Goal: Transaction & Acquisition: Book appointment/travel/reservation

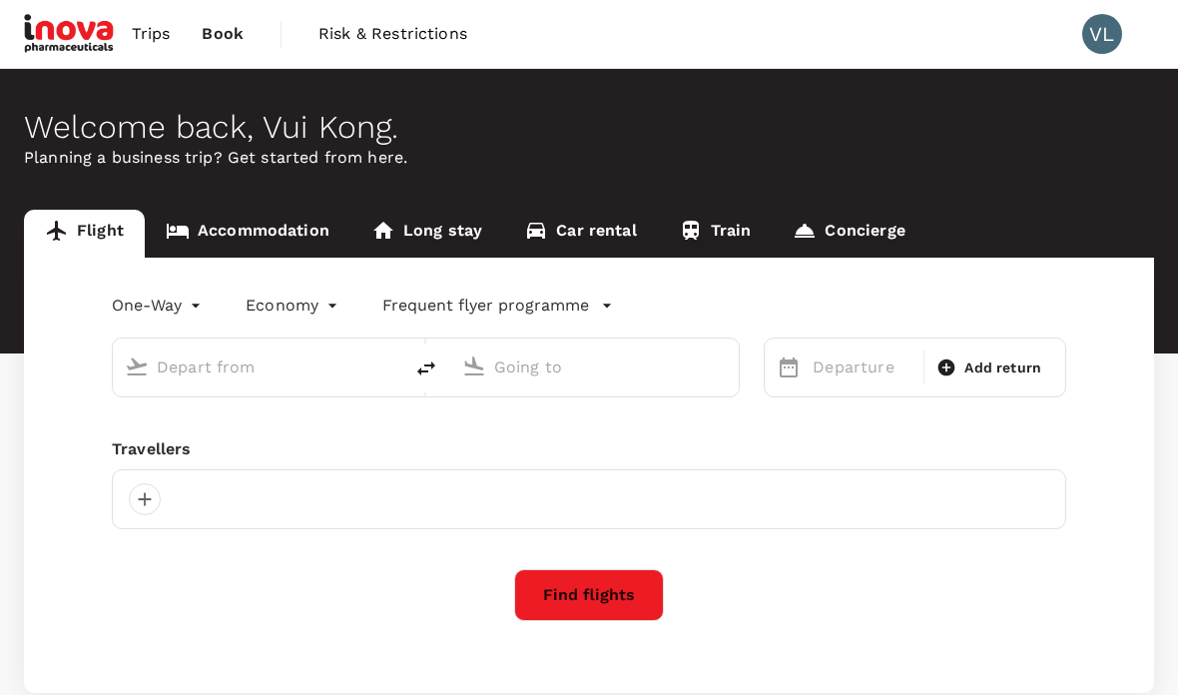
type input "roundtrip"
type input "Kota Kinabalu Intl (BKI)"
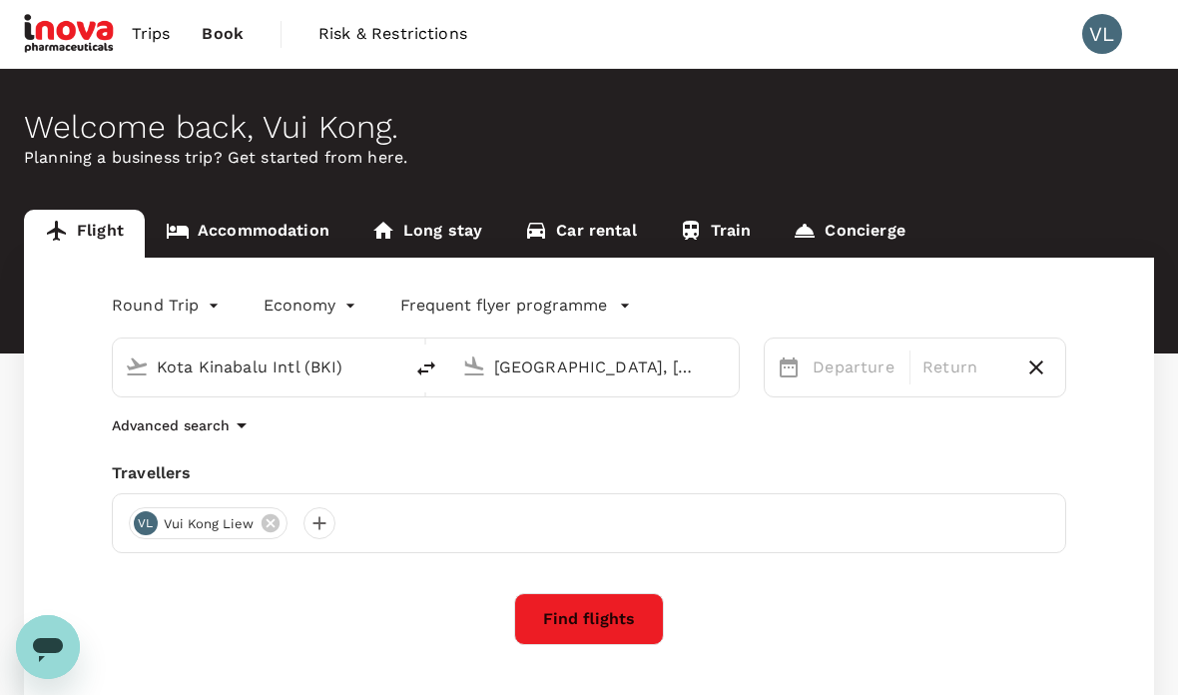
click at [632, 398] on div "Round Trip roundtrip Economy economy Frequent flyer programme Kota Kinabalu Int…" at bounding box center [589, 486] width 1130 height 459
click at [617, 374] on input "Tawau, Malaysia (any)" at bounding box center [596, 366] width 204 height 31
click at [551, 443] on p "Kuala Lumpur Intl" at bounding box center [624, 445] width 351 height 20
type input "Kuala Lumpur Intl ([GEOGRAPHIC_DATA])"
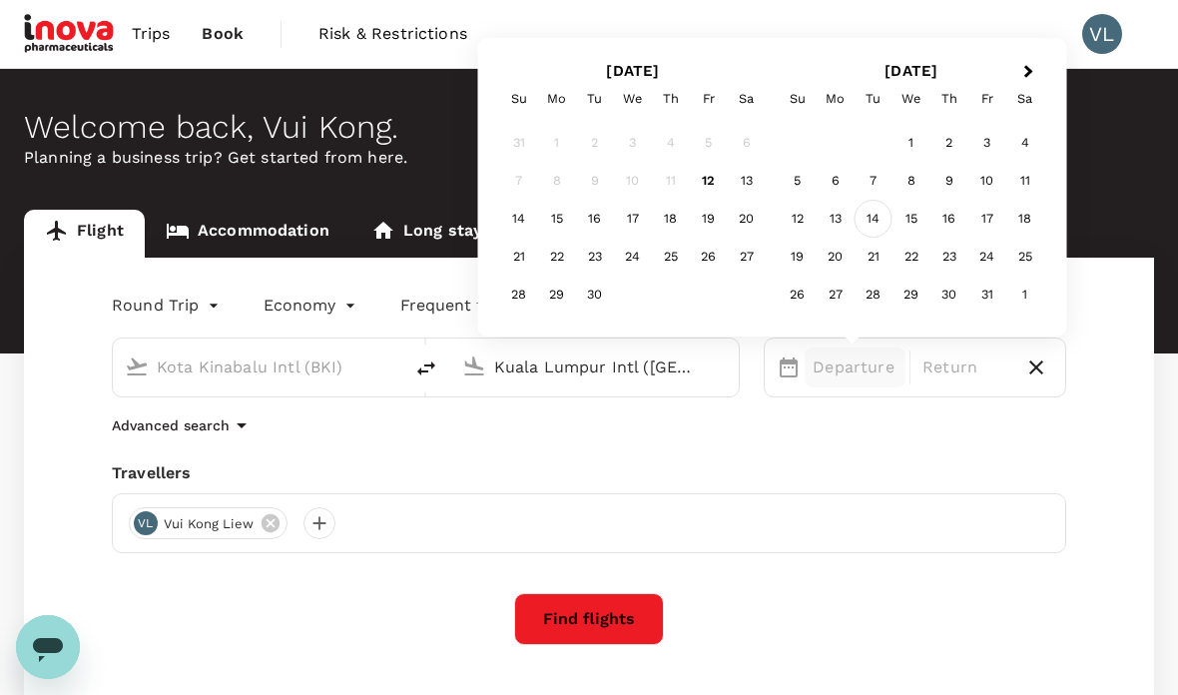
click at [868, 224] on div "14" at bounding box center [873, 219] width 38 height 38
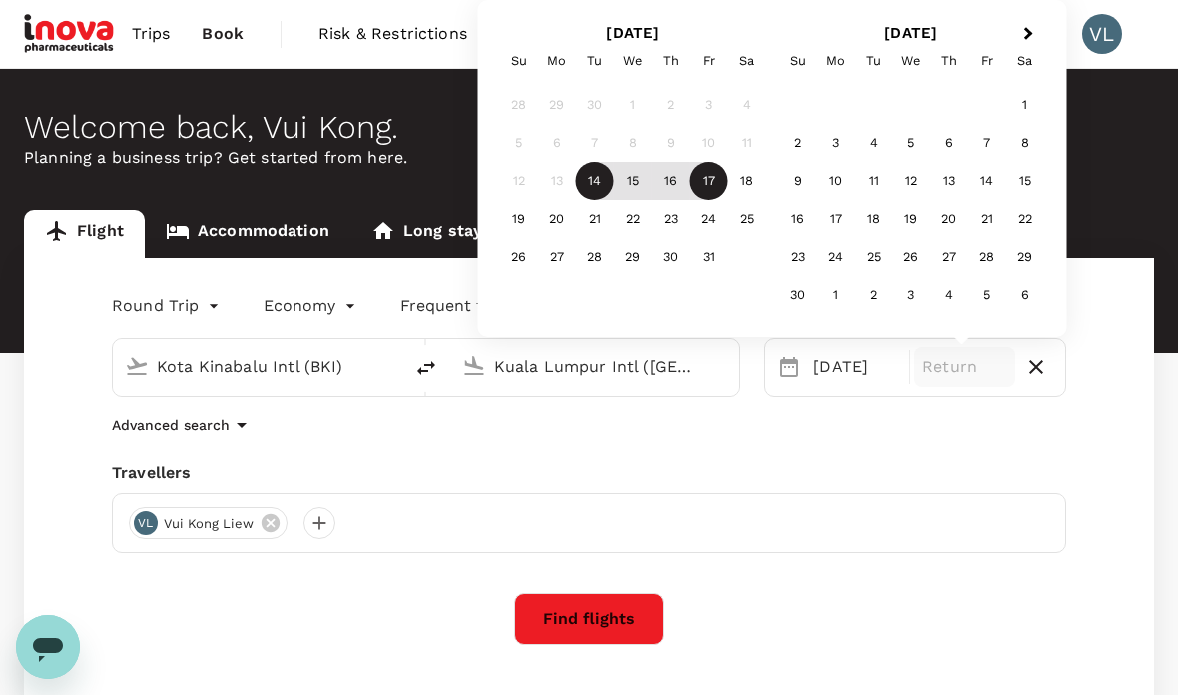
click at [705, 178] on div "17" at bounding box center [709, 181] width 38 height 38
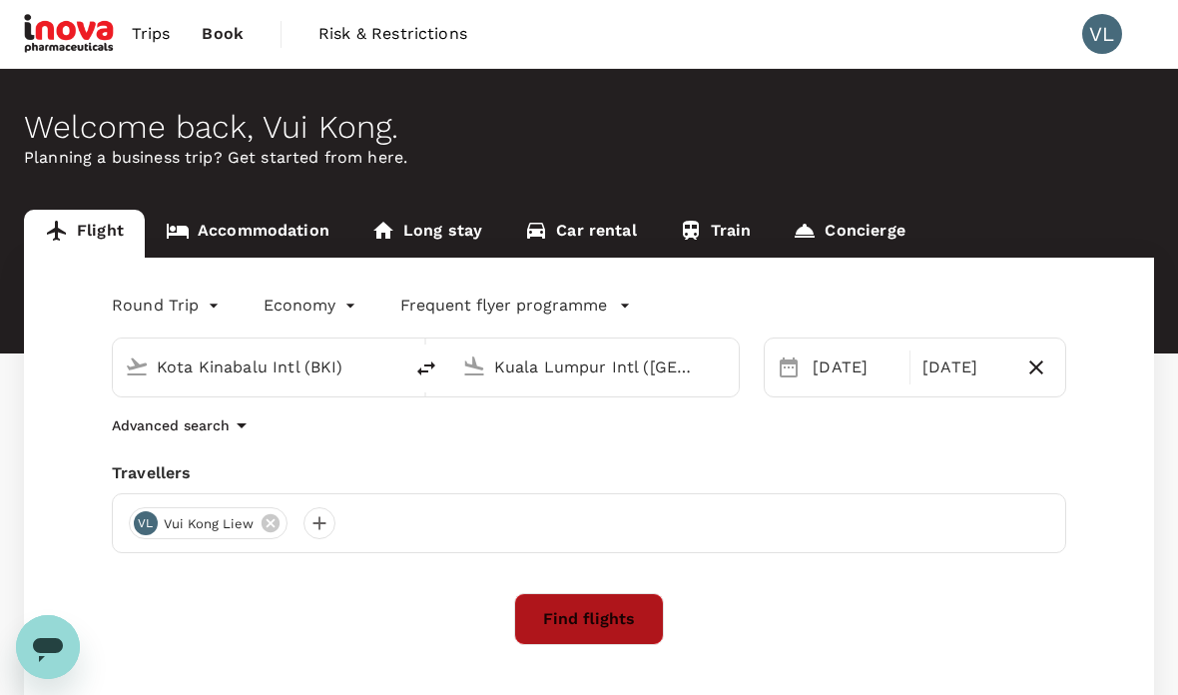
click at [584, 627] on button "Find flights" at bounding box center [589, 619] width 150 height 52
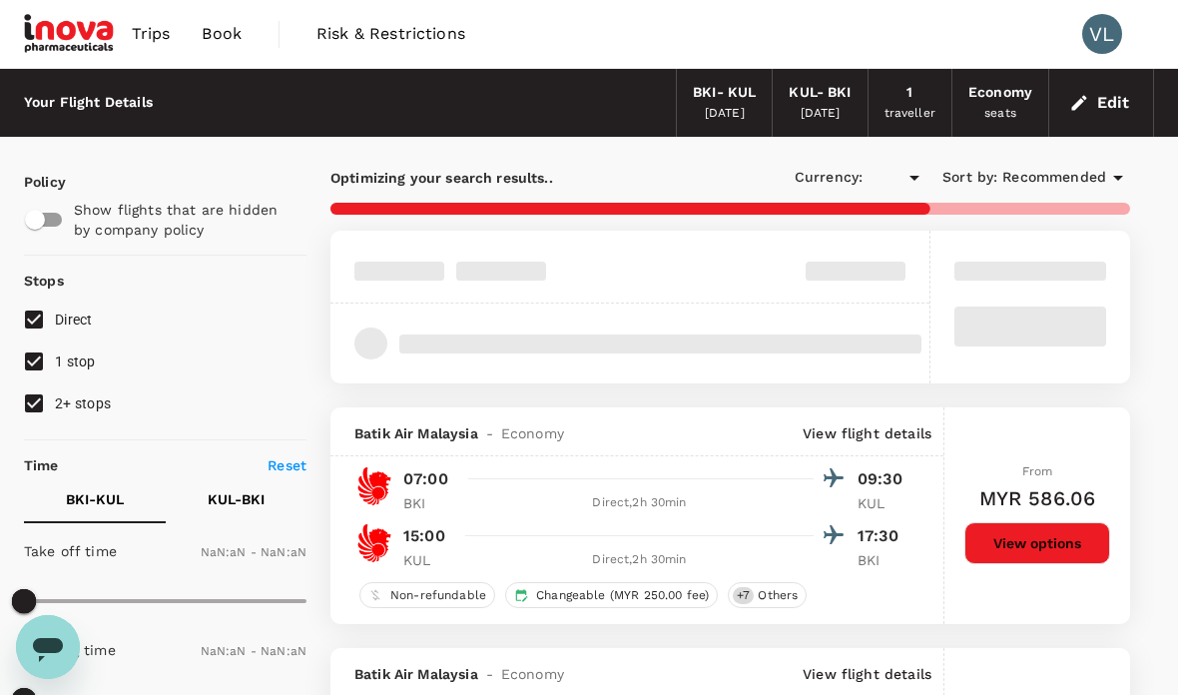
type input "MYR"
type input "1440"
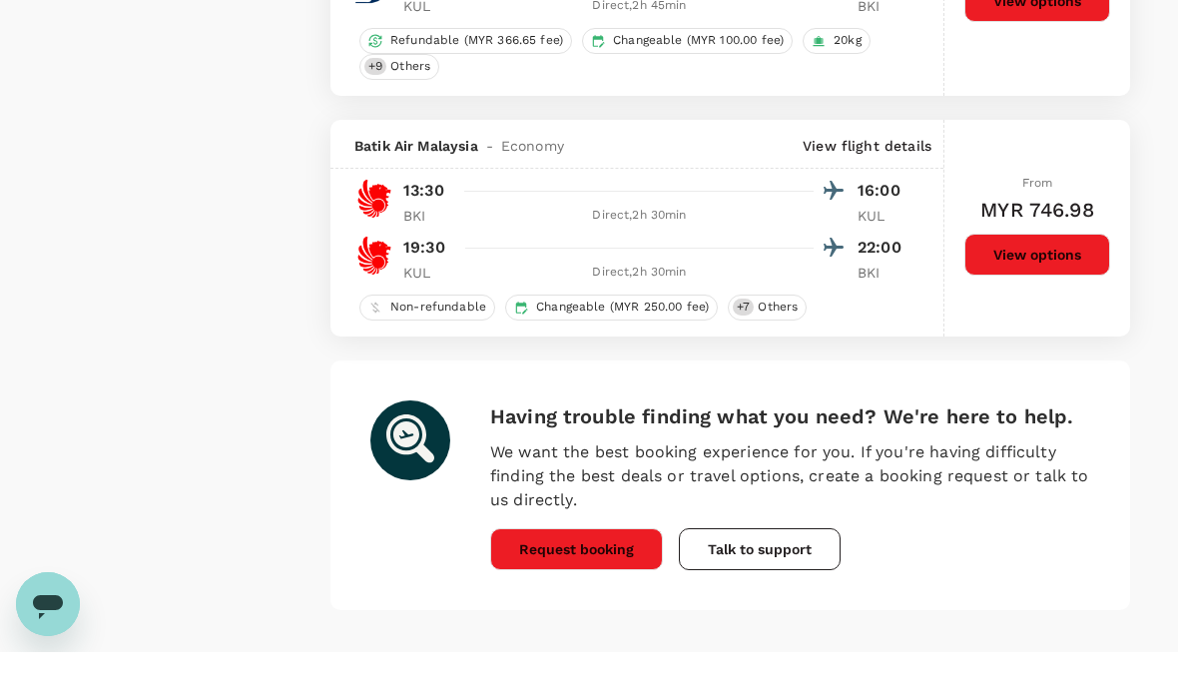
scroll to position [4875, 0]
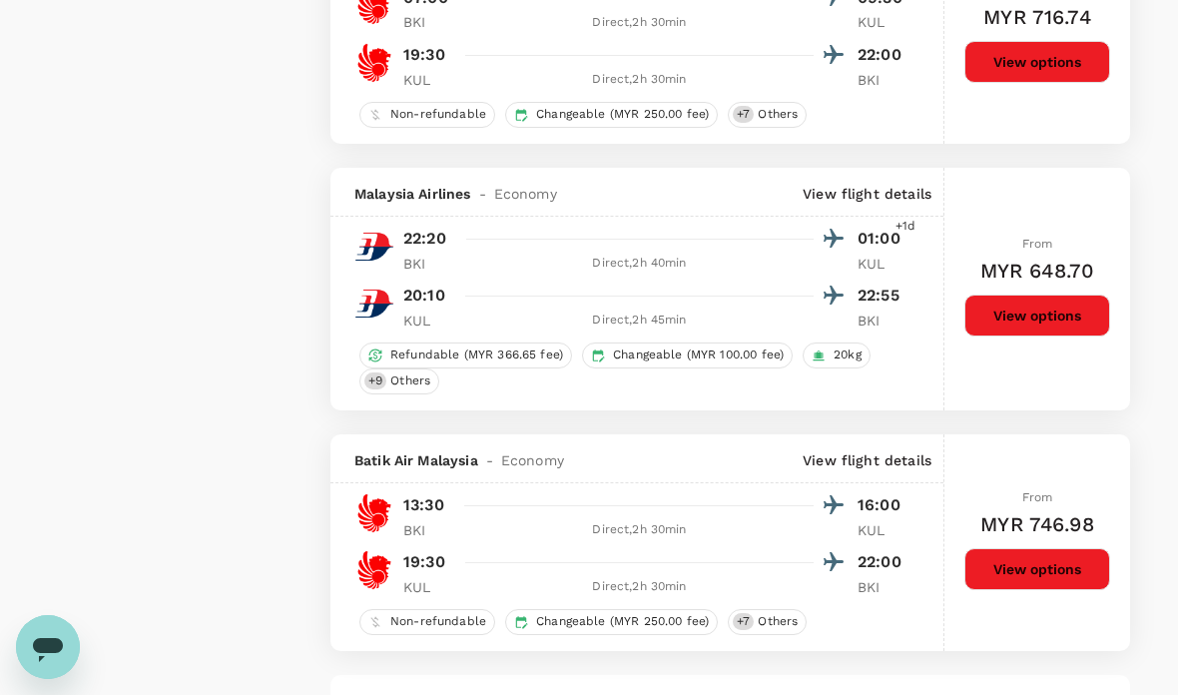
type input "1065"
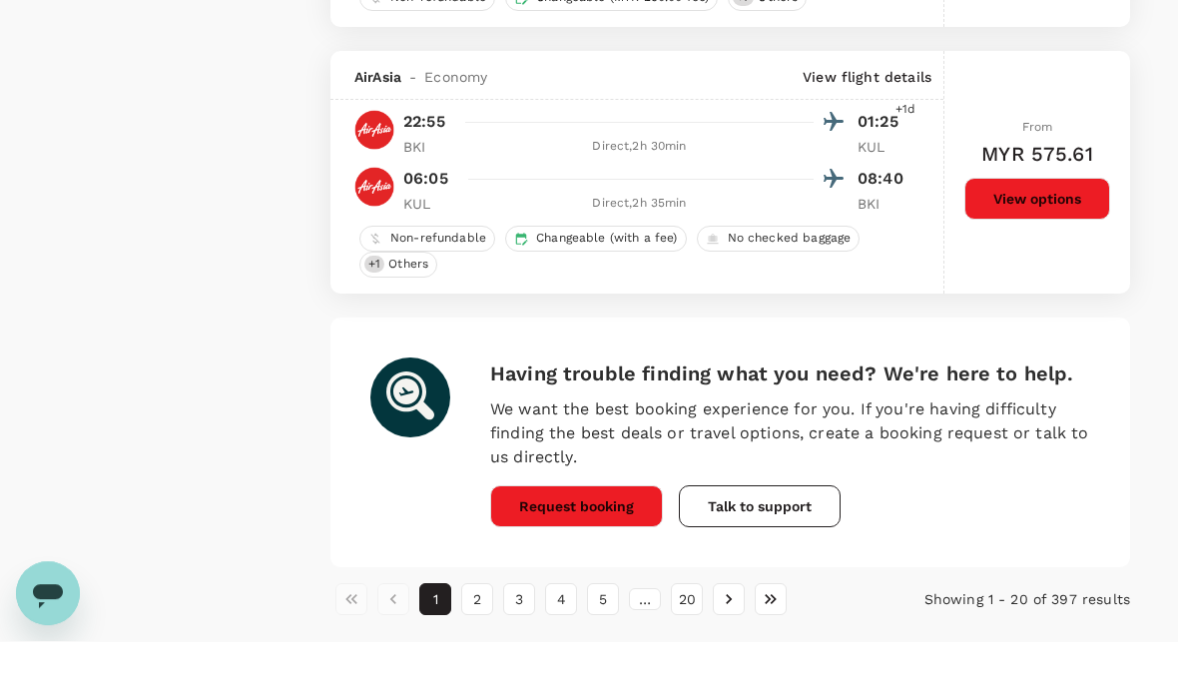
scroll to position [5225, 0]
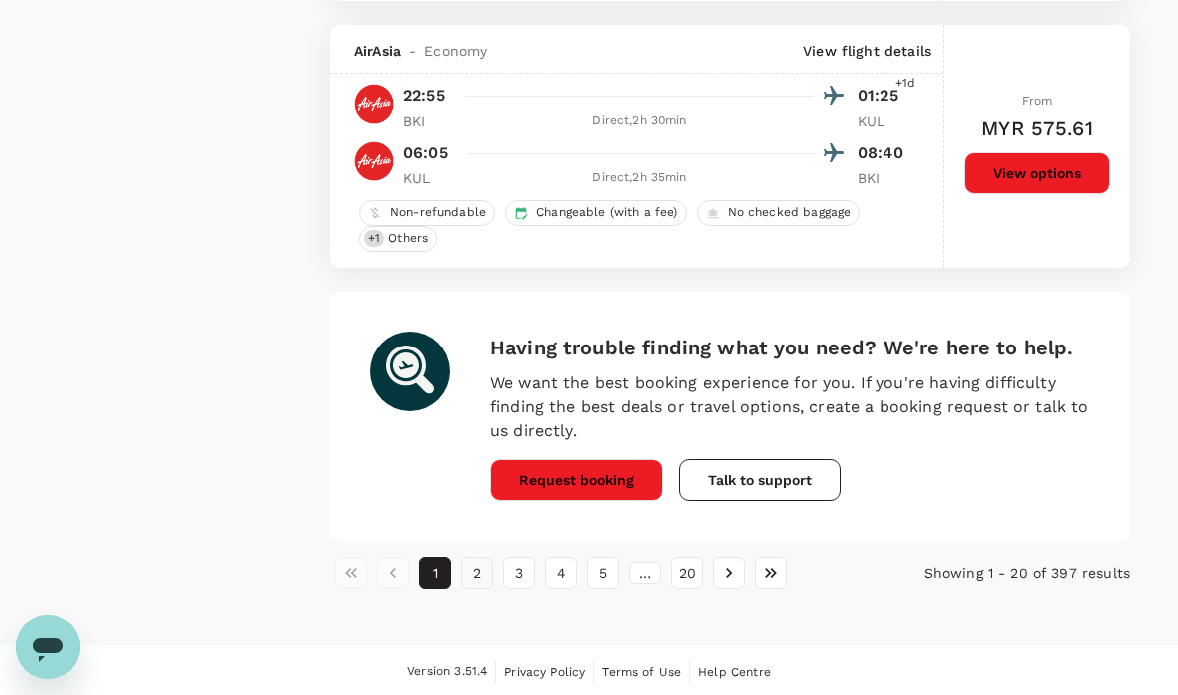
click at [487, 569] on button "2" at bounding box center [477, 573] width 32 height 32
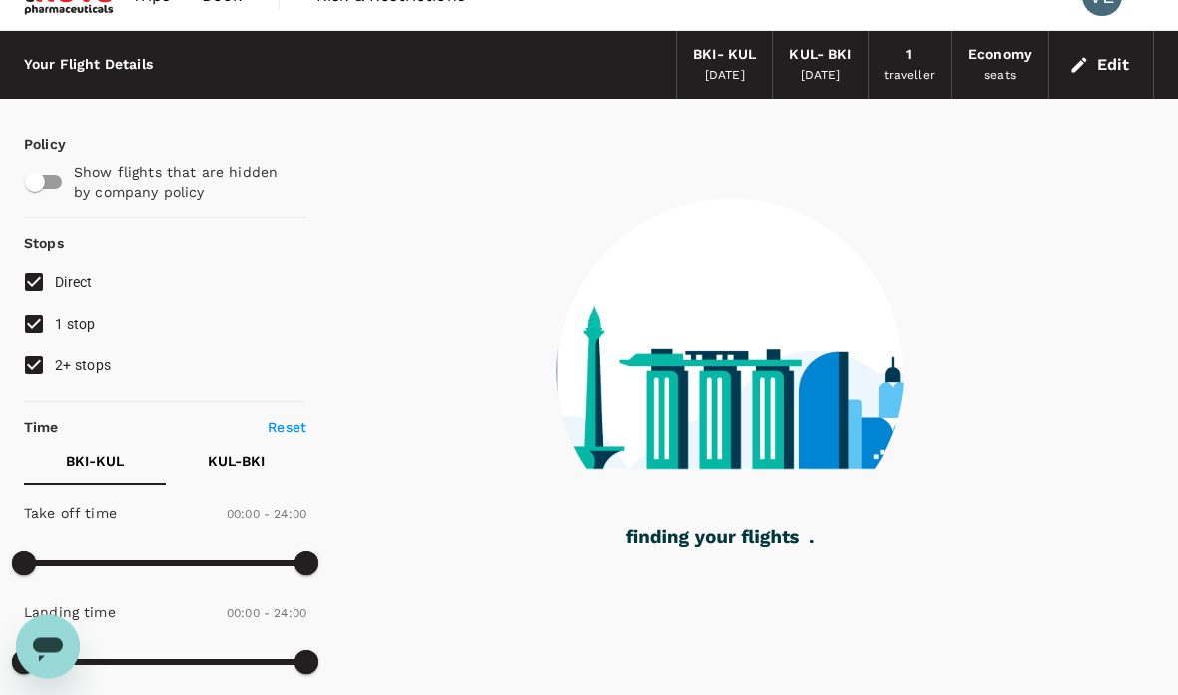
scroll to position [60, 0]
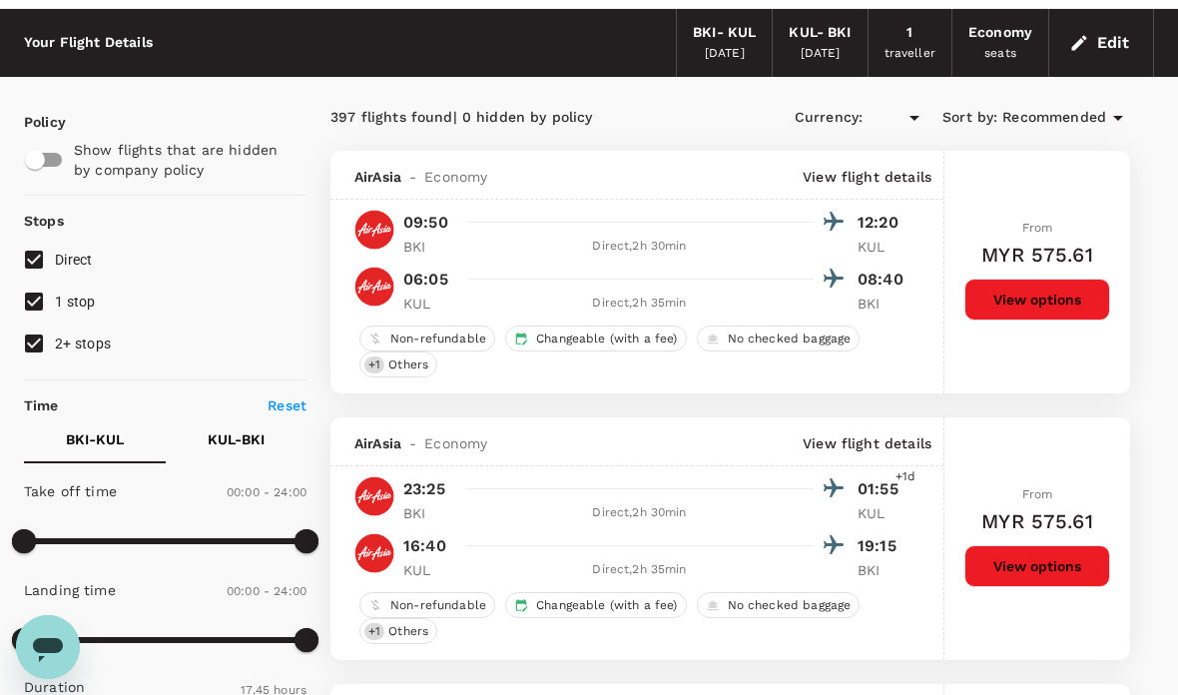
type input "MYR"
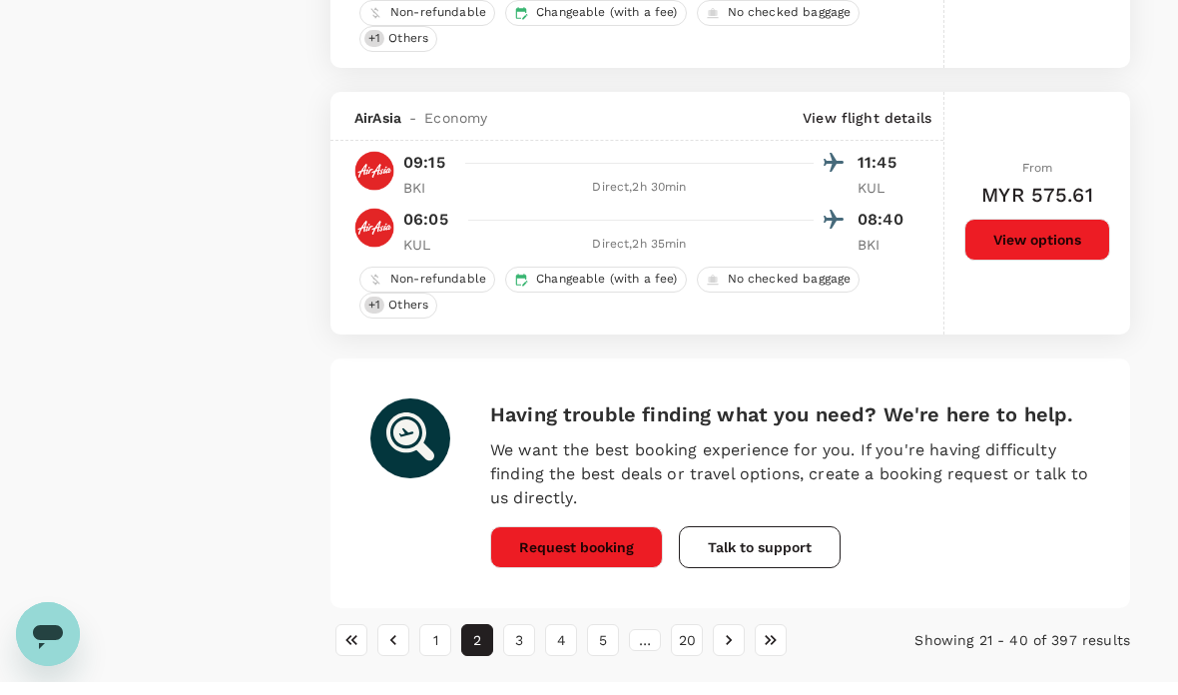
scroll to position [5251, 0]
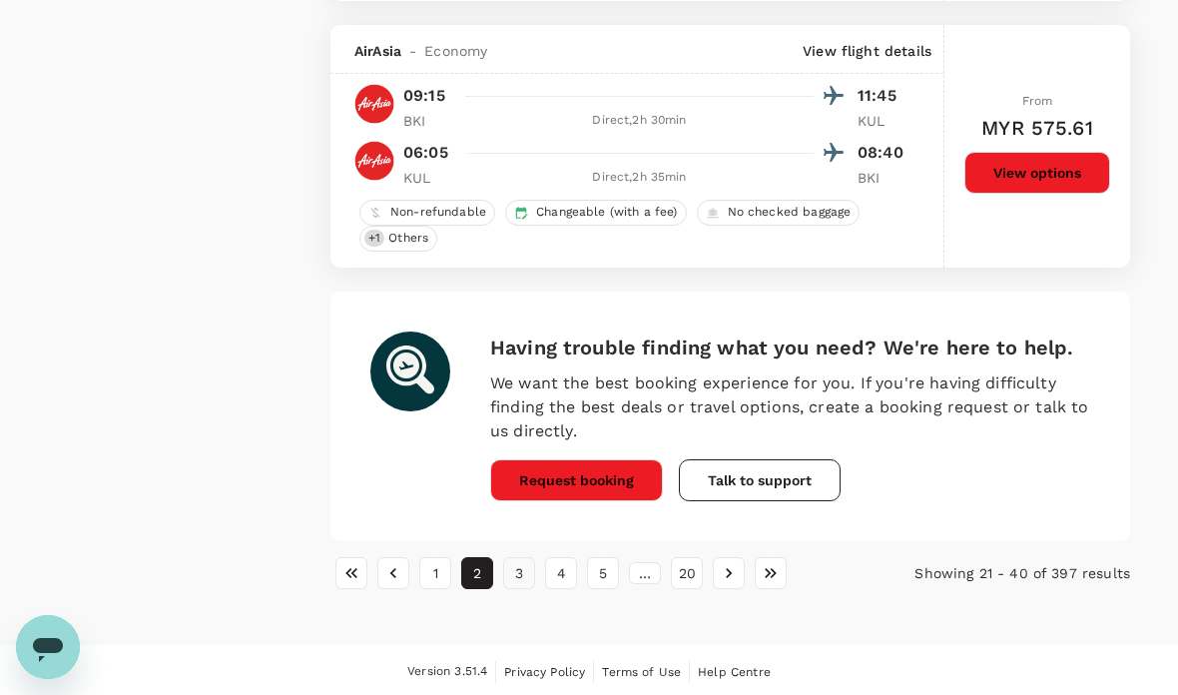
click at [523, 571] on button "3" at bounding box center [519, 573] width 32 height 32
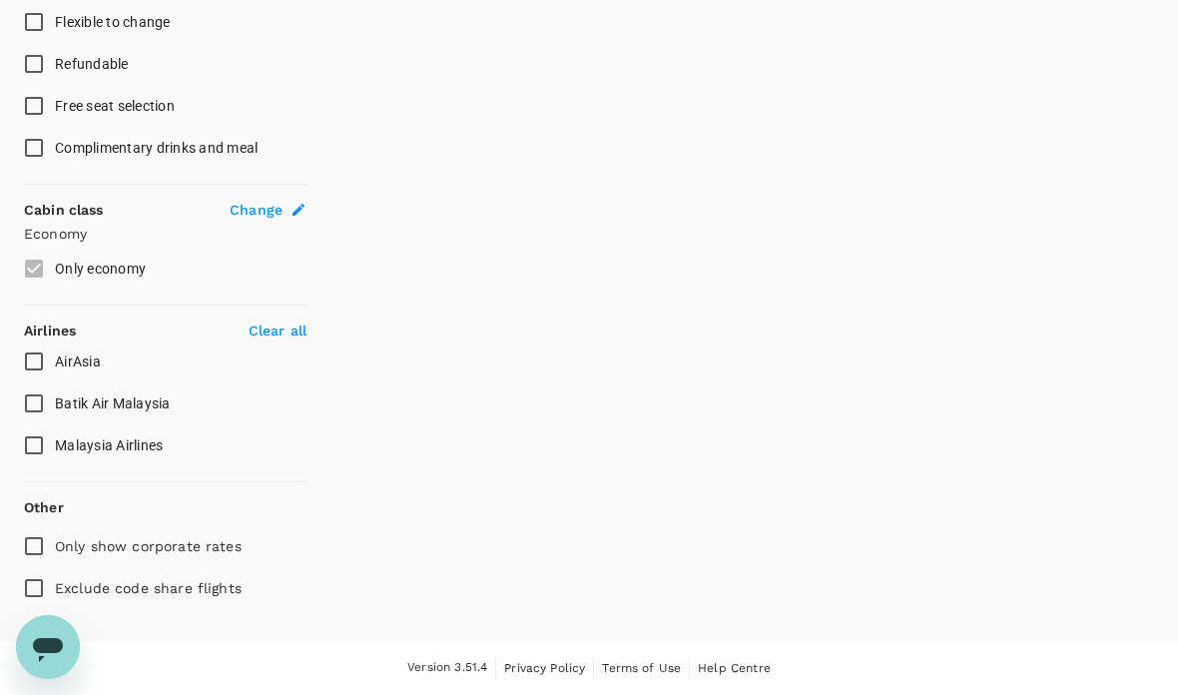
scroll to position [951, 0]
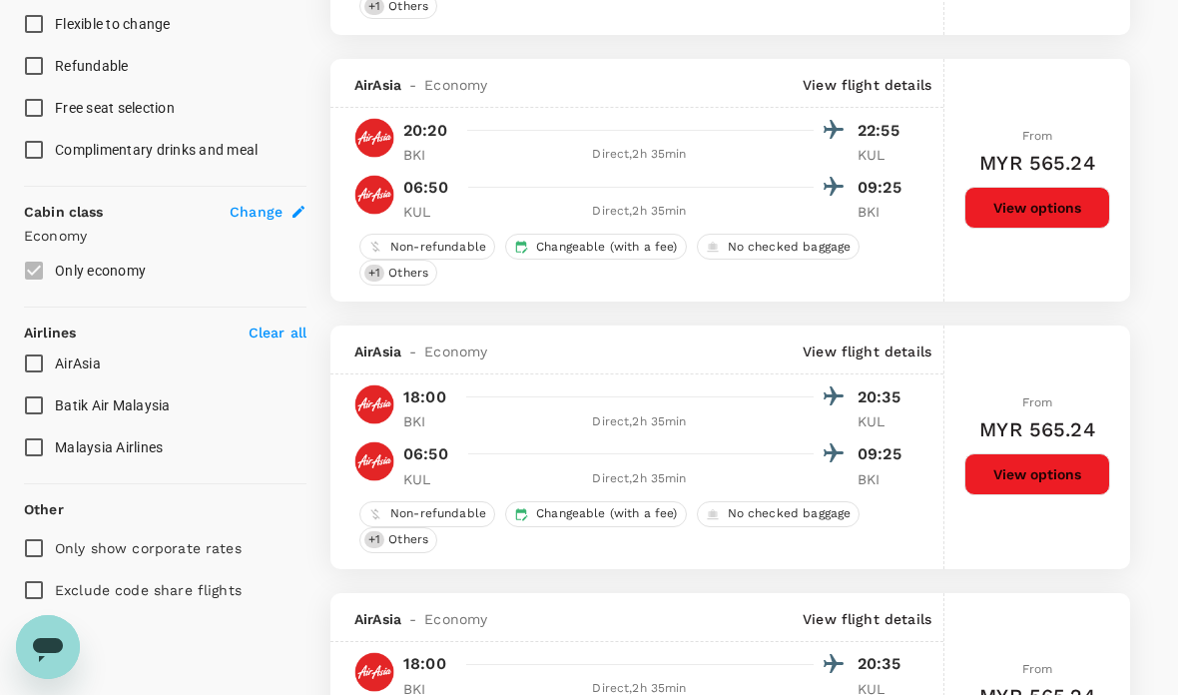
type input "MYR"
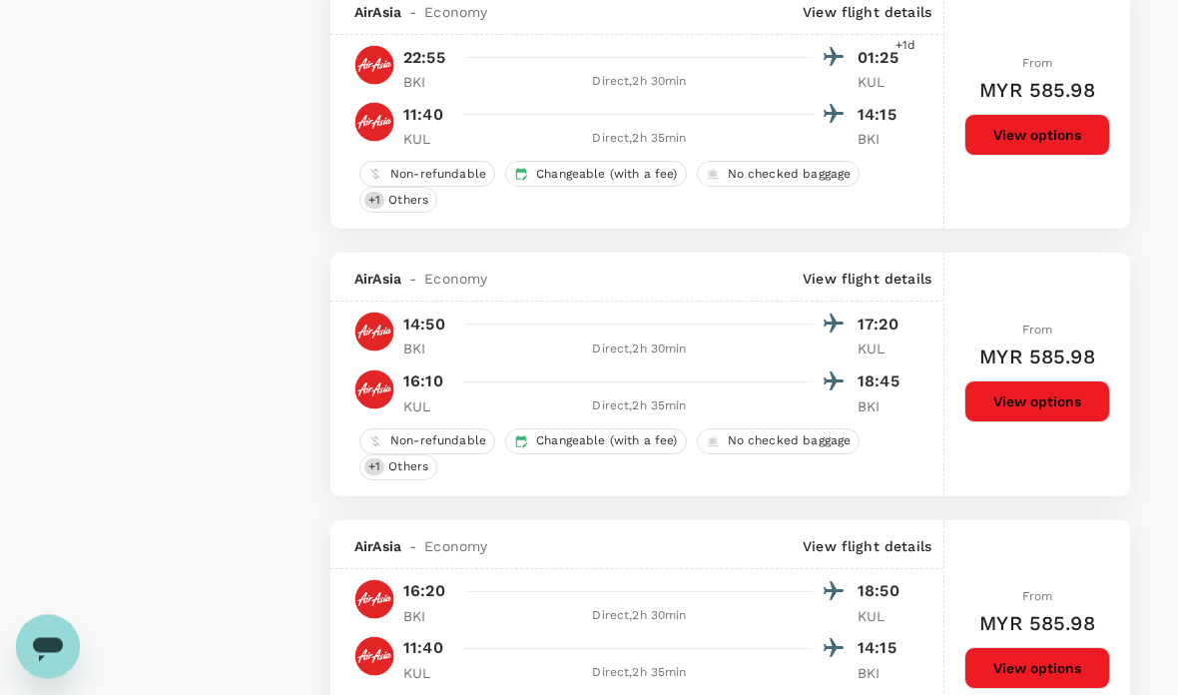
scroll to position [4489, 0]
click at [759, 441] on span "No checked baggage" at bounding box center [790, 440] width 140 height 17
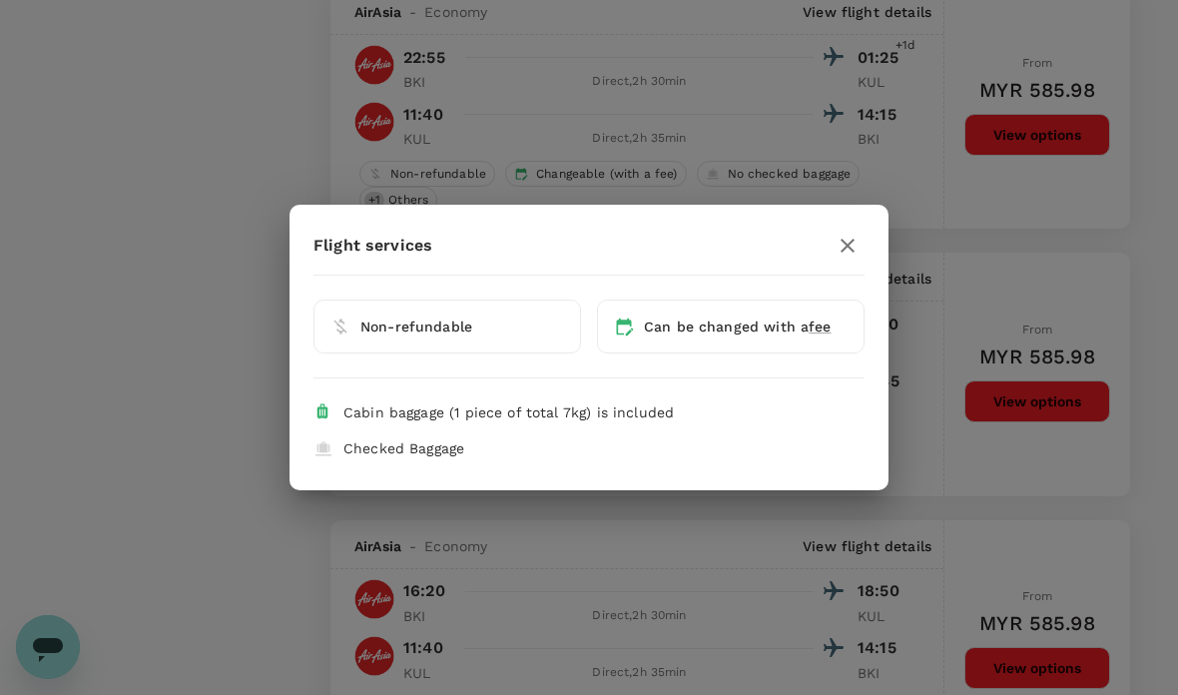
click at [776, 336] on div "Can be changed with a fee" at bounding box center [738, 326] width 188 height 20
click at [838, 262] on button "button" at bounding box center [847, 246] width 34 height 34
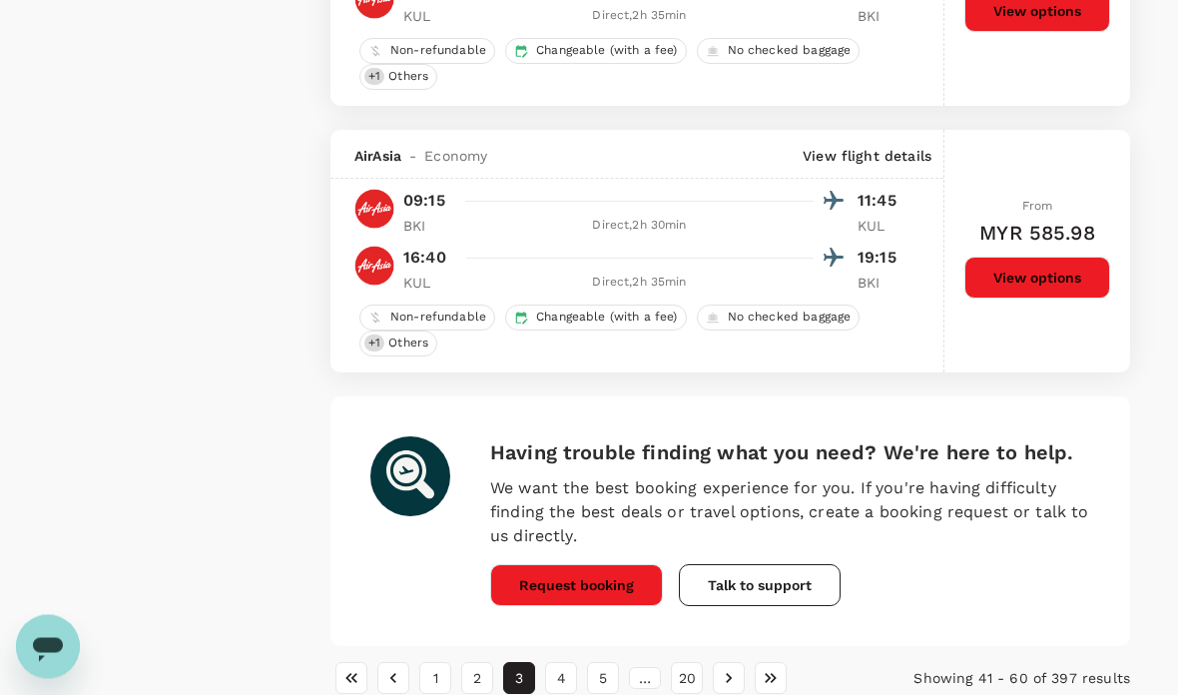
scroll to position [5171, 0]
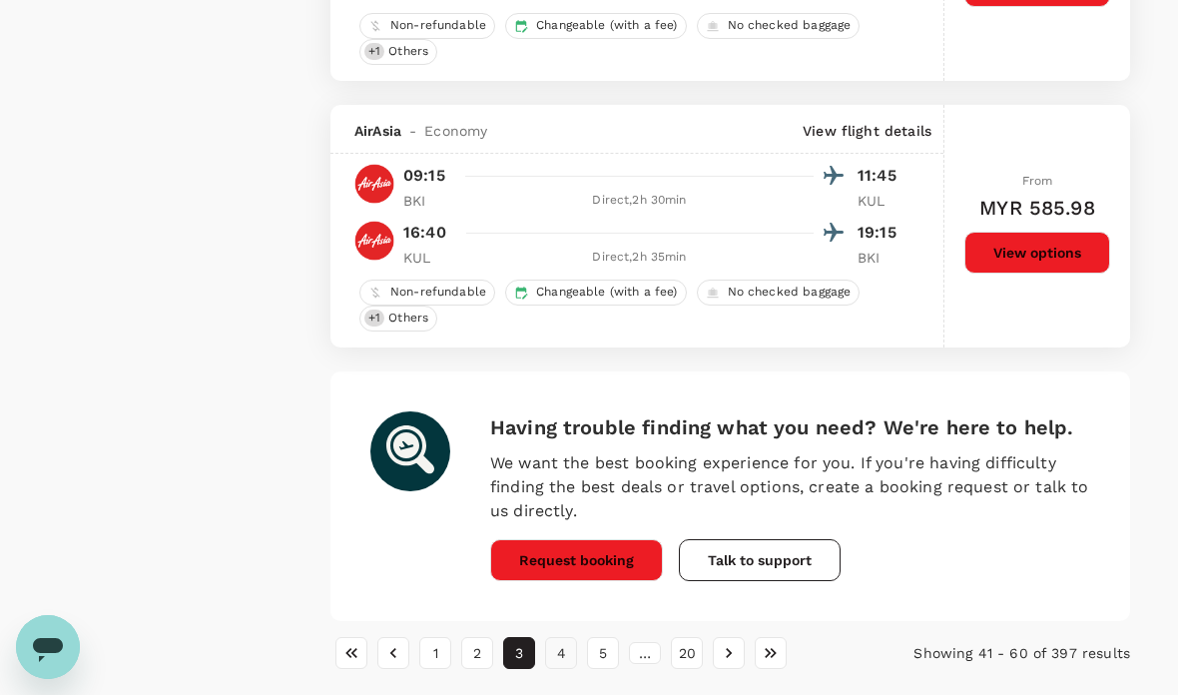
click at [569, 646] on button "4" at bounding box center [561, 653] width 32 height 32
click at [604, 652] on button "5" at bounding box center [603, 653] width 32 height 32
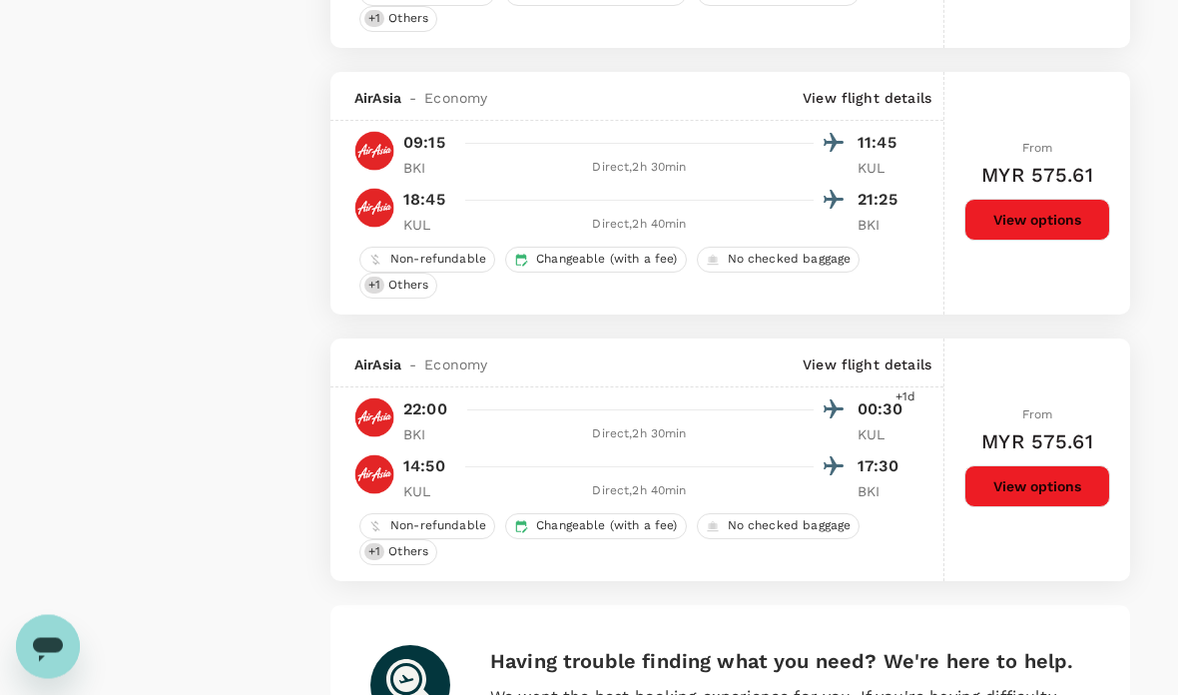
scroll to position [871, 0]
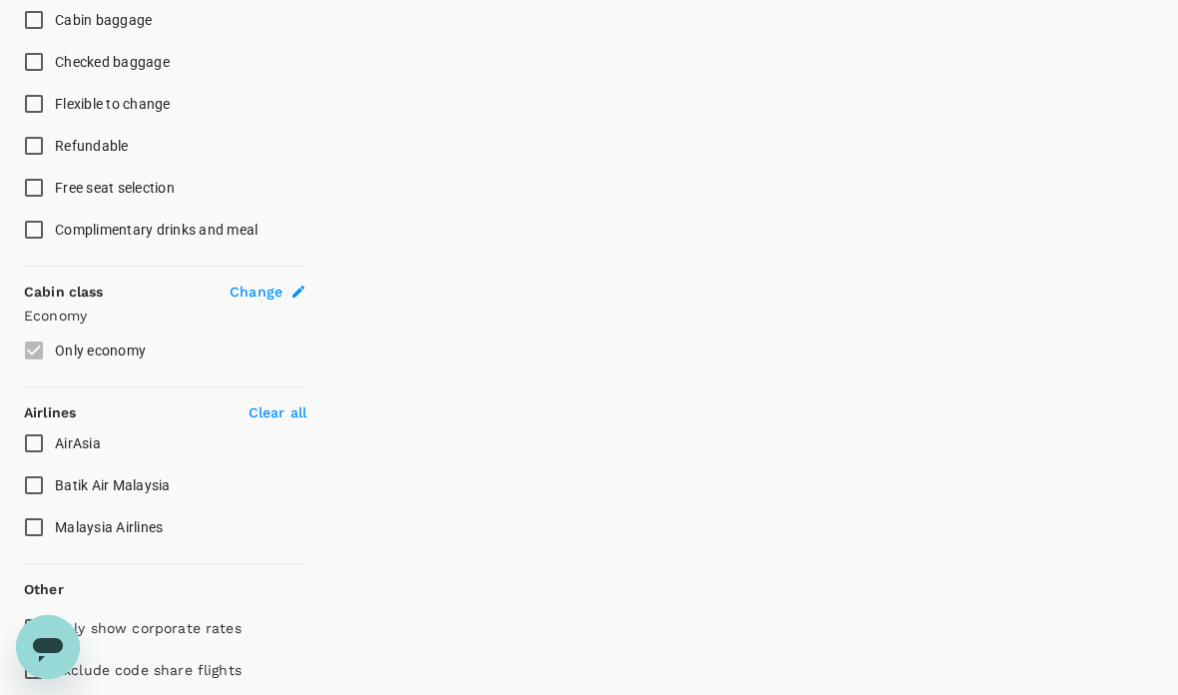
click at [37, 445] on input "AirAsia" at bounding box center [34, 443] width 42 height 42
checkbox input "true"
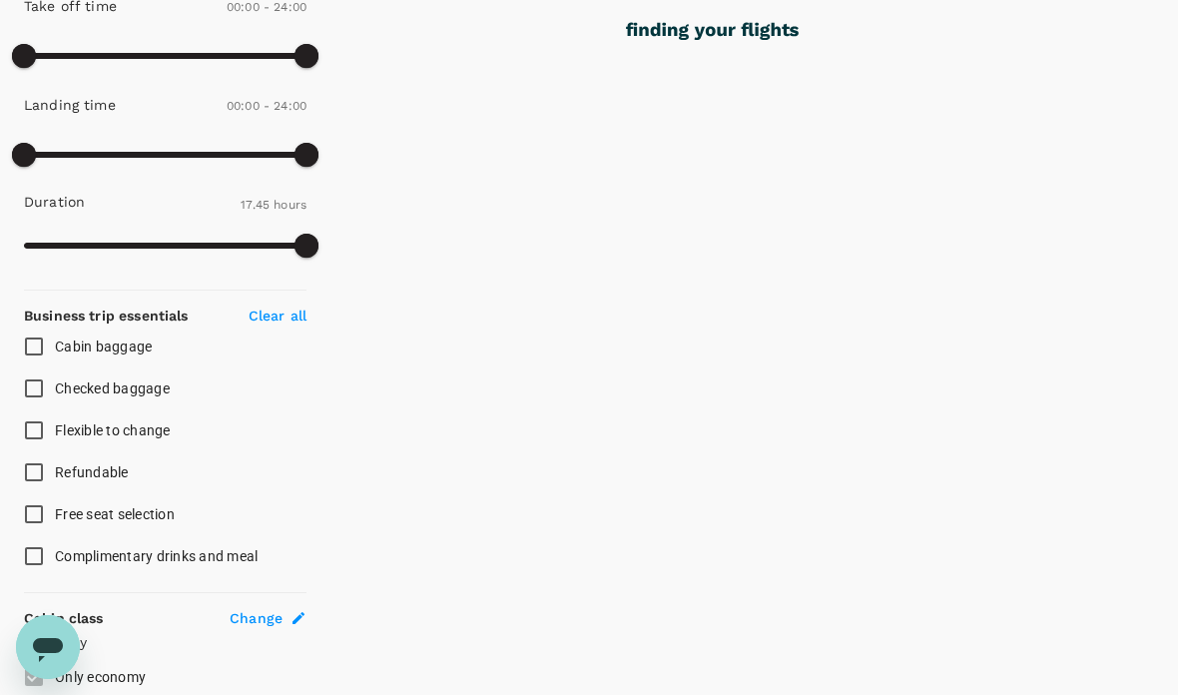
scroll to position [565, 0]
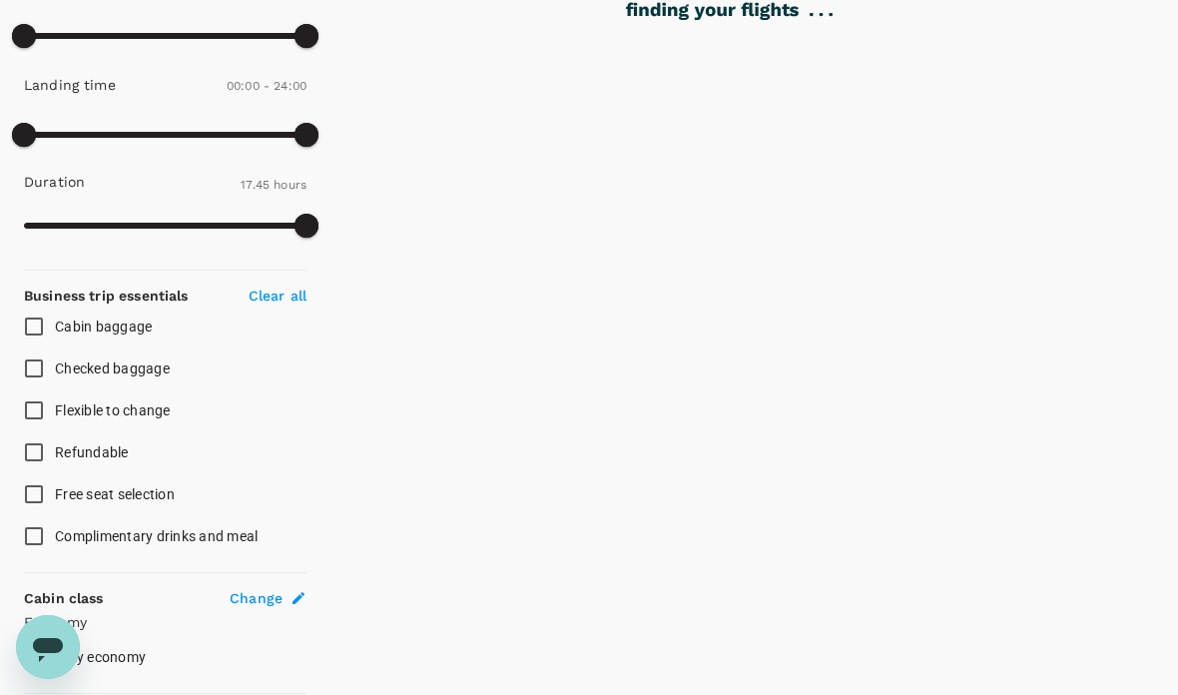
click at [42, 357] on input "Checked baggage" at bounding box center [34, 368] width 42 height 42
checkbox input "true"
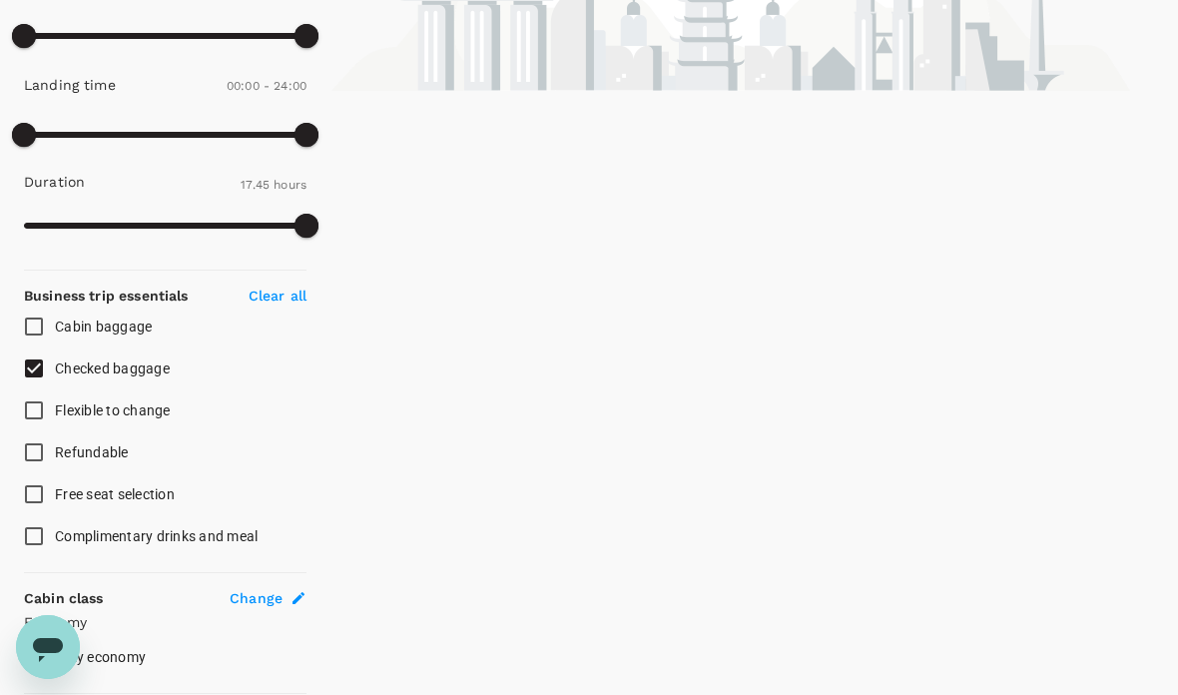
click at [37, 323] on input "Cabin baggage" at bounding box center [34, 326] width 42 height 42
checkbox input "true"
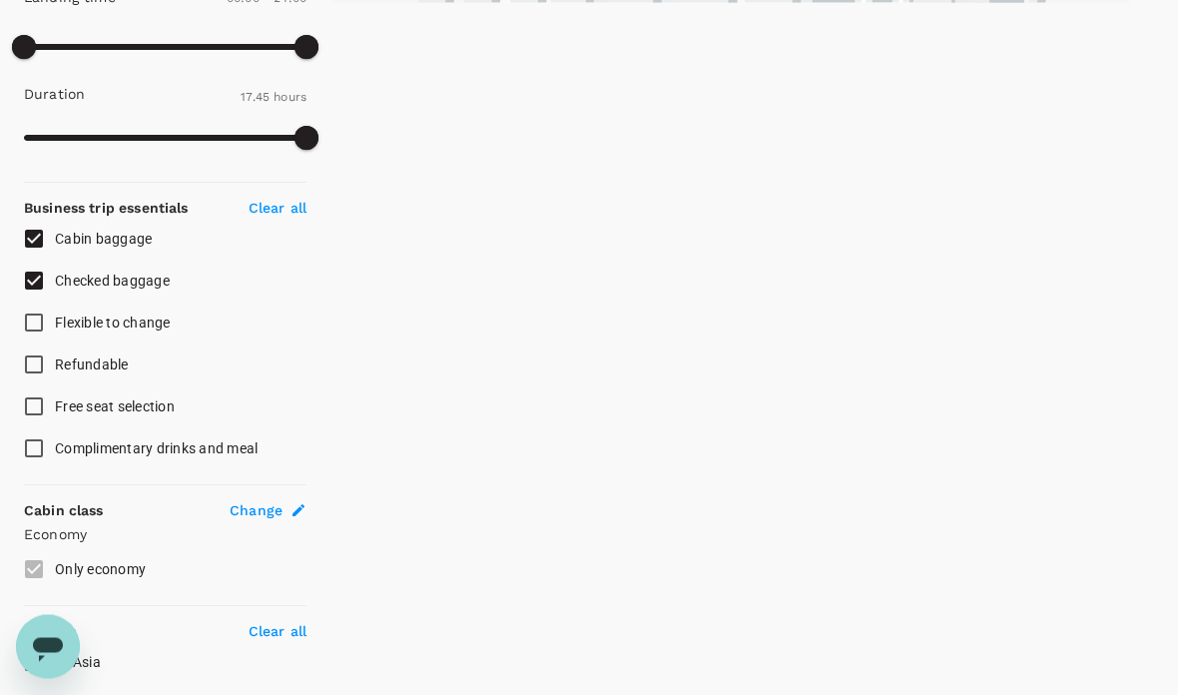
scroll to position [653, 0]
click at [31, 408] on input "Free seat selection" at bounding box center [34, 406] width 42 height 42
checkbox input "true"
click at [47, 453] on input "Complimentary drinks and meal" at bounding box center [34, 448] width 42 height 42
checkbox input "true"
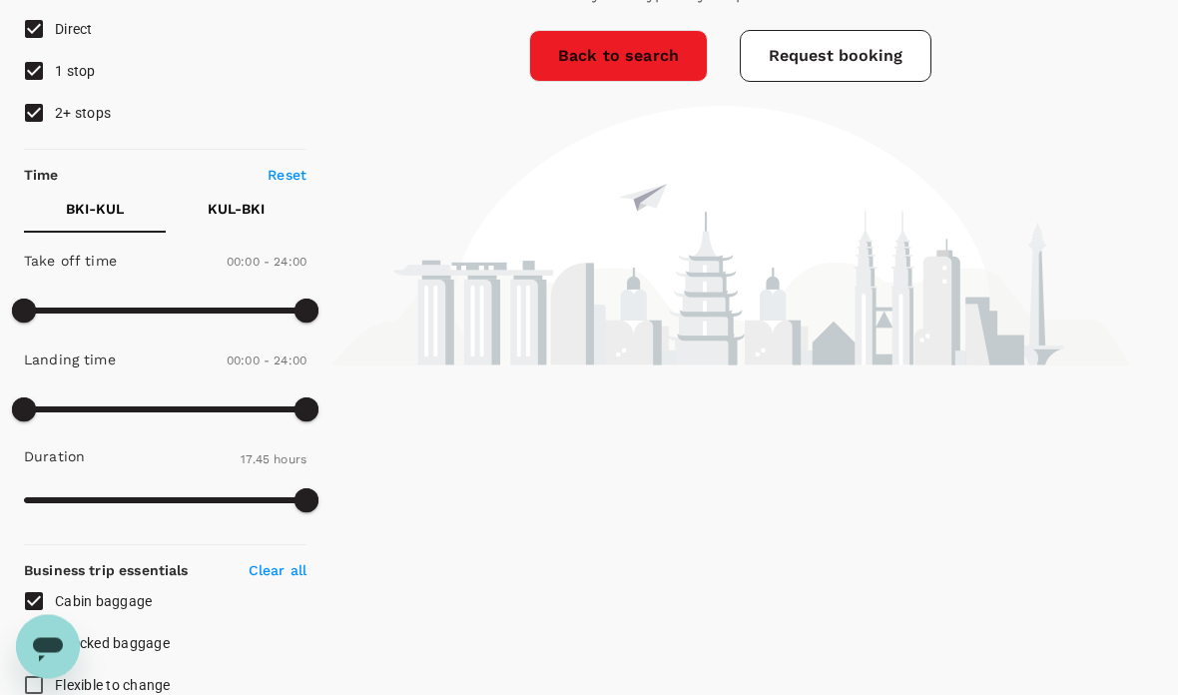
scroll to position [290, 0]
click at [633, 69] on link "Back to search" at bounding box center [618, 56] width 179 height 52
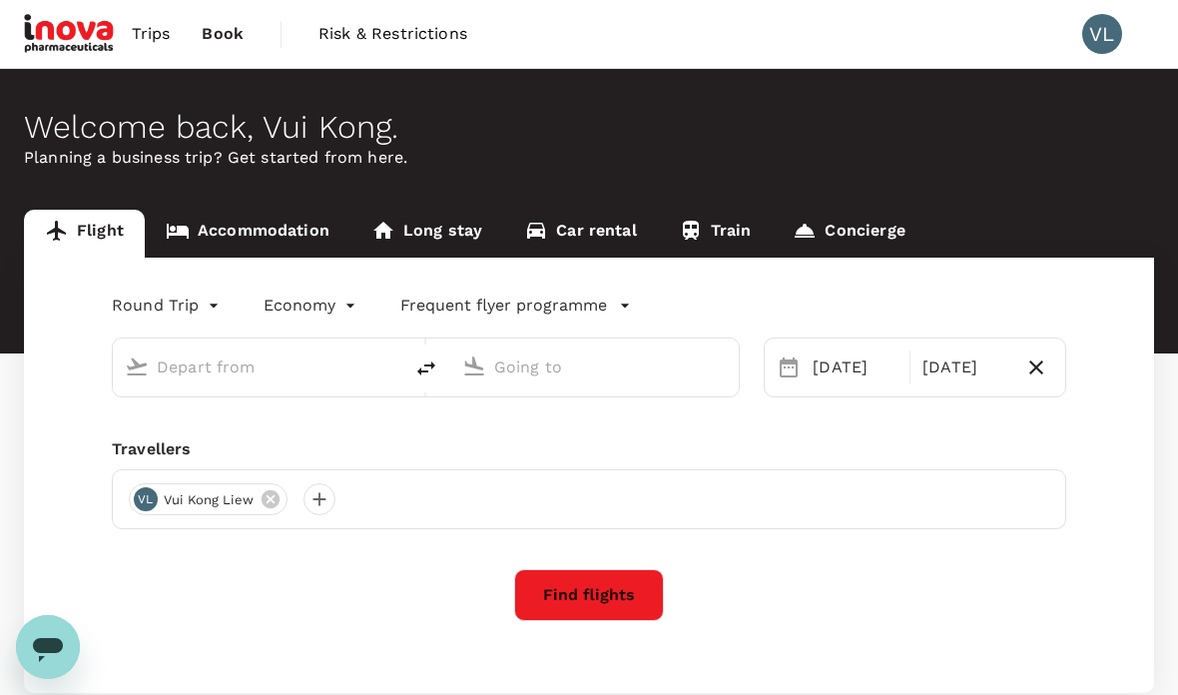
type input "Kota Kinabalu Intl (BKI)"
type input "Kuala Lumpur Intl ([GEOGRAPHIC_DATA])"
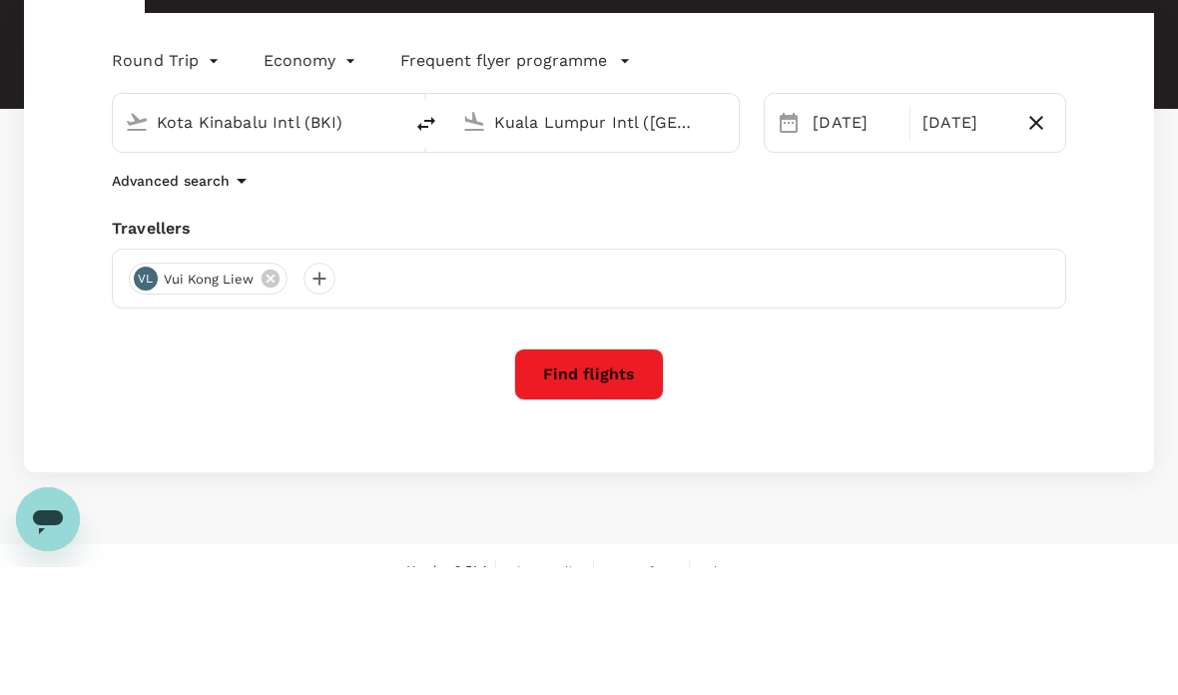
scroll to position [146, 0]
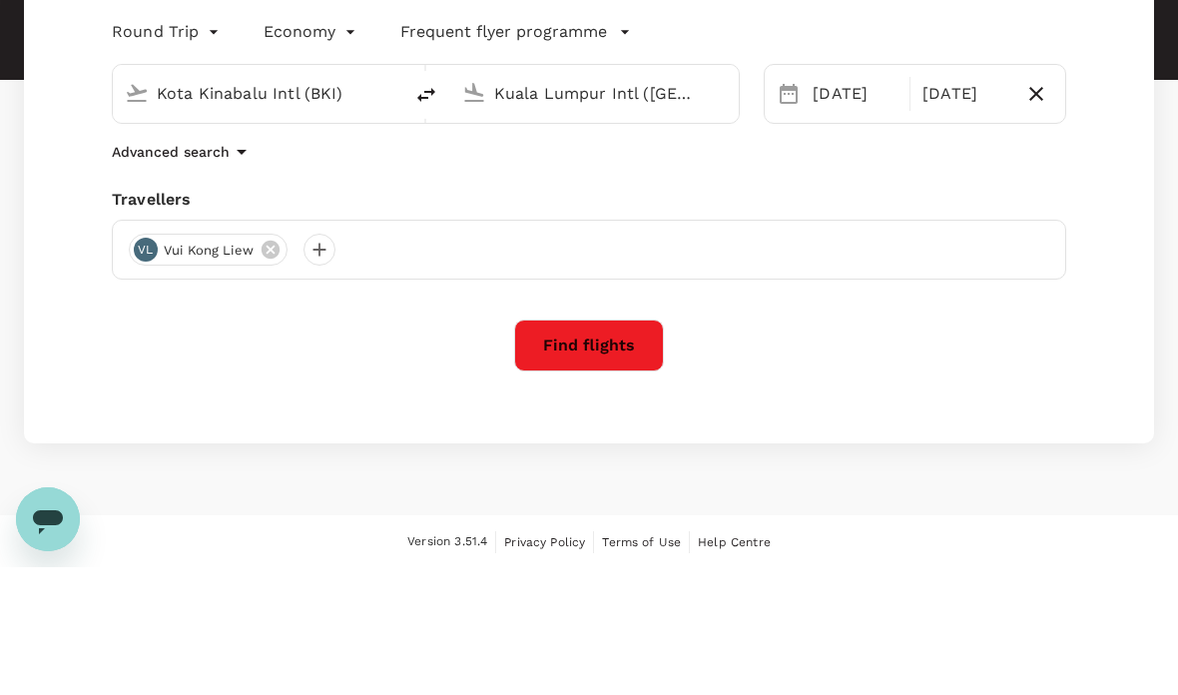
click at [610, 447] on button "Find flights" at bounding box center [589, 473] width 150 height 52
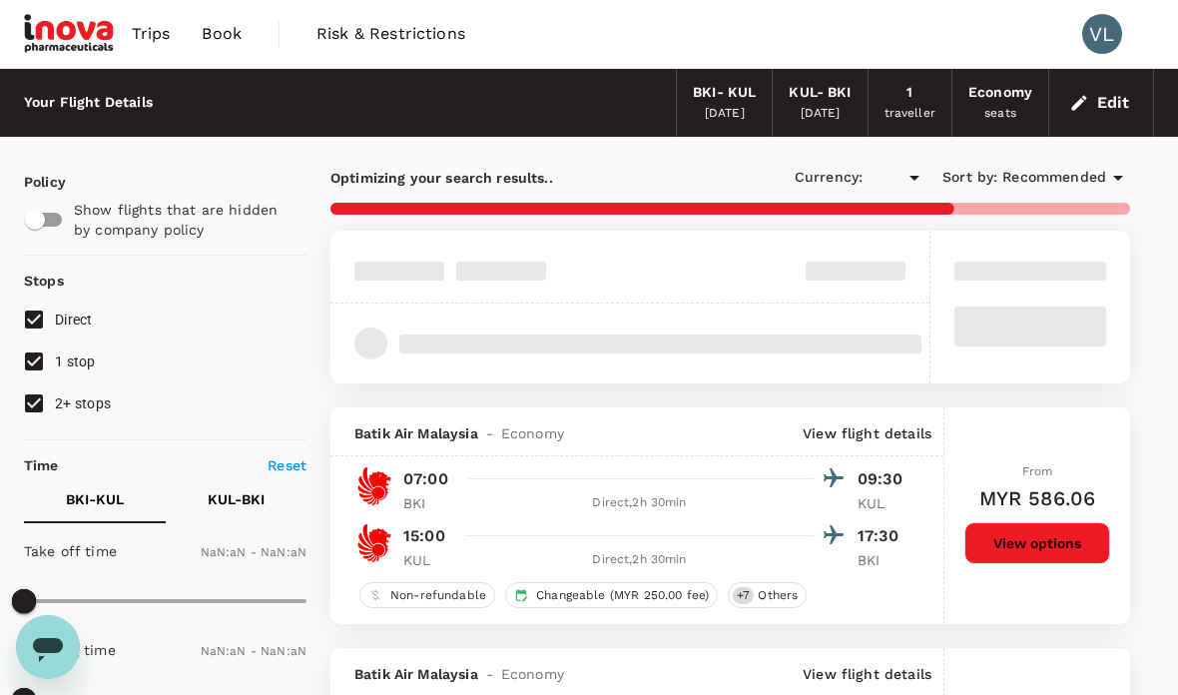
type input "MYR"
type input "1440"
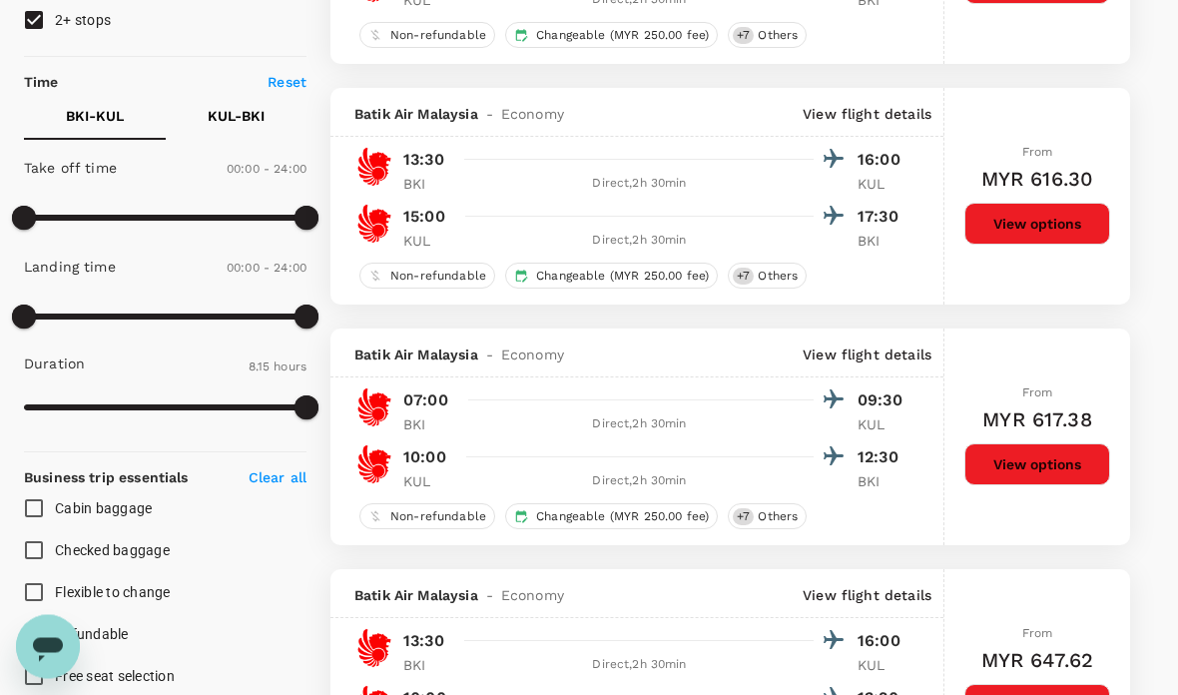
scroll to position [384, 0]
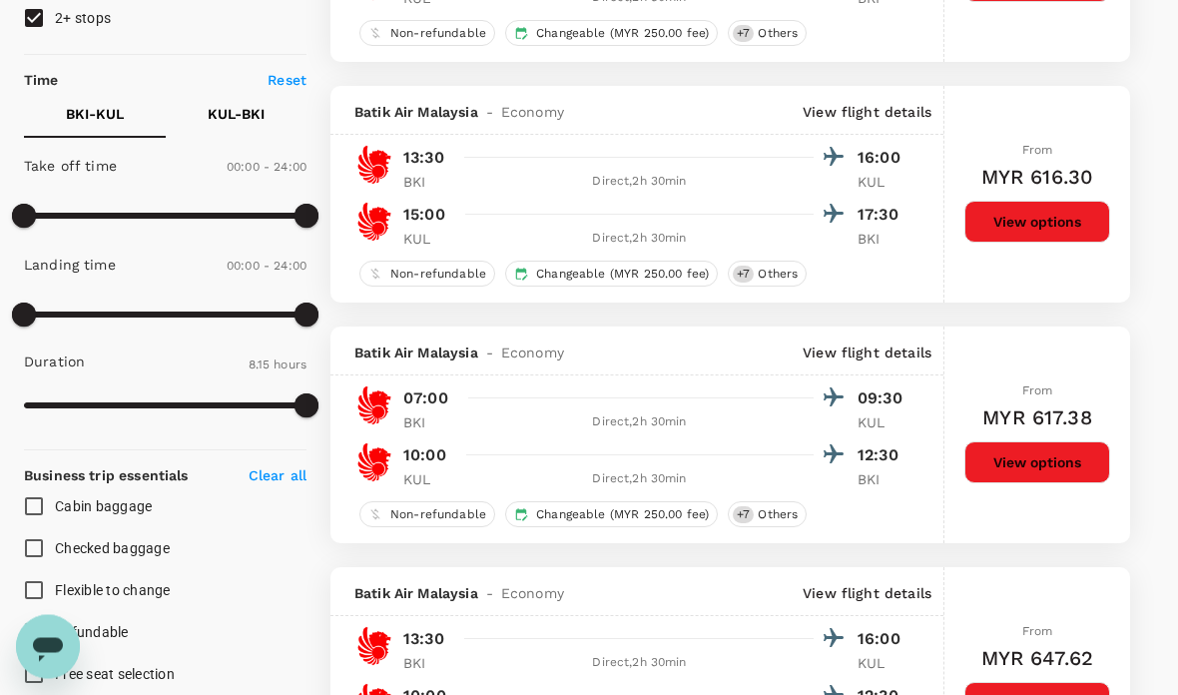
type input "605"
click at [41, 555] on input "Checked baggage" at bounding box center [34, 548] width 42 height 42
checkbox input "true"
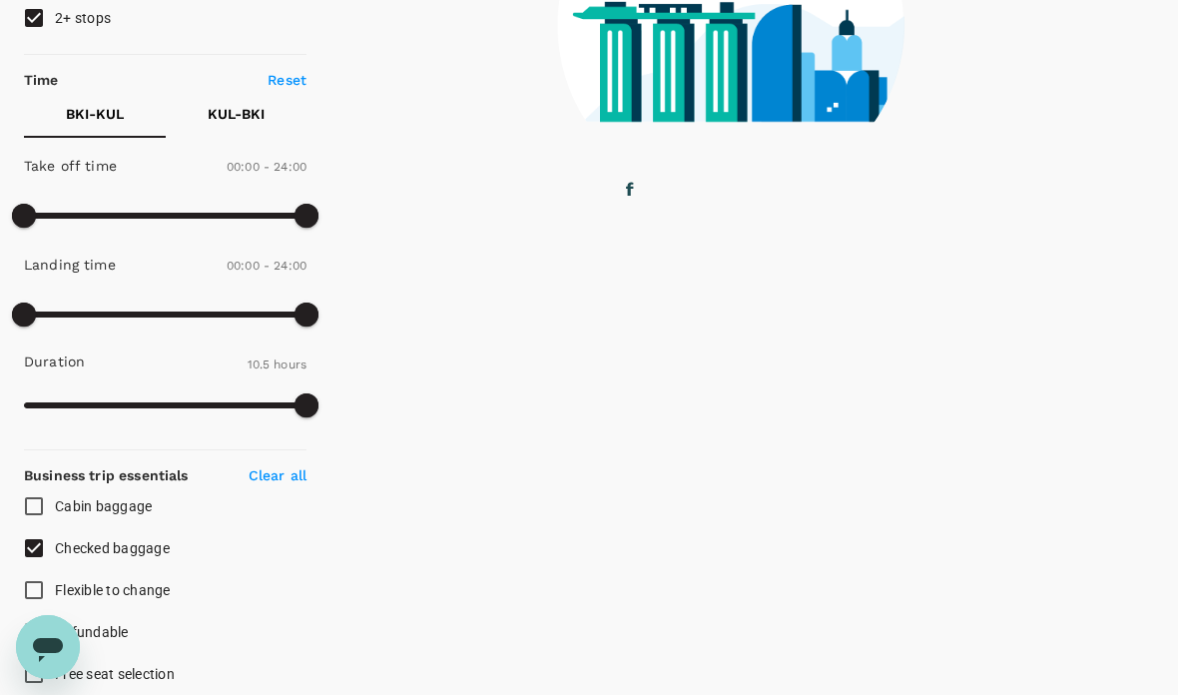
click at [43, 503] on input "Cabin baggage" at bounding box center [34, 506] width 42 height 42
checkbox input "true"
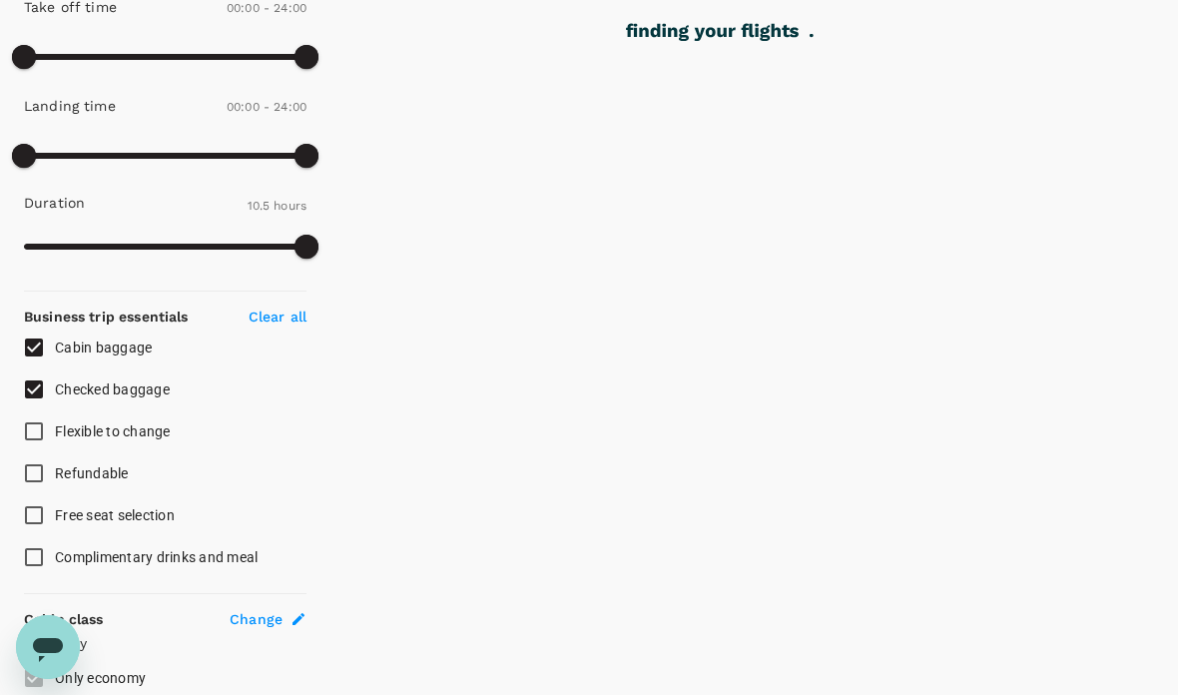
scroll to position [545, 0]
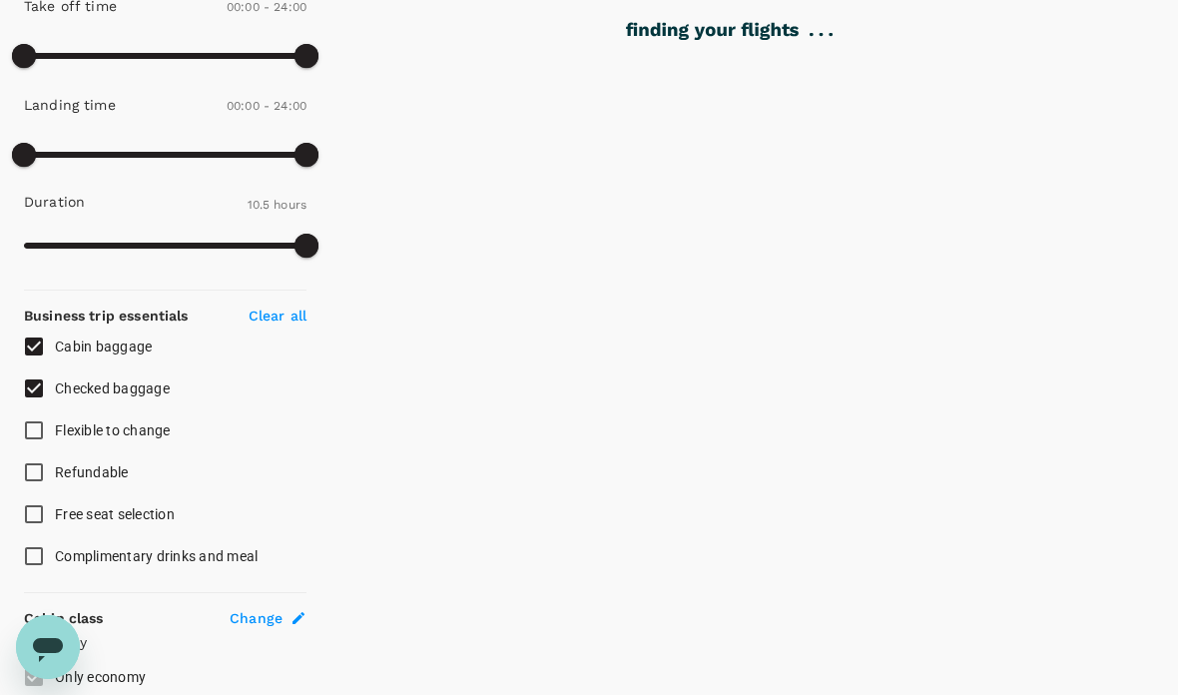
click at [38, 508] on input "Free seat selection" at bounding box center [34, 514] width 42 height 42
checkbox input "true"
click at [39, 555] on input "Complimentary drinks and meal" at bounding box center [34, 556] width 42 height 42
checkbox input "true"
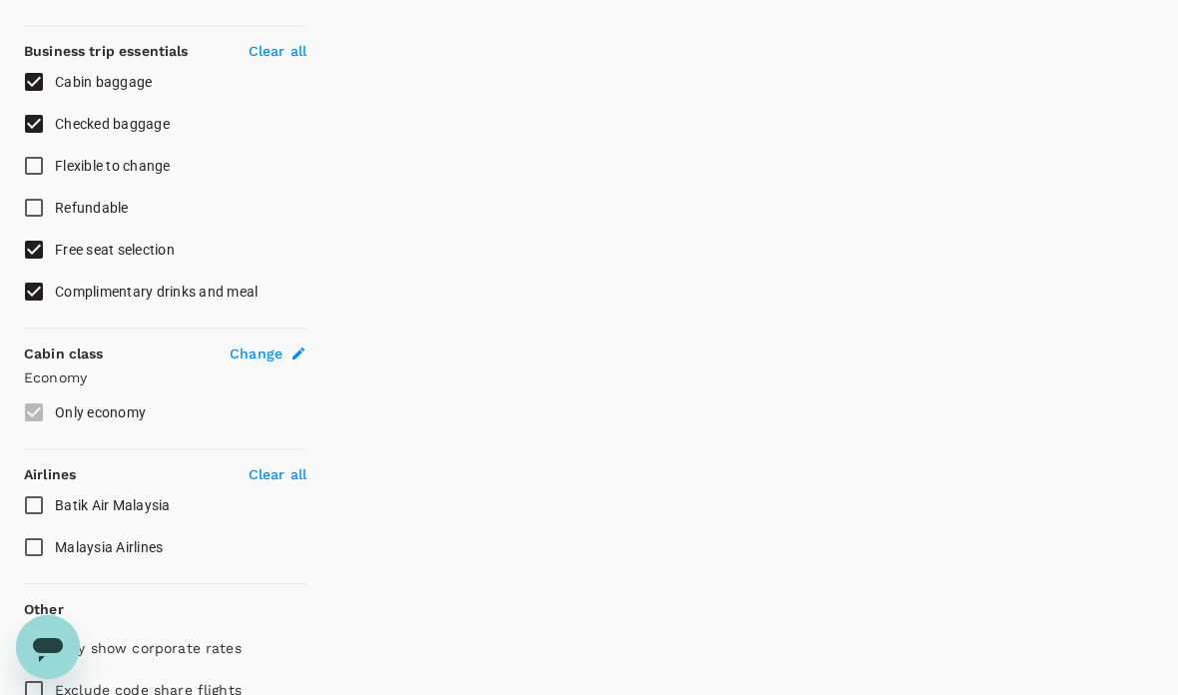
scroll to position [829, 0]
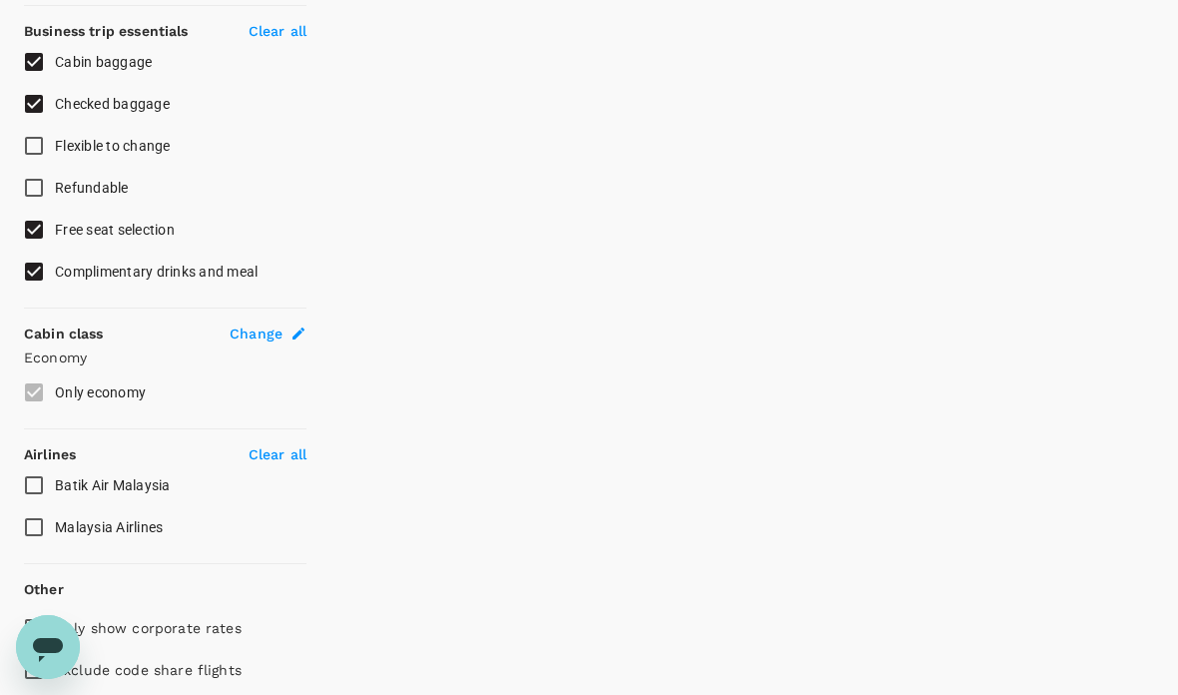
type input "1065"
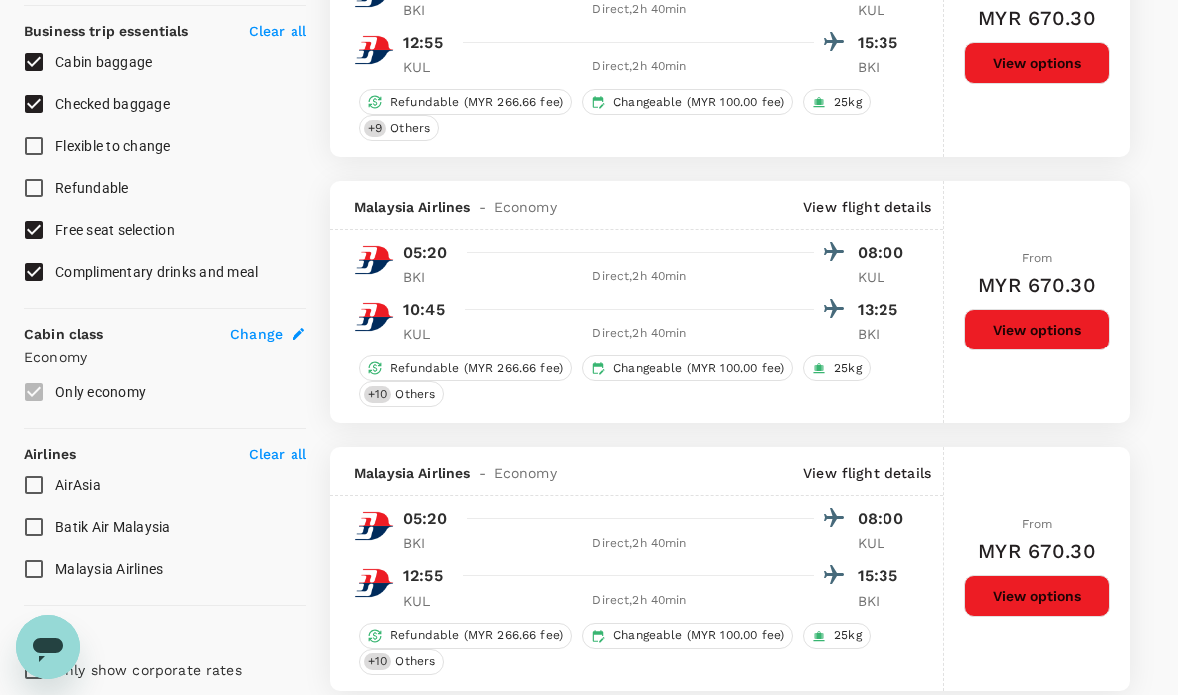
click at [37, 483] on input "AirAsia" at bounding box center [34, 485] width 42 height 42
checkbox input "true"
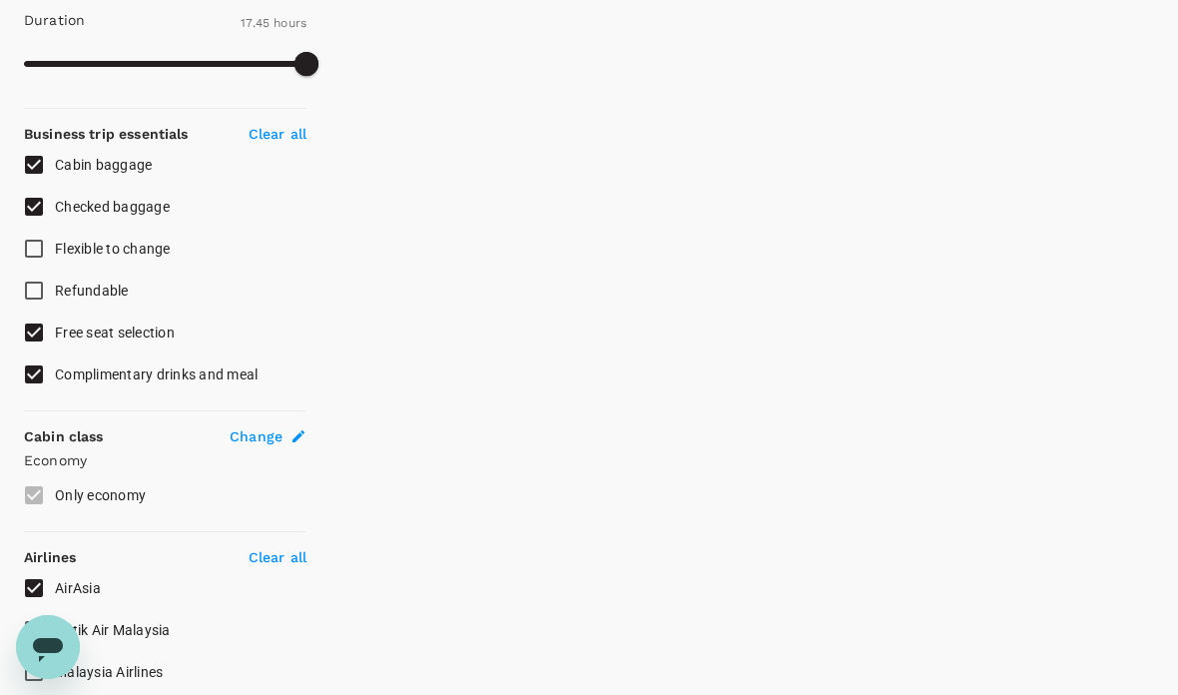
scroll to position [729, 0]
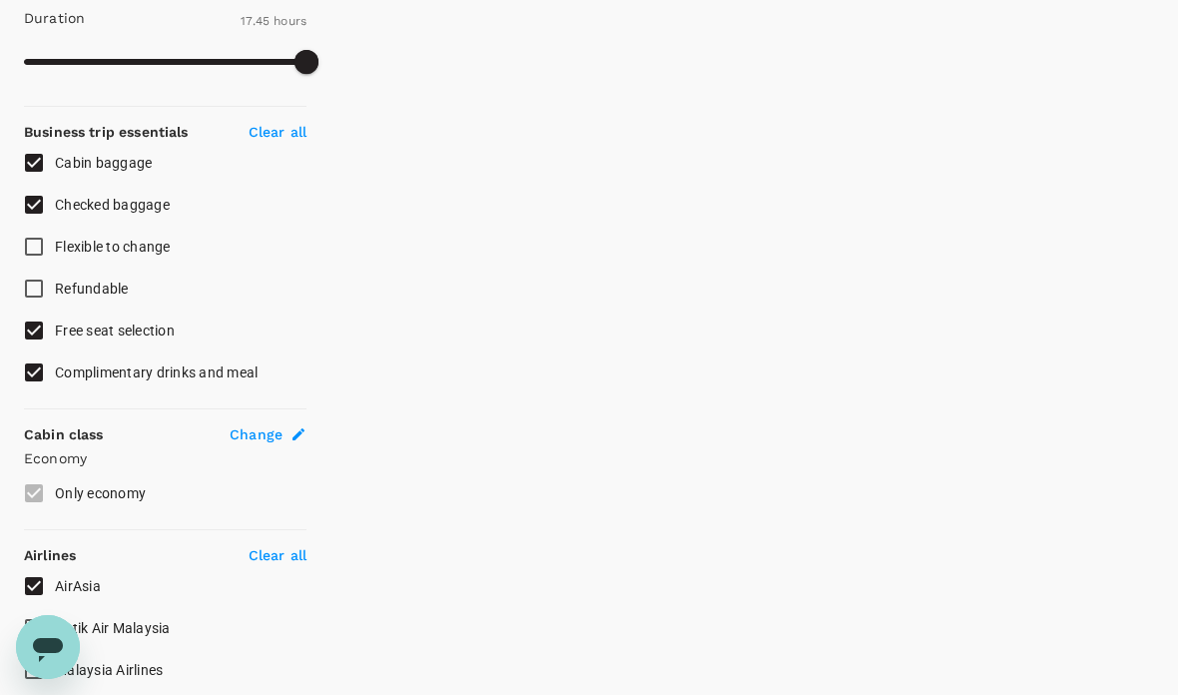
click at [48, 375] on input "Complimentary drinks and meal" at bounding box center [34, 372] width 42 height 42
checkbox input "false"
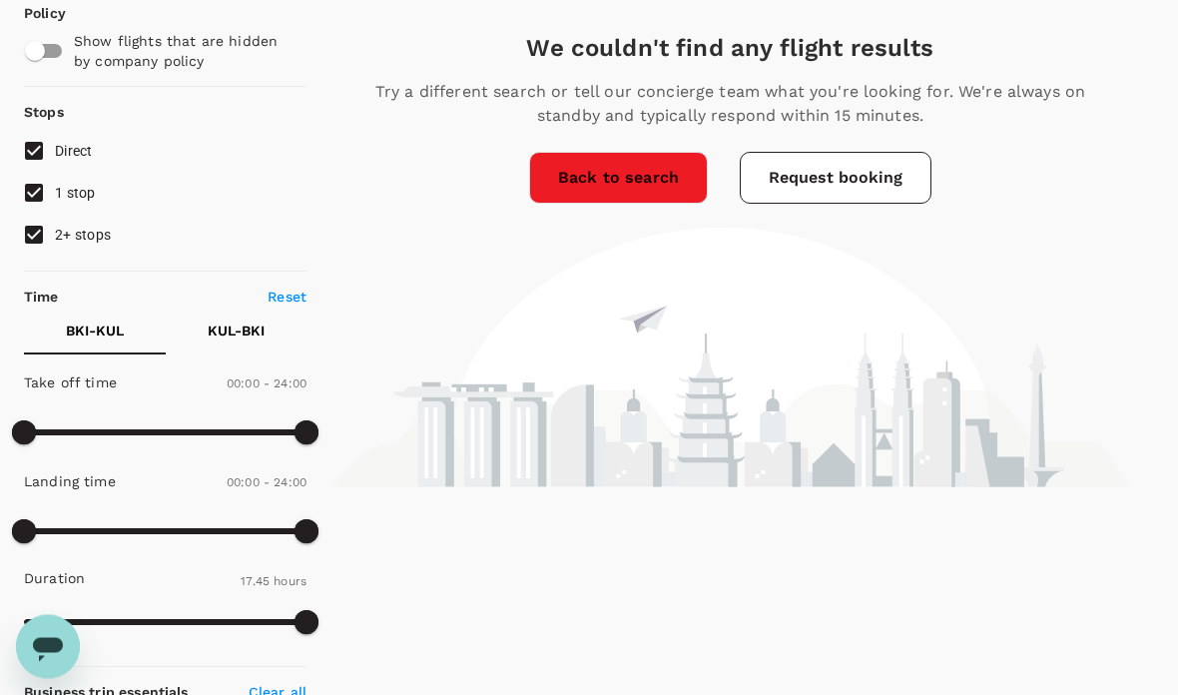
scroll to position [170, 0]
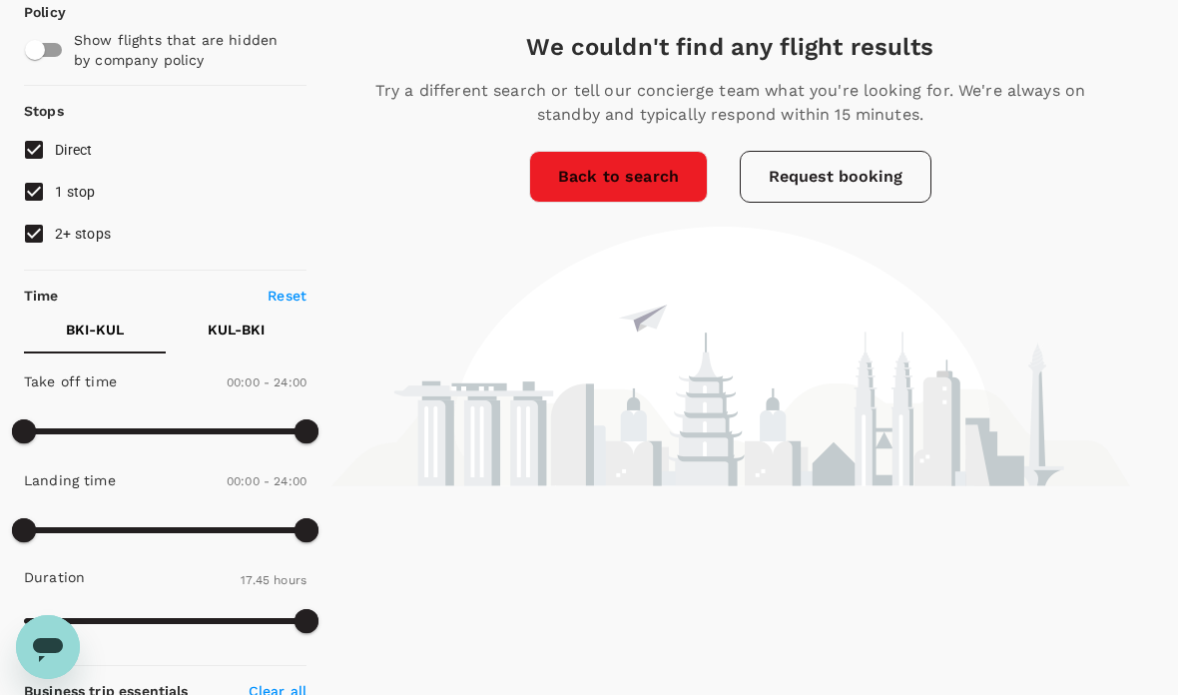
click at [855, 161] on button "Request booking" at bounding box center [836, 177] width 192 height 52
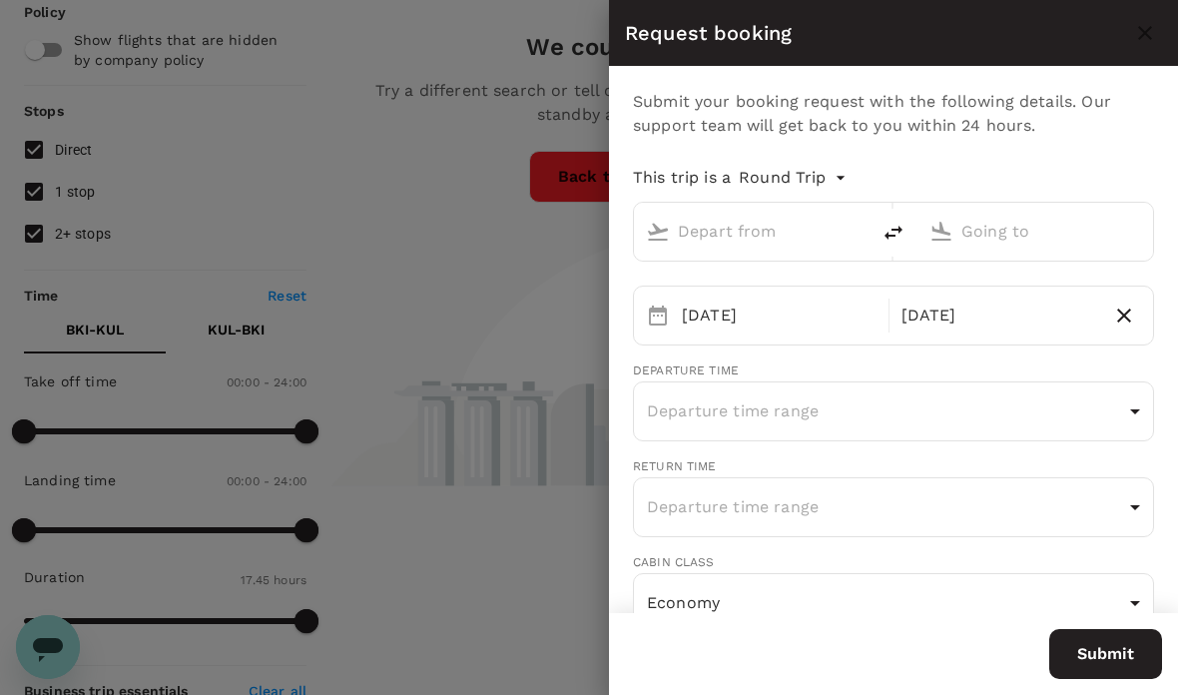
type input "Kota Kinabalu Intl (BKI)"
type input "Kuala Lumpur Intl ([GEOGRAPHIC_DATA])"
type input "[PERSON_NAME][EMAIL_ADDRESS][DOMAIN_NAME]"
type input "60"
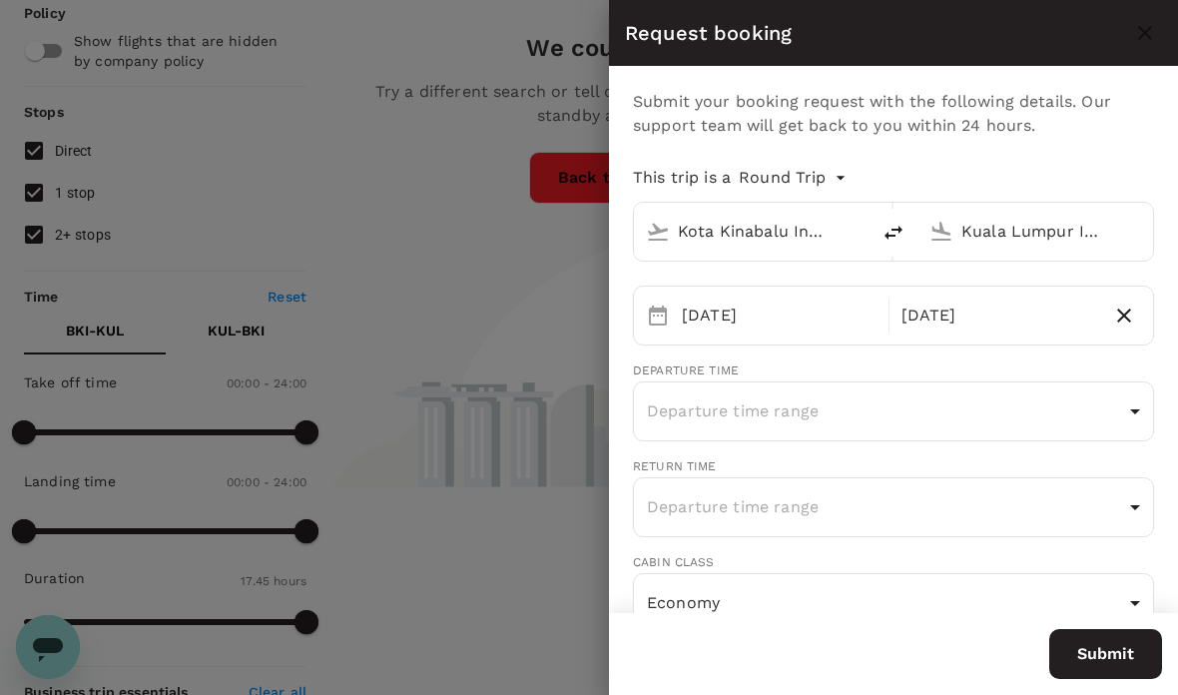
type input "128293266"
click at [492, 302] on div at bounding box center [589, 347] width 1178 height 695
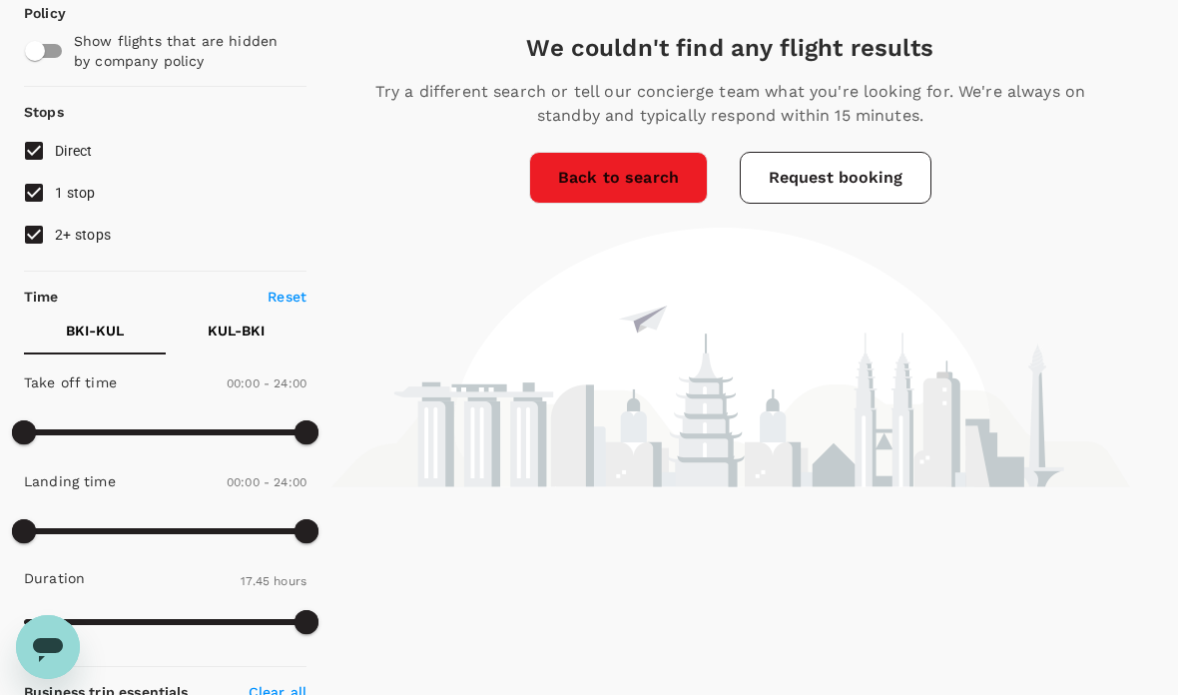
click at [633, 179] on link "Back to search" at bounding box center [618, 178] width 179 height 52
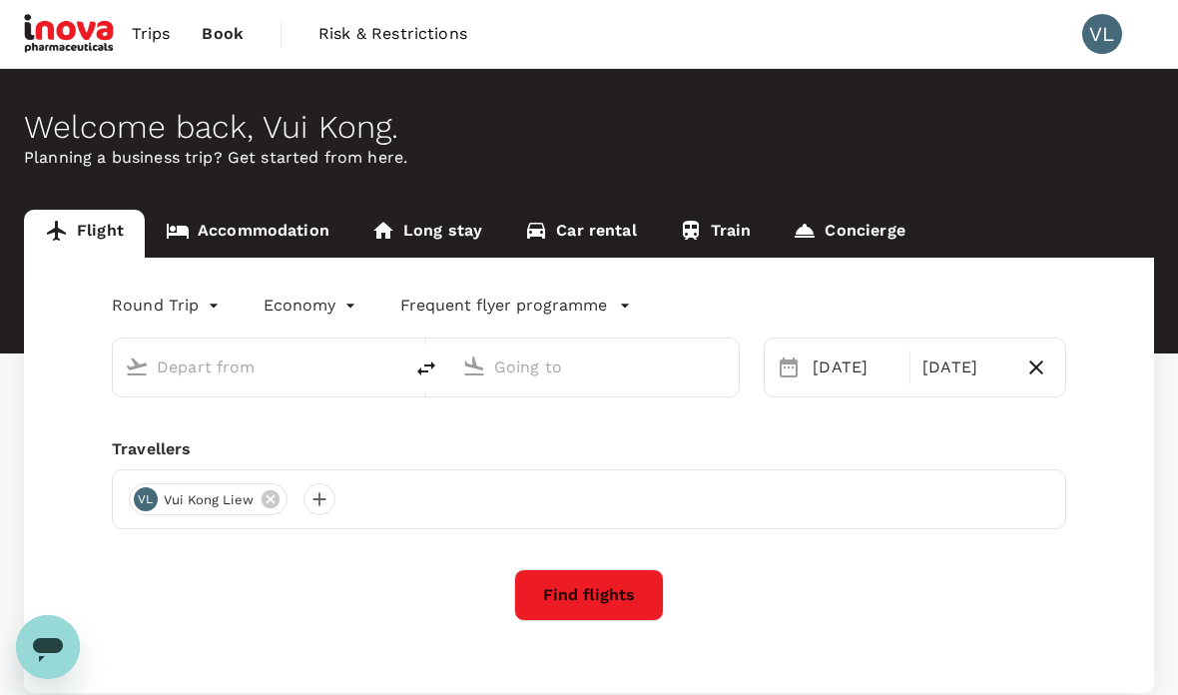
type input "Kota Kinabalu Intl (BKI)"
type input "Kuala Lumpur Intl ([GEOGRAPHIC_DATA])"
type input "Kota Kinabalu Intl (BKI)"
type input "Kuala Lumpur Intl ([GEOGRAPHIC_DATA])"
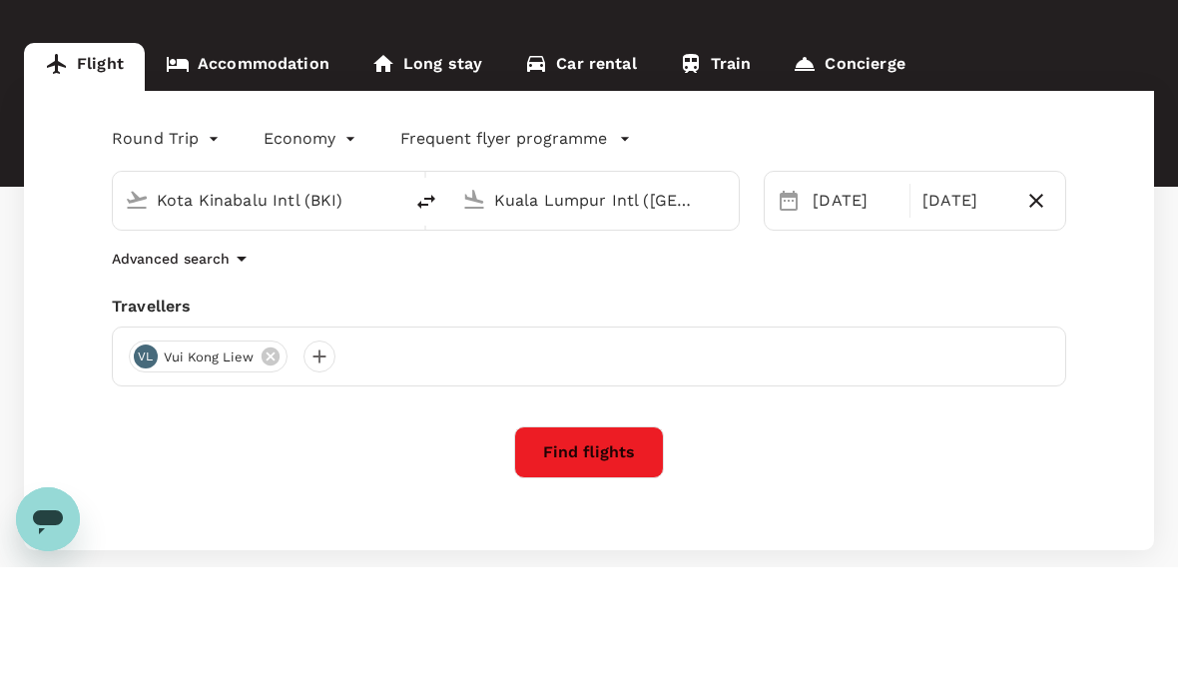
scroll to position [146, 0]
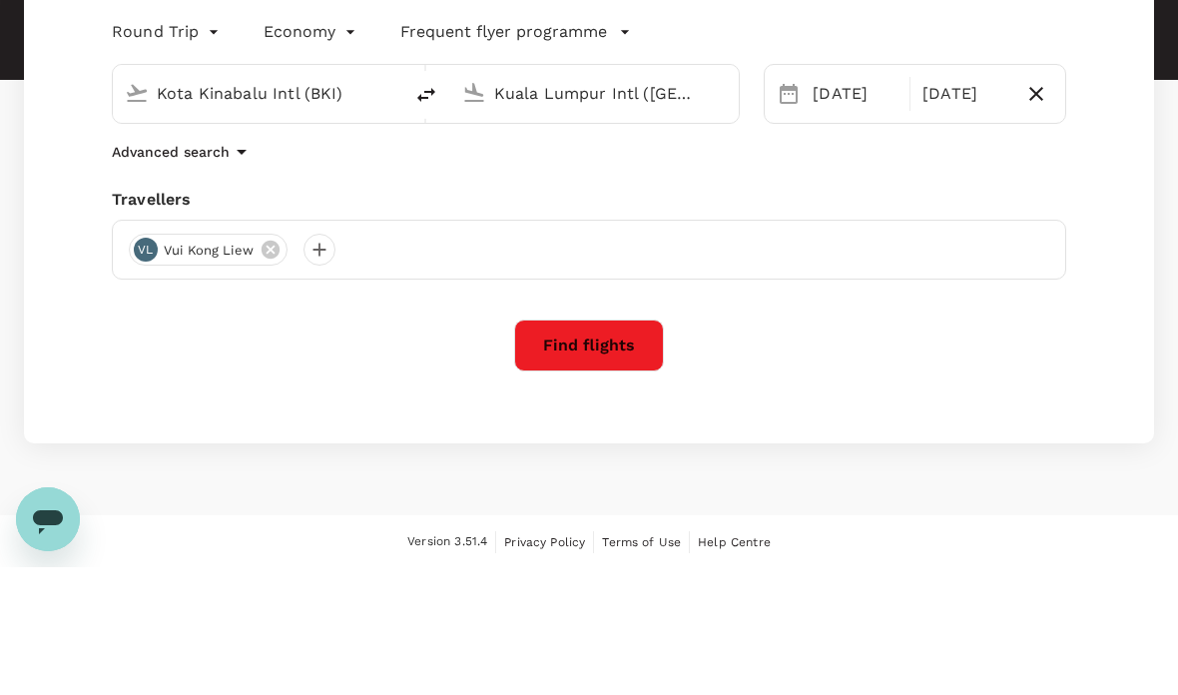
click at [614, 447] on button "Find flights" at bounding box center [589, 473] width 150 height 52
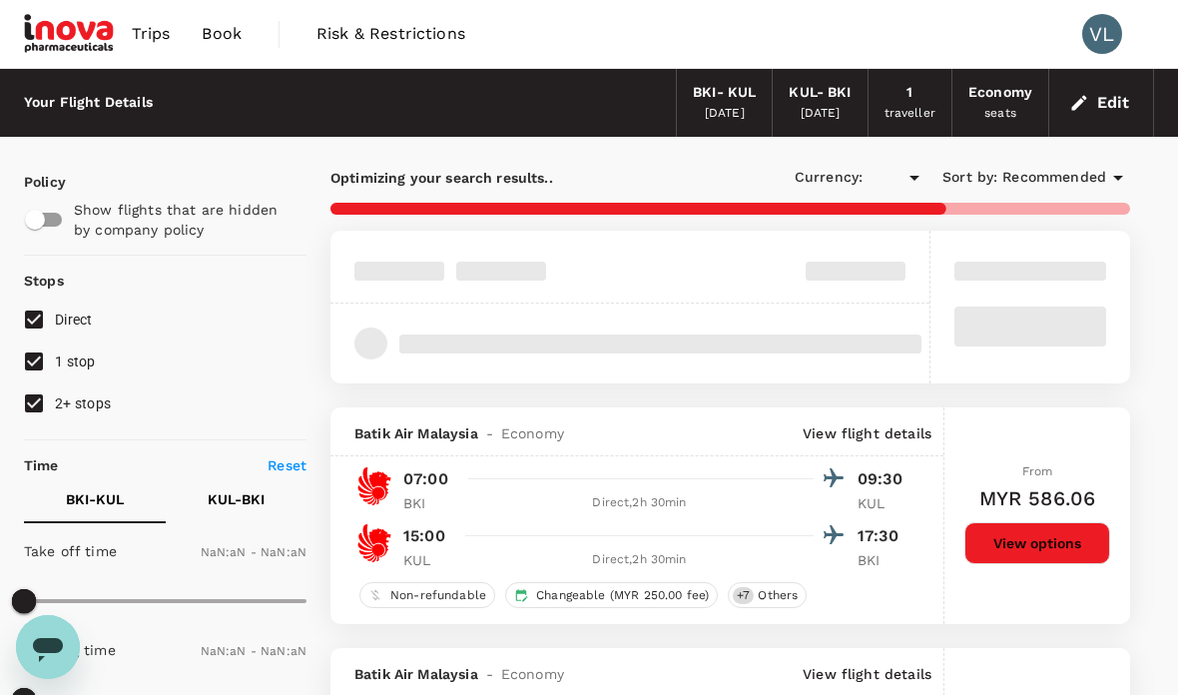
type input "MYR"
type input "1440"
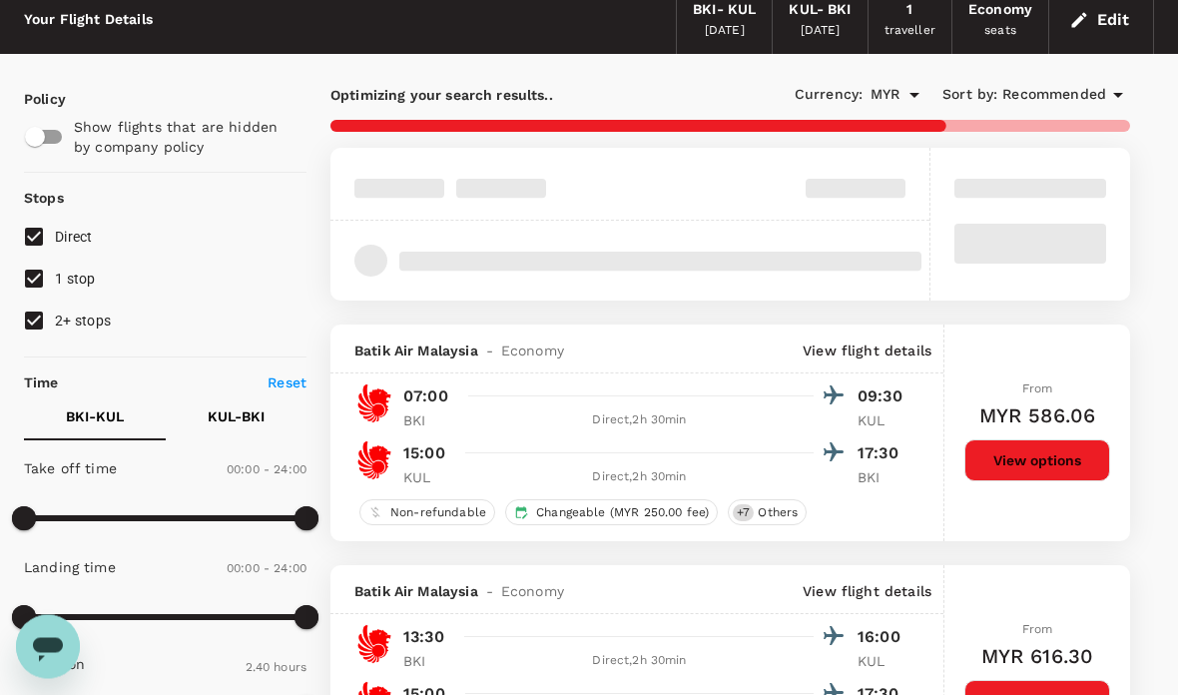
scroll to position [83, 0]
type input "1140"
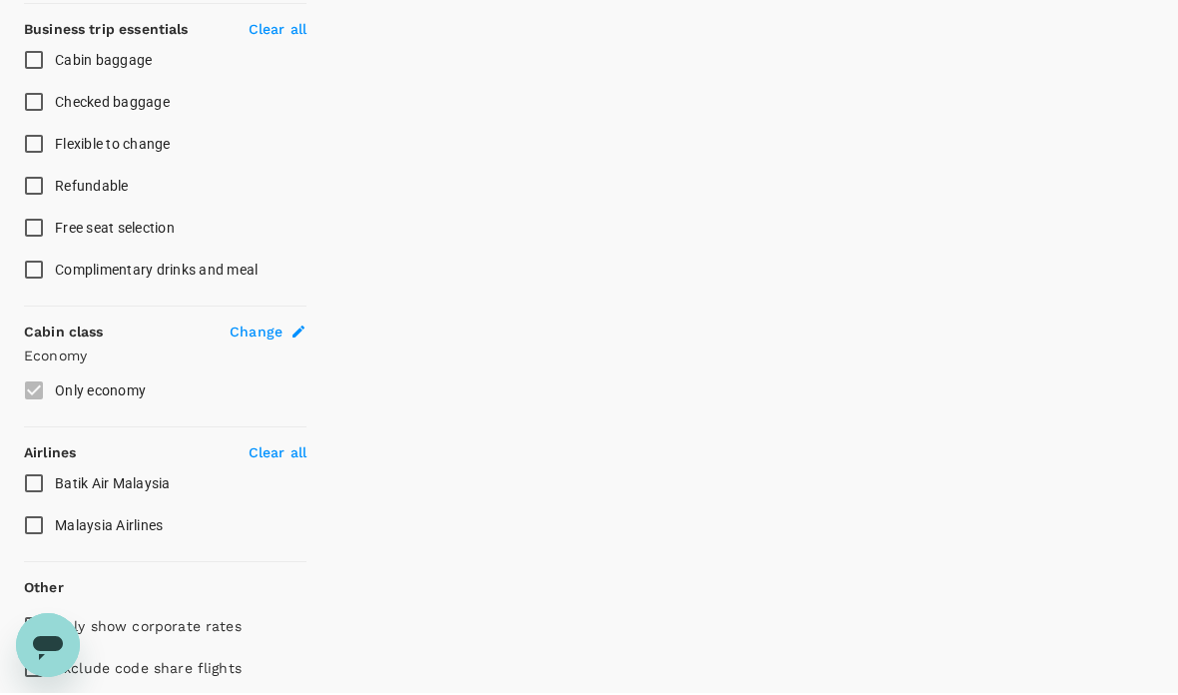
scroll to position [909, 0]
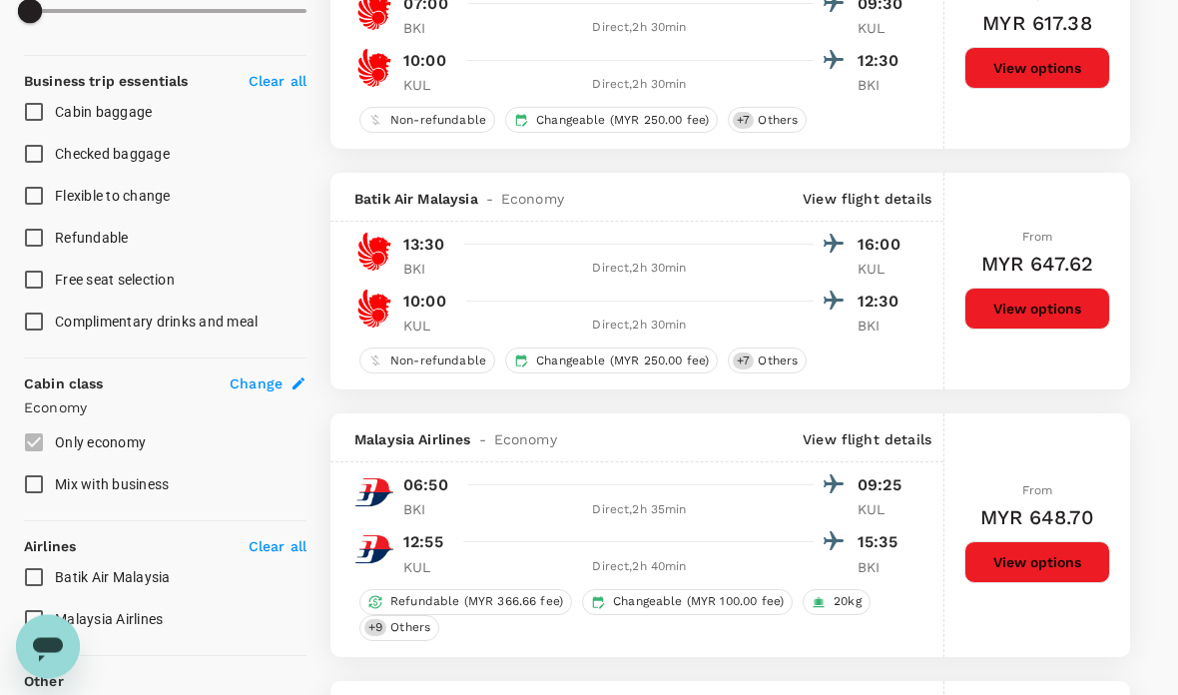
click at [33, 147] on input "Checked baggage" at bounding box center [34, 155] width 42 height 42
checkbox input "true"
click at [44, 103] on input "Cabin baggage" at bounding box center [34, 112] width 42 height 42
checkbox input "true"
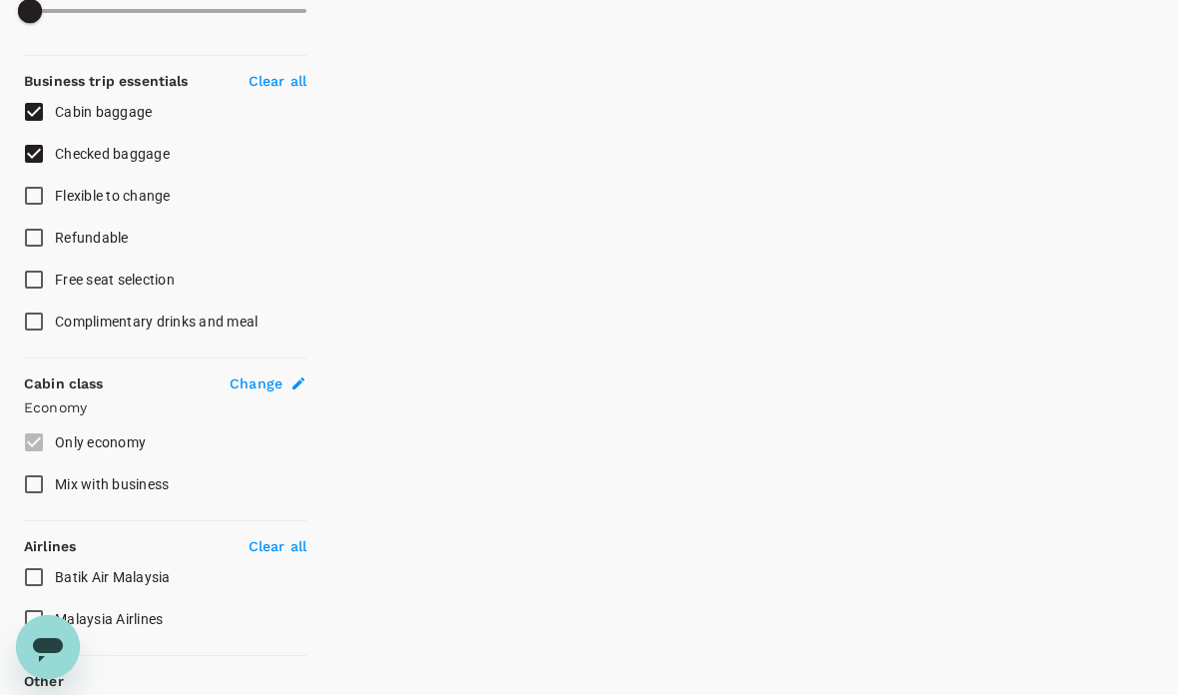
click at [30, 287] on input "Free seat selection" at bounding box center [34, 279] width 42 height 42
checkbox input "true"
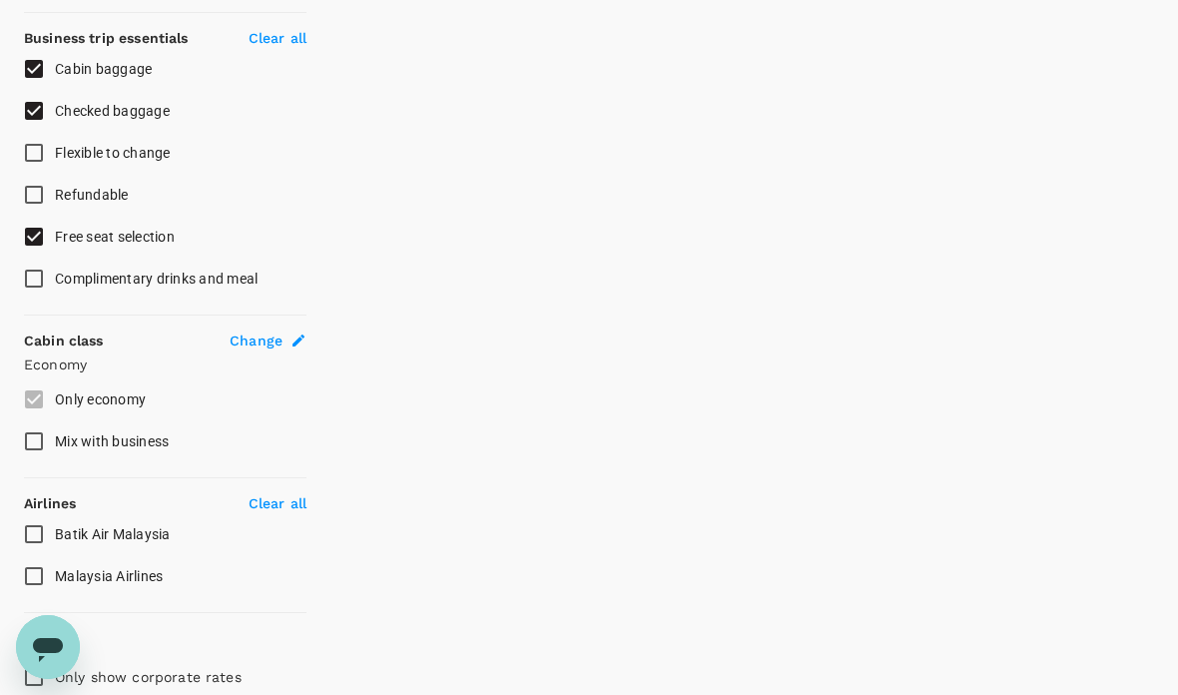
scroll to position [857, 0]
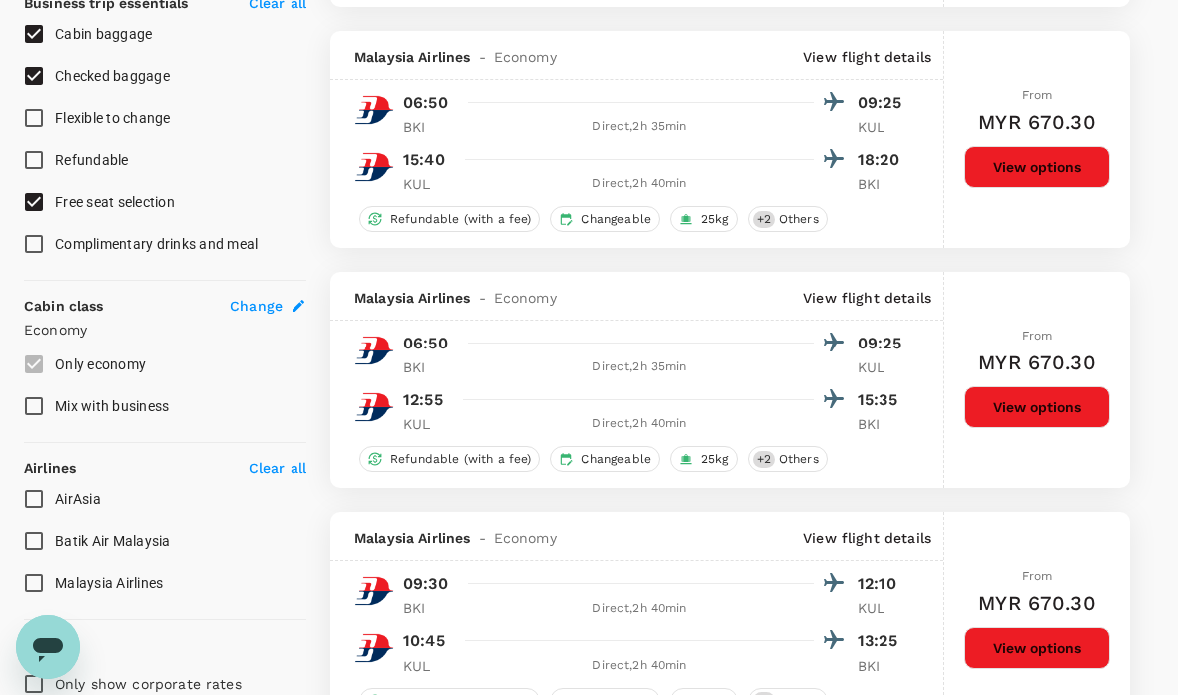
type input "MYR"
click at [42, 499] on input "AirAsia" at bounding box center [34, 499] width 42 height 42
checkbox input "true"
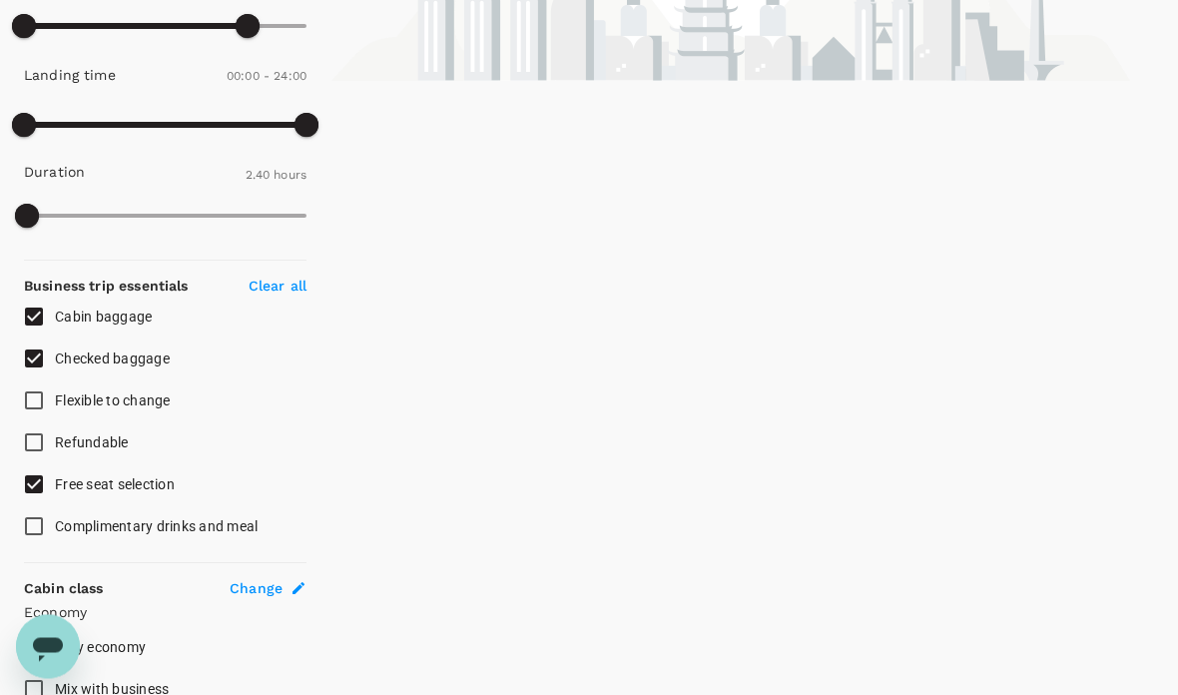
scroll to position [577, 0]
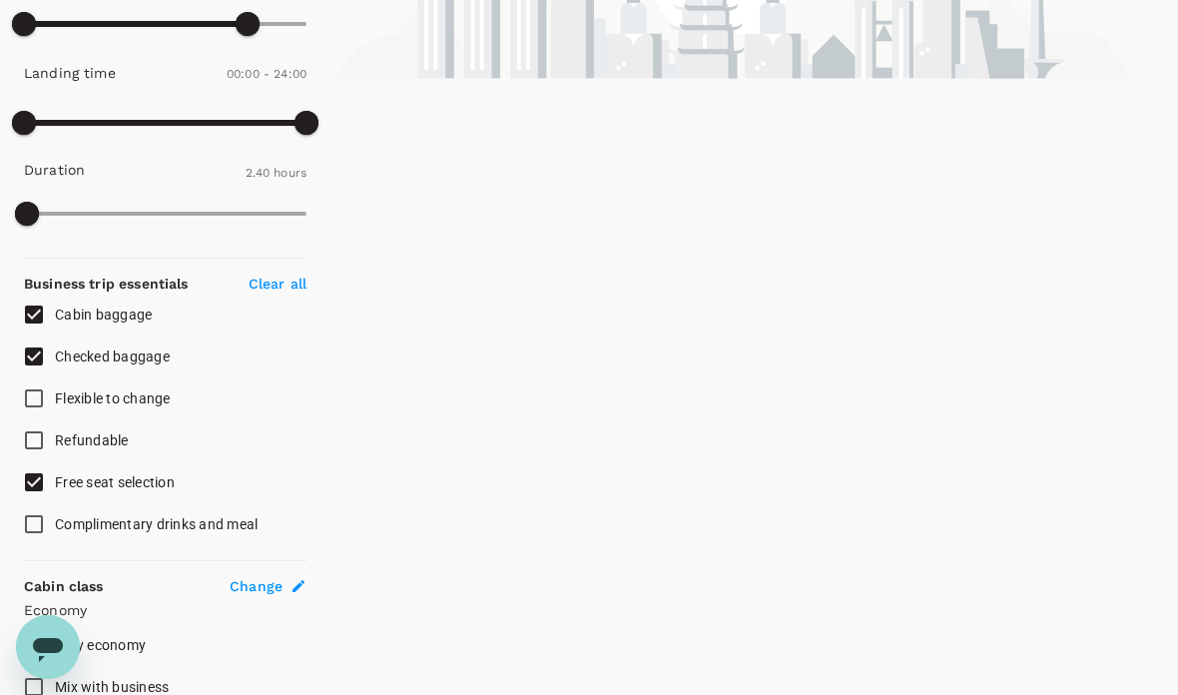
click at [45, 492] on input "Free seat selection" at bounding box center [34, 482] width 42 height 42
checkbox input "false"
click at [44, 353] on input "Checked baggage" at bounding box center [34, 356] width 42 height 42
checkbox input "false"
click at [40, 314] on input "Cabin baggage" at bounding box center [34, 314] width 42 height 42
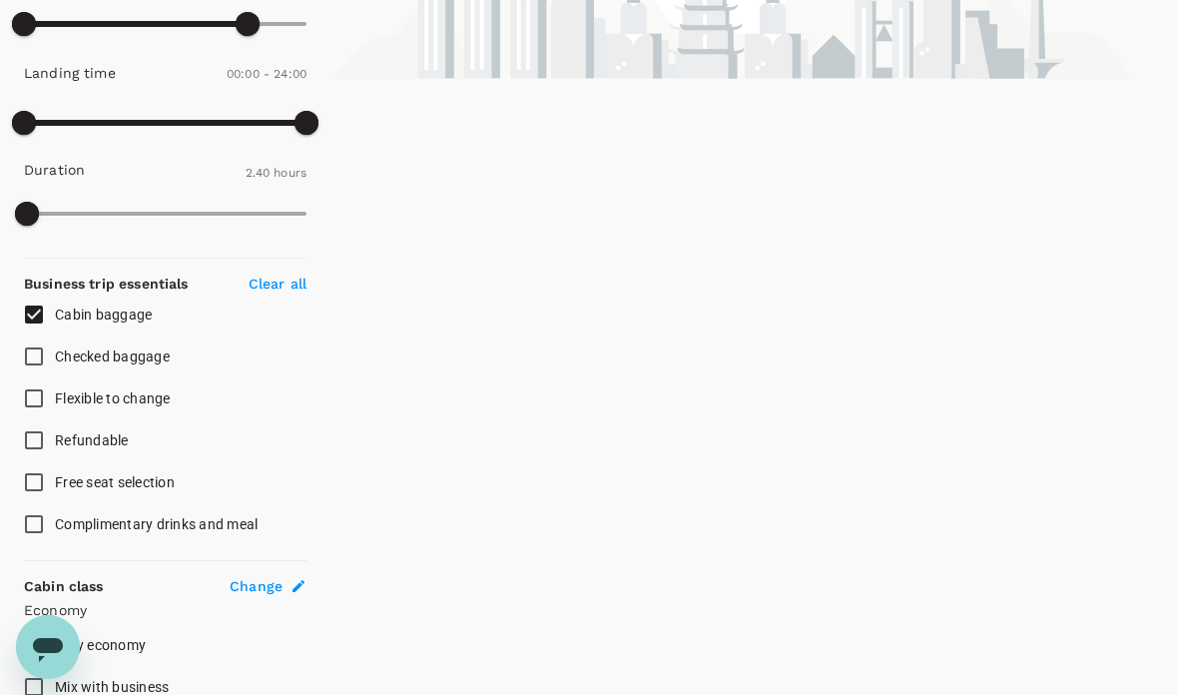
checkbox input "false"
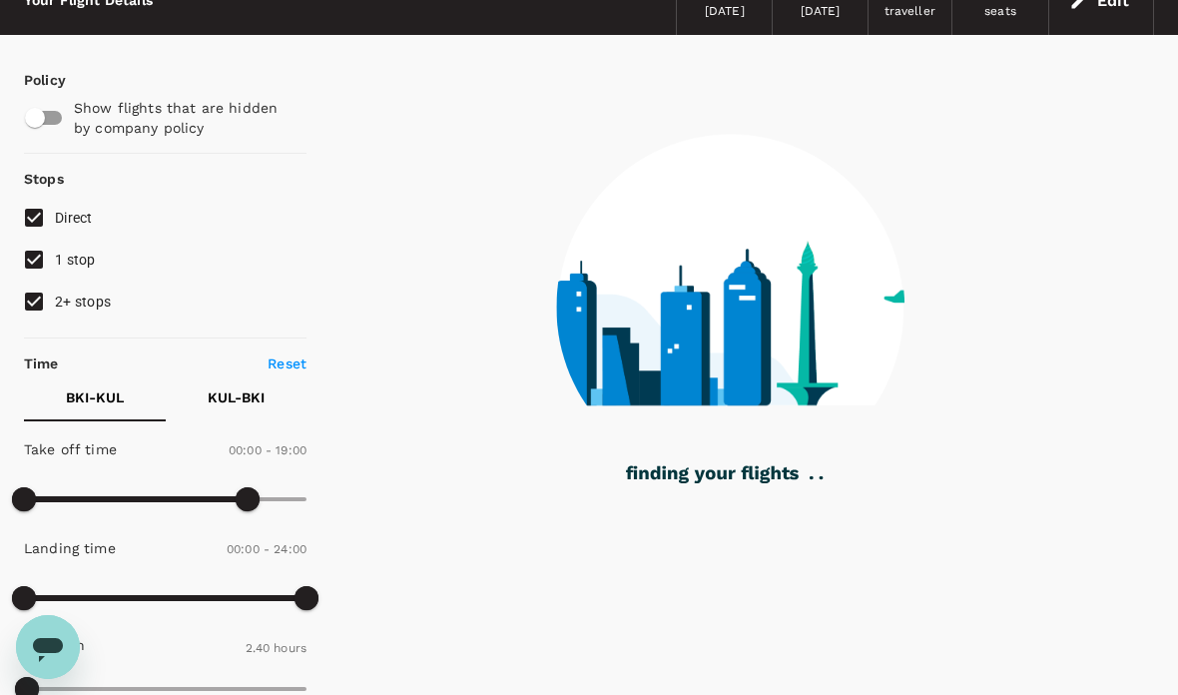
scroll to position [0, 0]
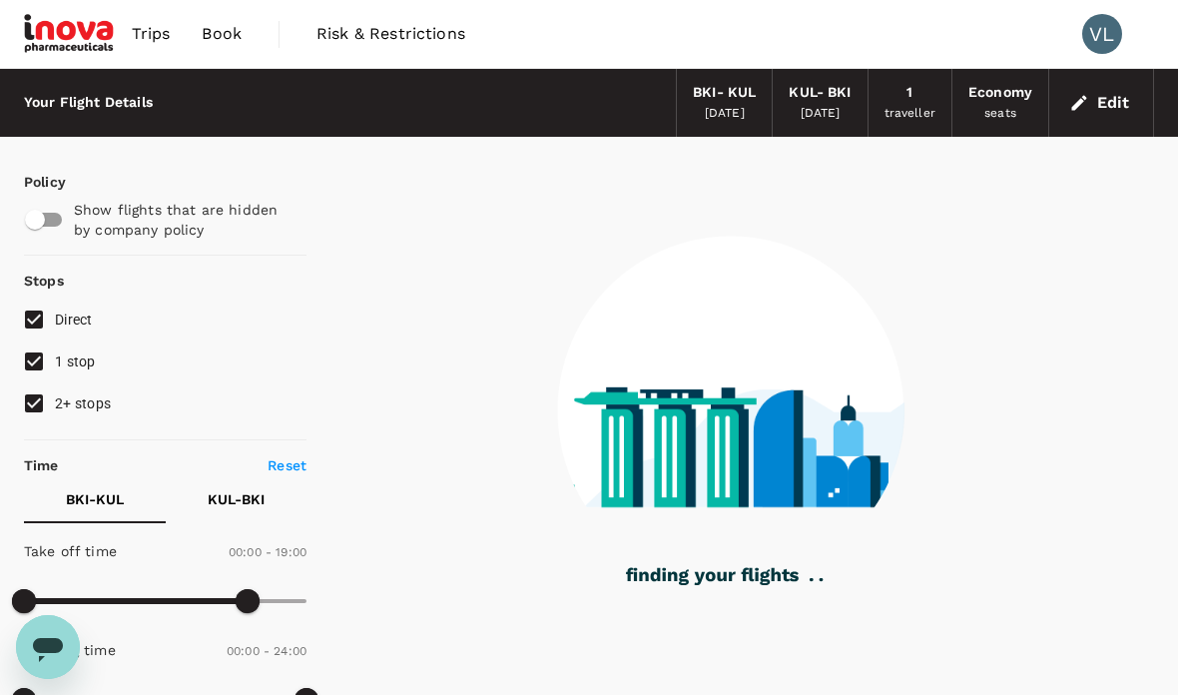
click at [296, 459] on p "Reset" at bounding box center [286, 465] width 39 height 20
type input "1440"
type input "1065"
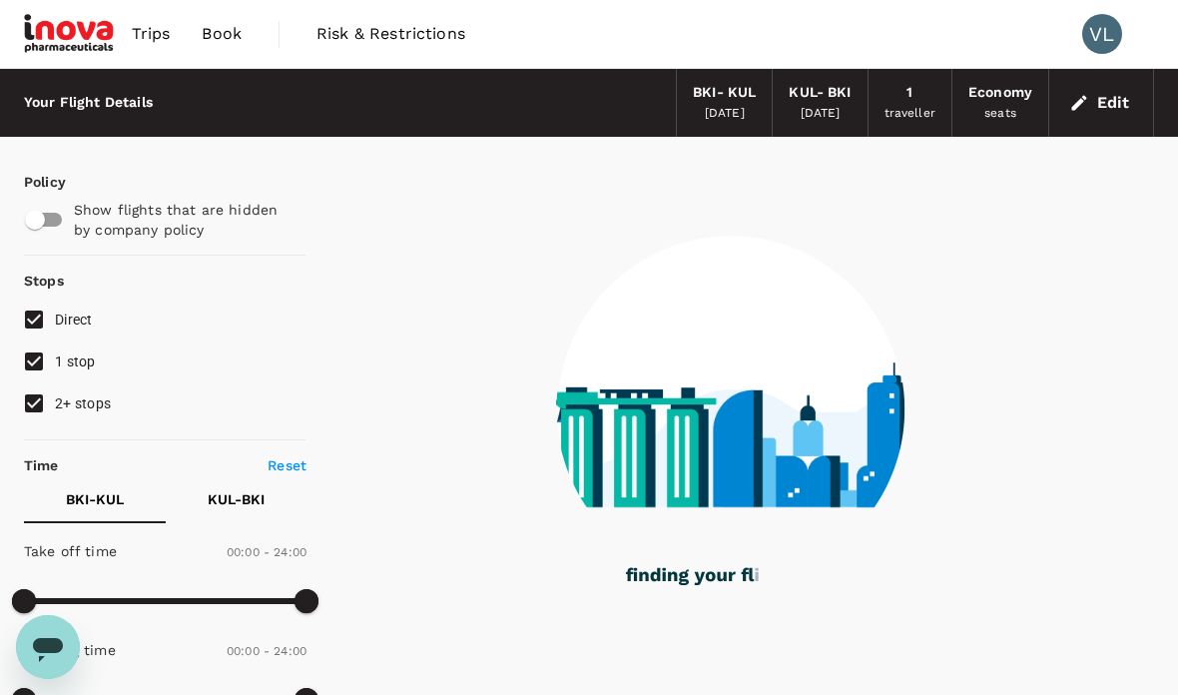
click at [287, 456] on p "Reset" at bounding box center [286, 465] width 39 height 20
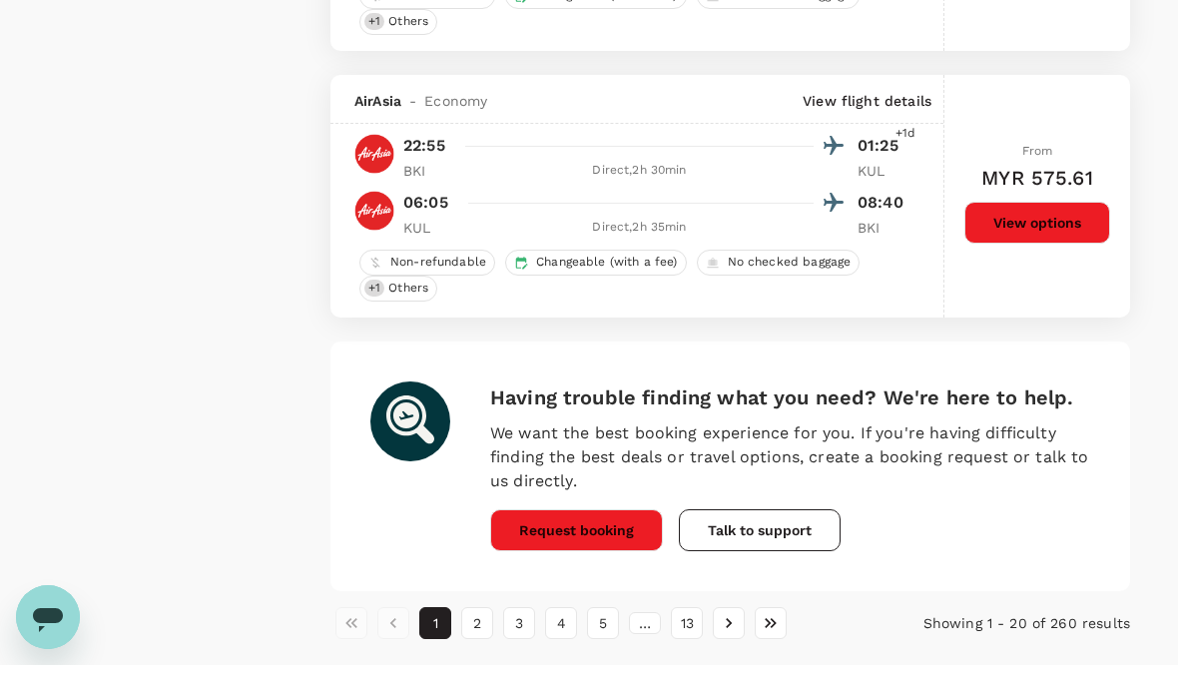
scroll to position [5171, 0]
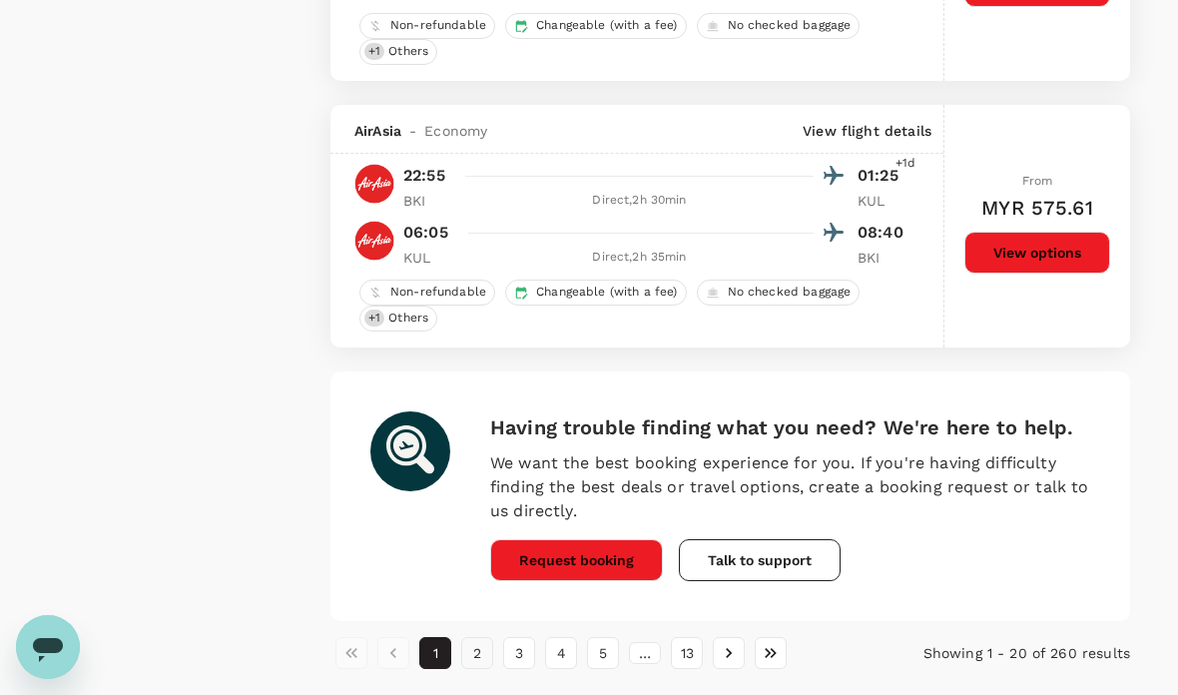
click at [484, 659] on button "2" at bounding box center [477, 653] width 32 height 32
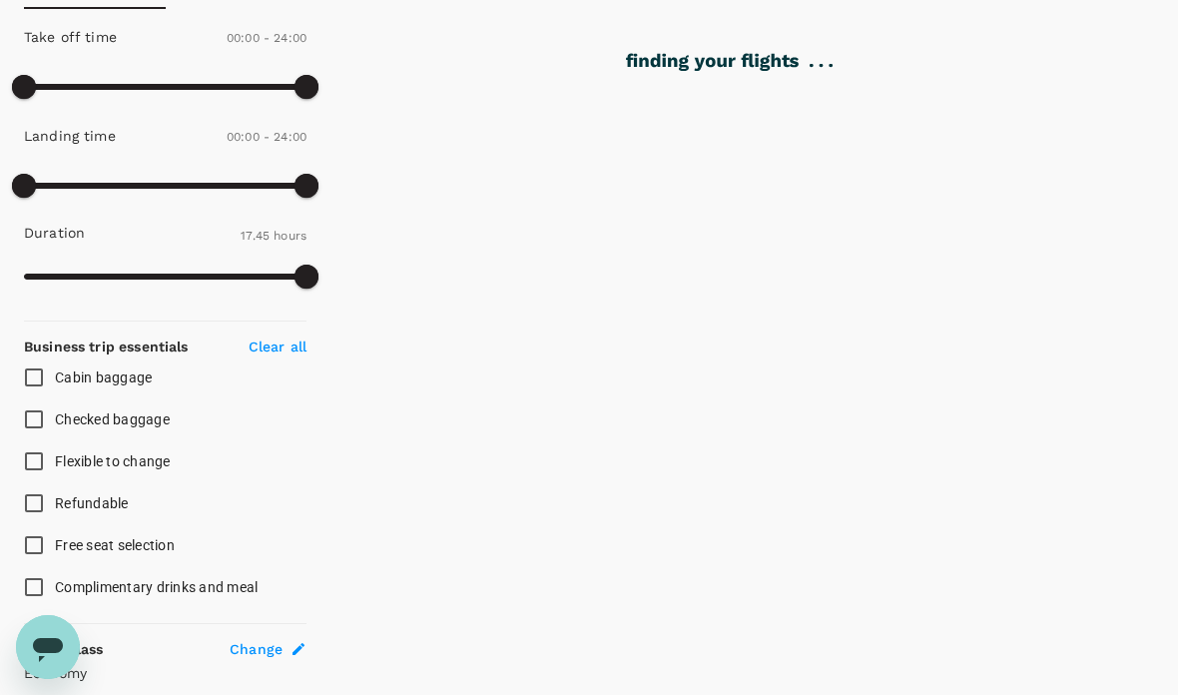
scroll to position [517, 0]
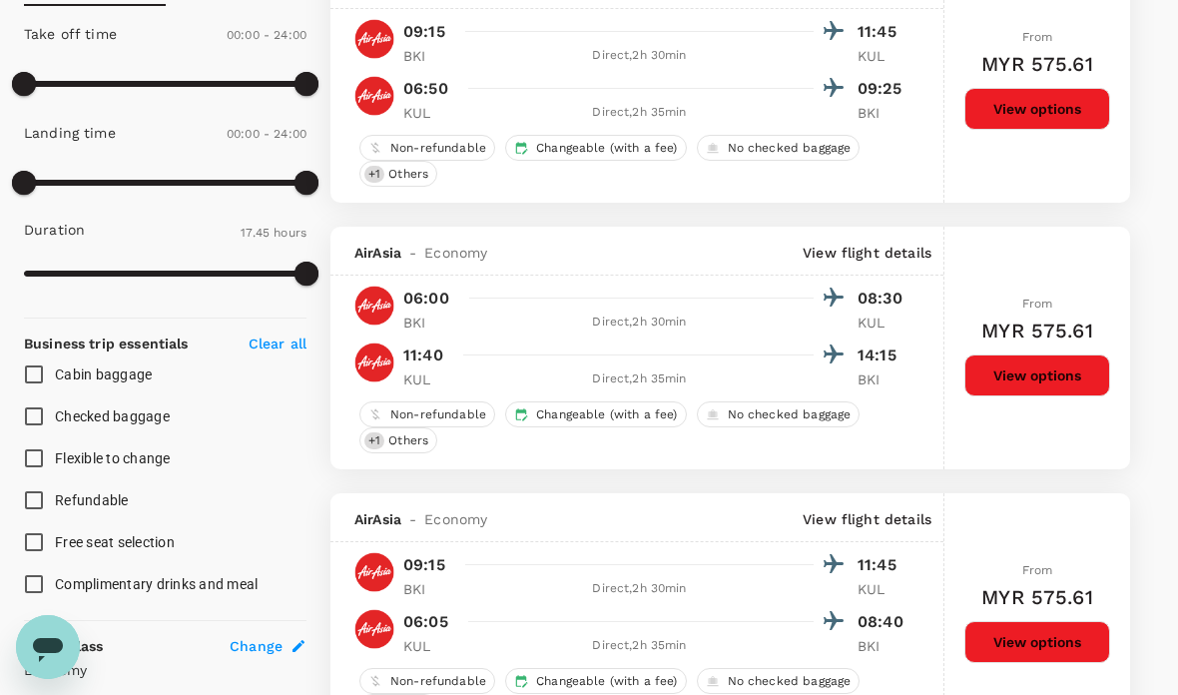
type input "MYR"
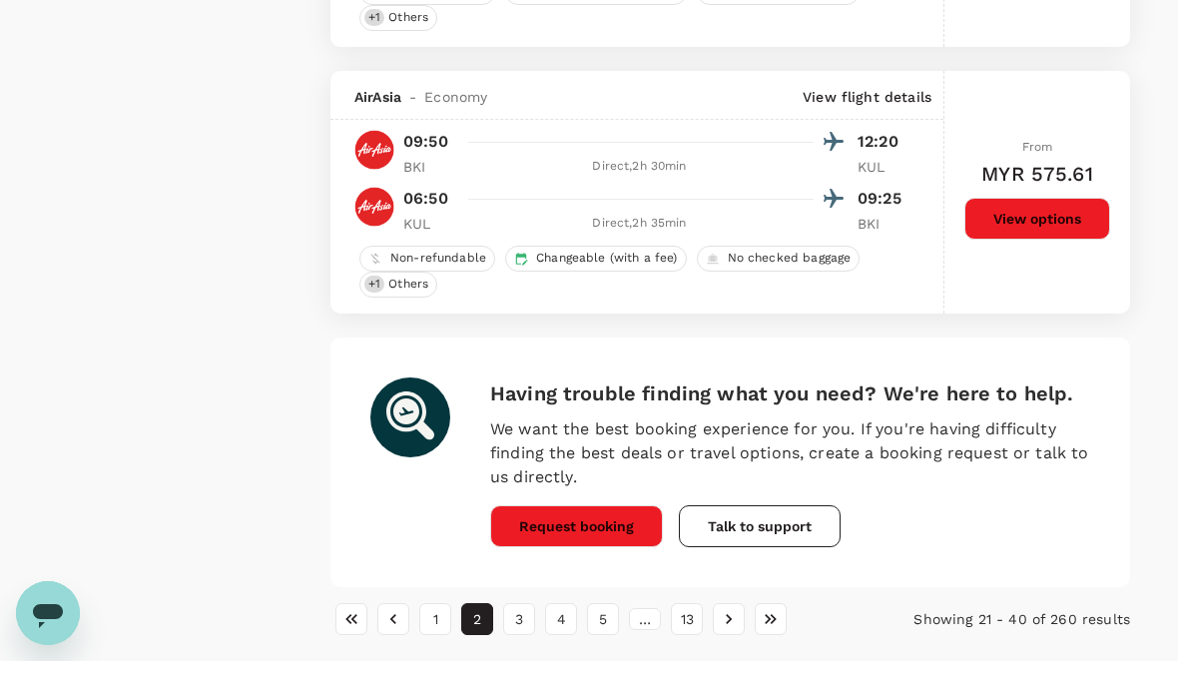
scroll to position [5251, 0]
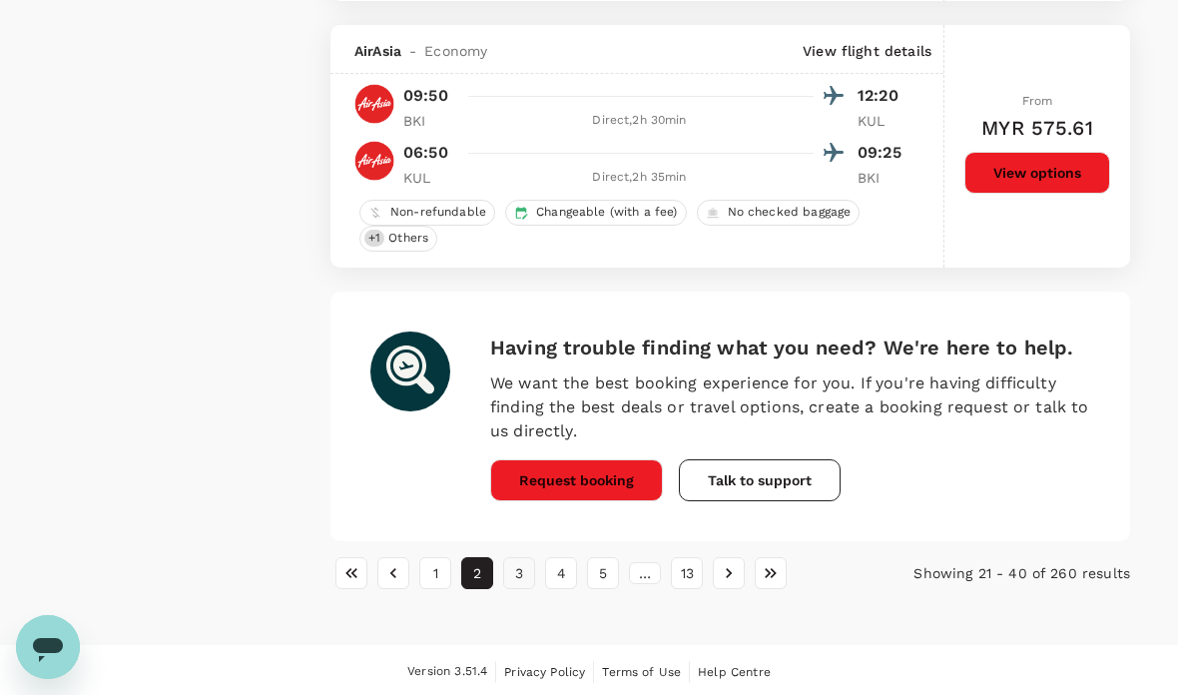
click at [529, 564] on button "3" at bounding box center [519, 573] width 32 height 32
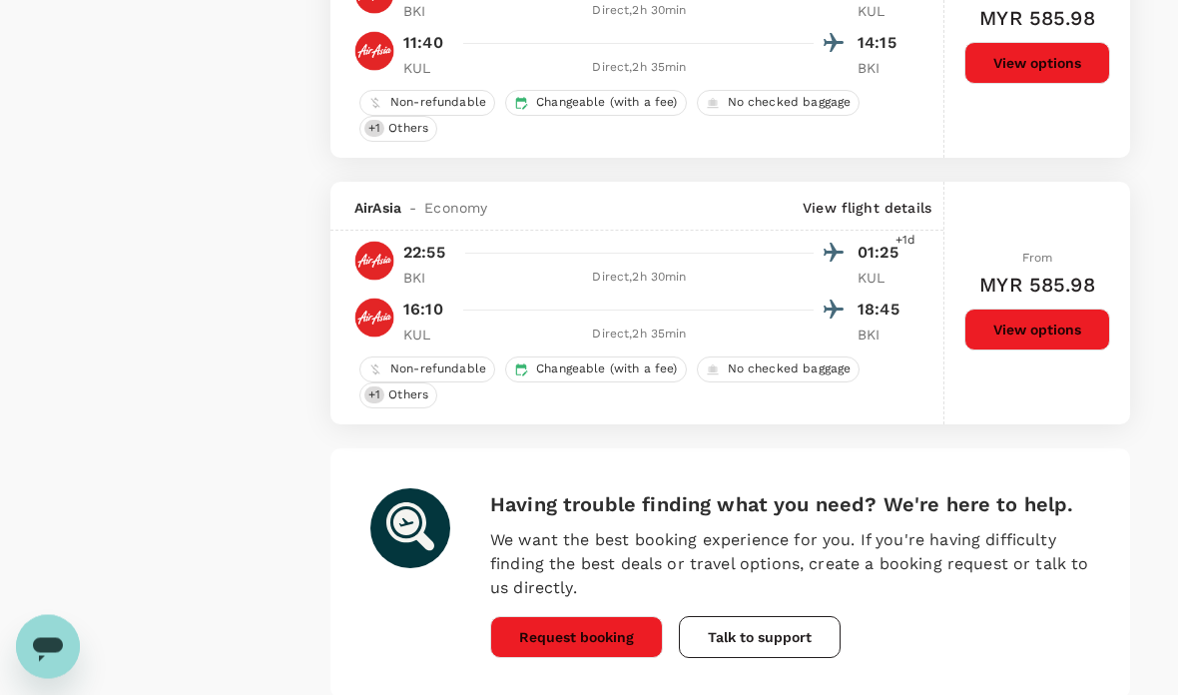
scroll to position [5094, 0]
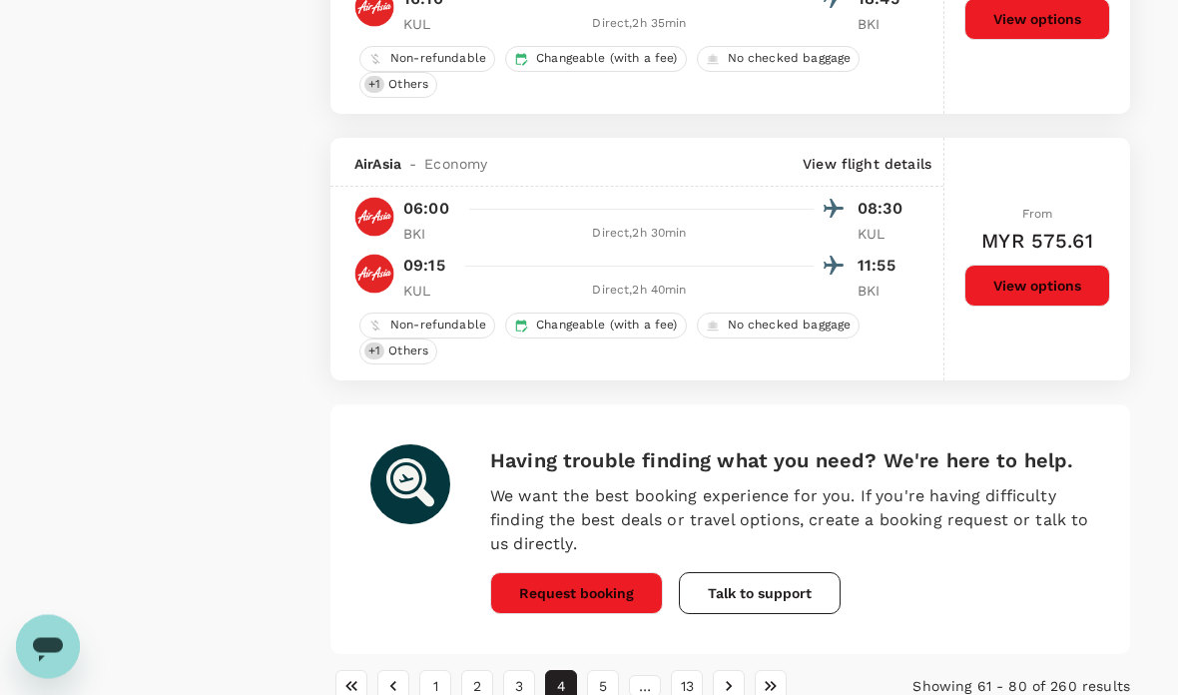
scroll to position [5138, 0]
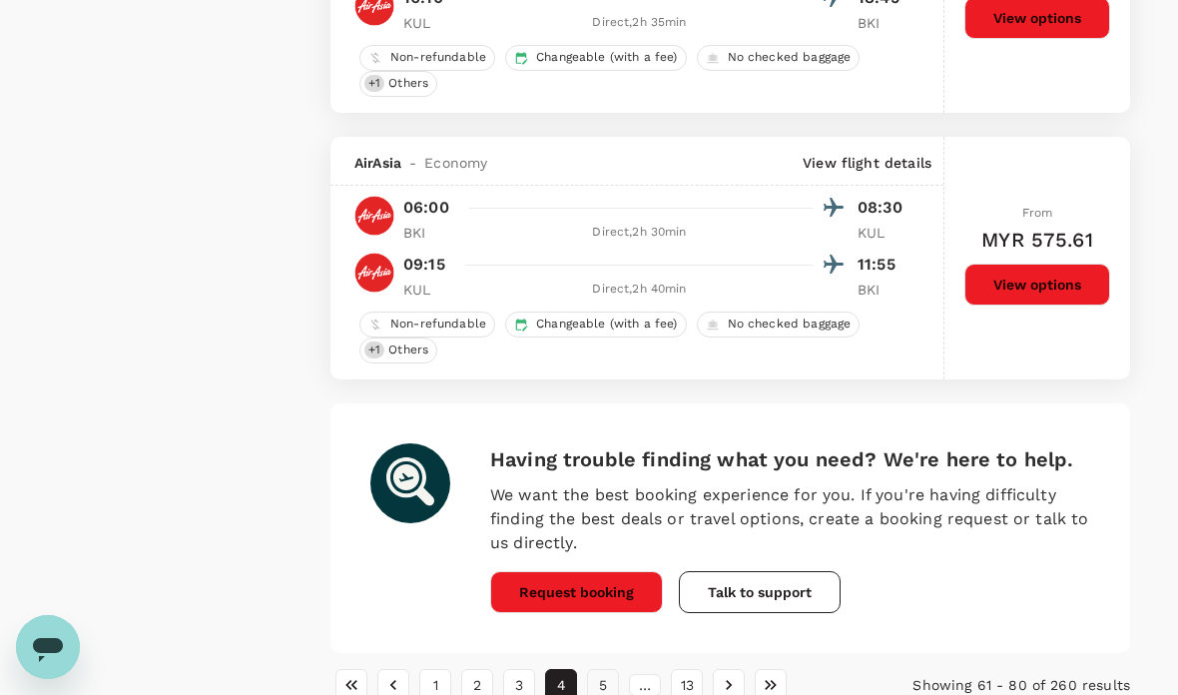
click at [597, 694] on button "5" at bounding box center [603, 685] width 32 height 32
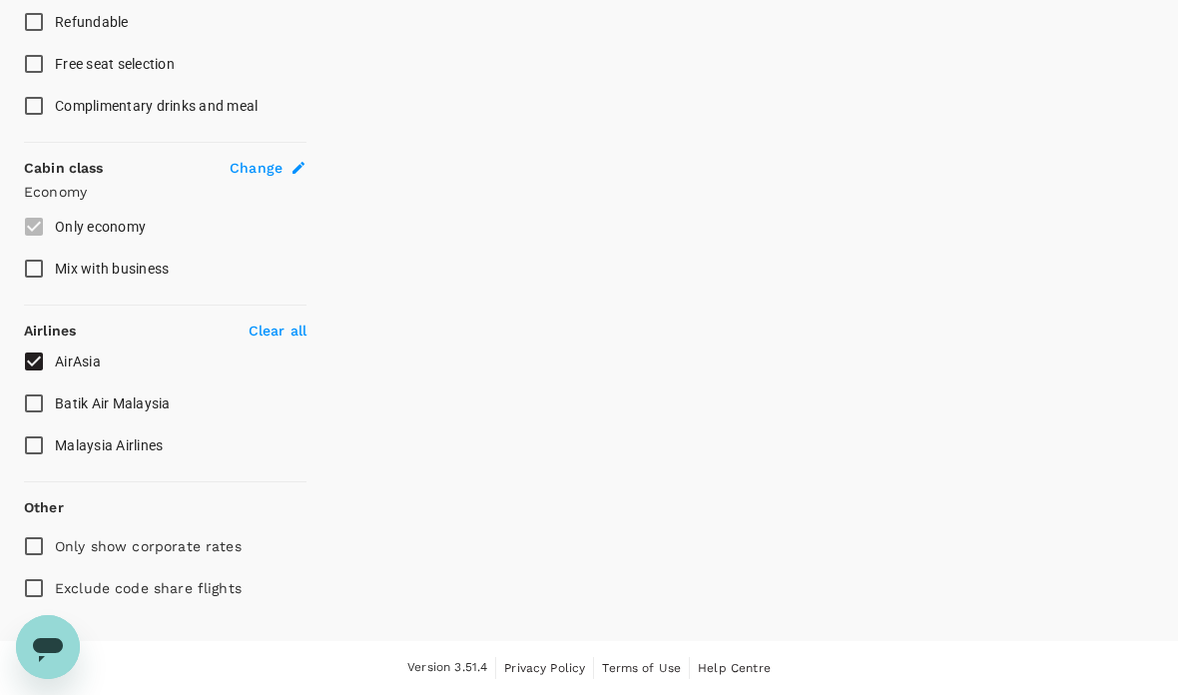
scroll to position [913, 0]
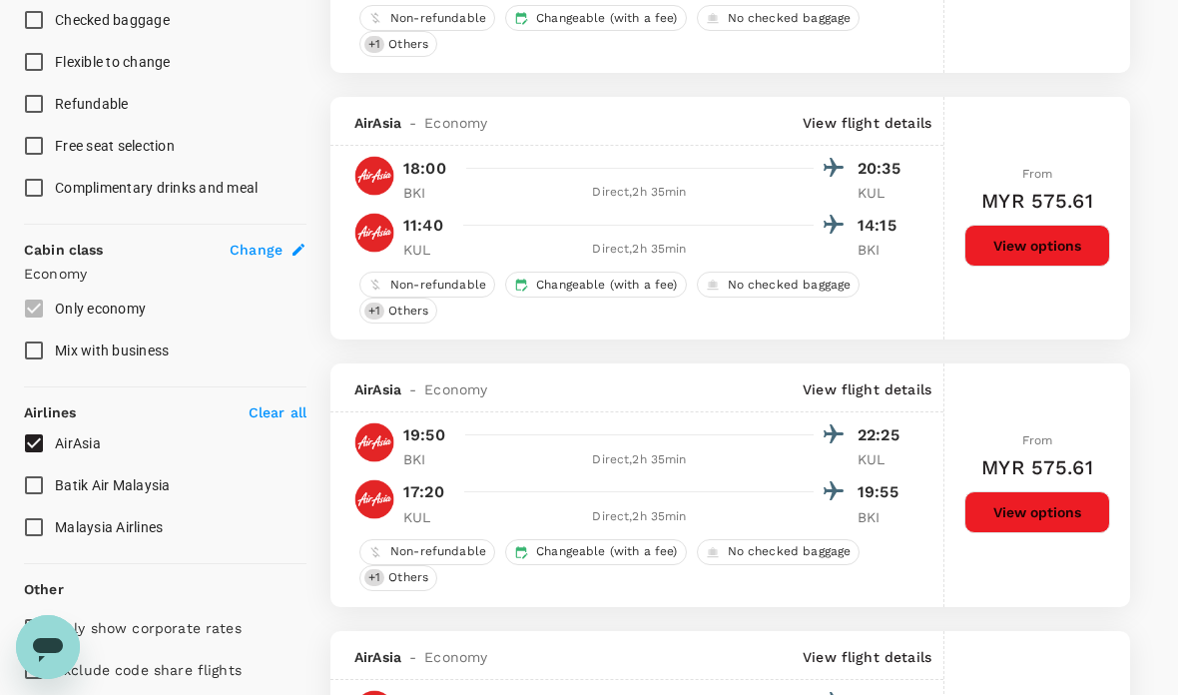
type input "MYR"
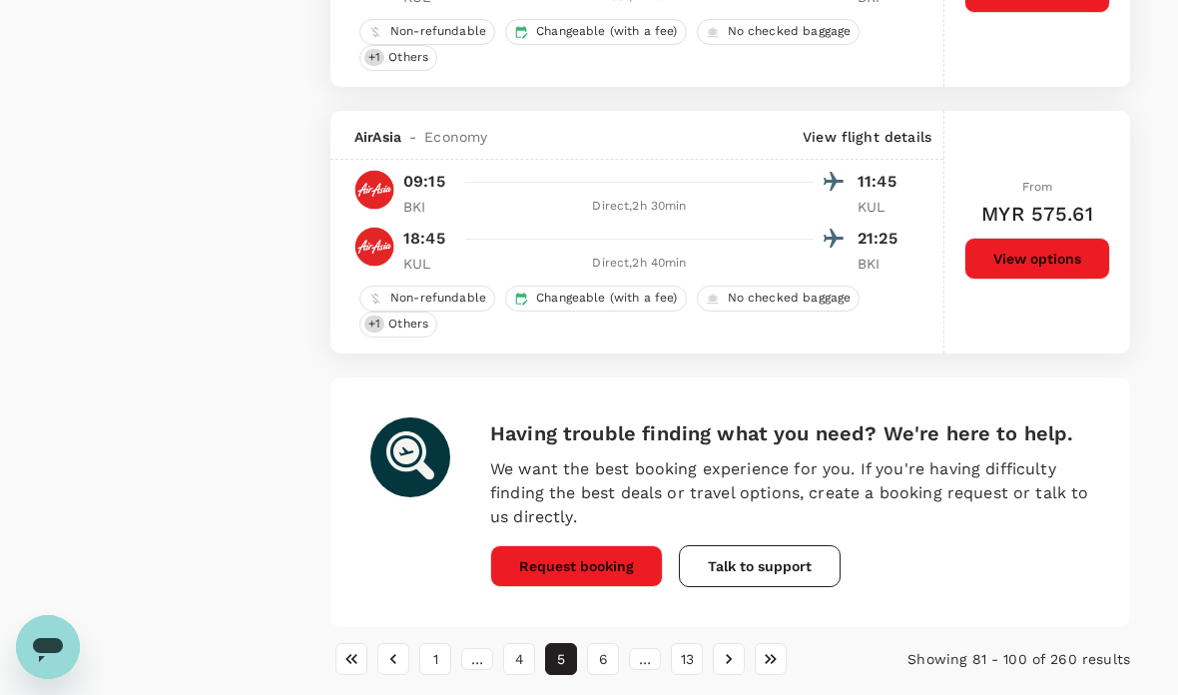
scroll to position [5171, 0]
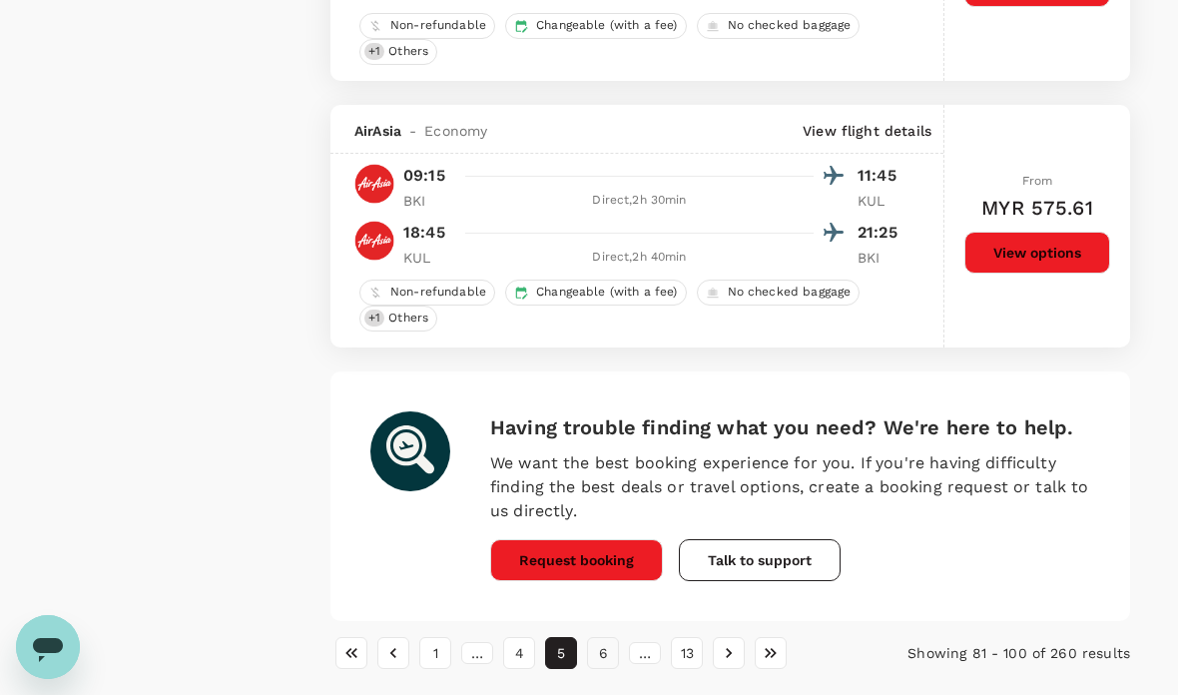
click at [594, 647] on button "6" at bounding box center [603, 653] width 32 height 32
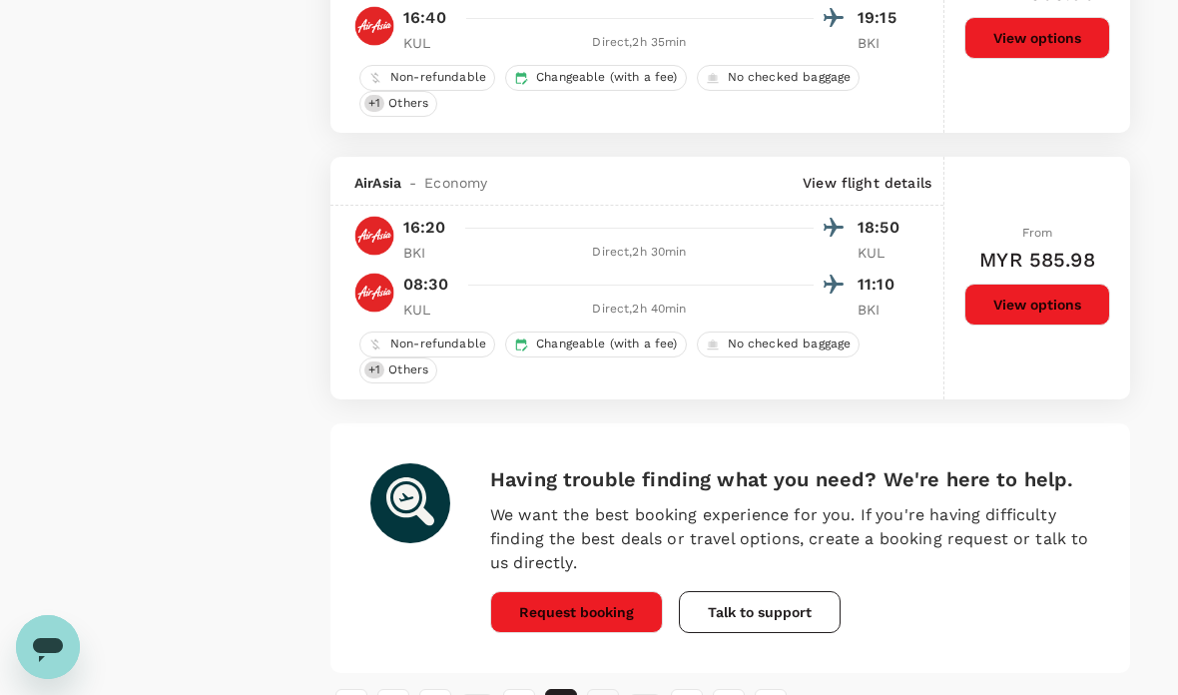
click at [603, 694] on button "7" at bounding box center [603, 705] width 32 height 32
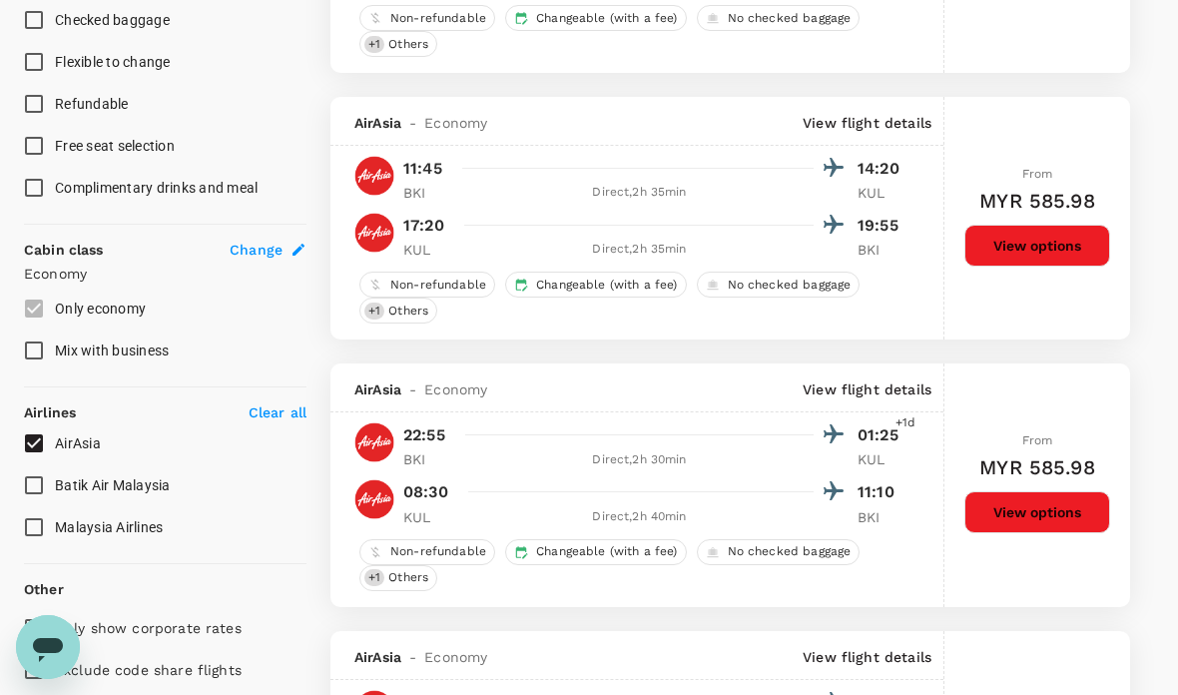
type input "MYR"
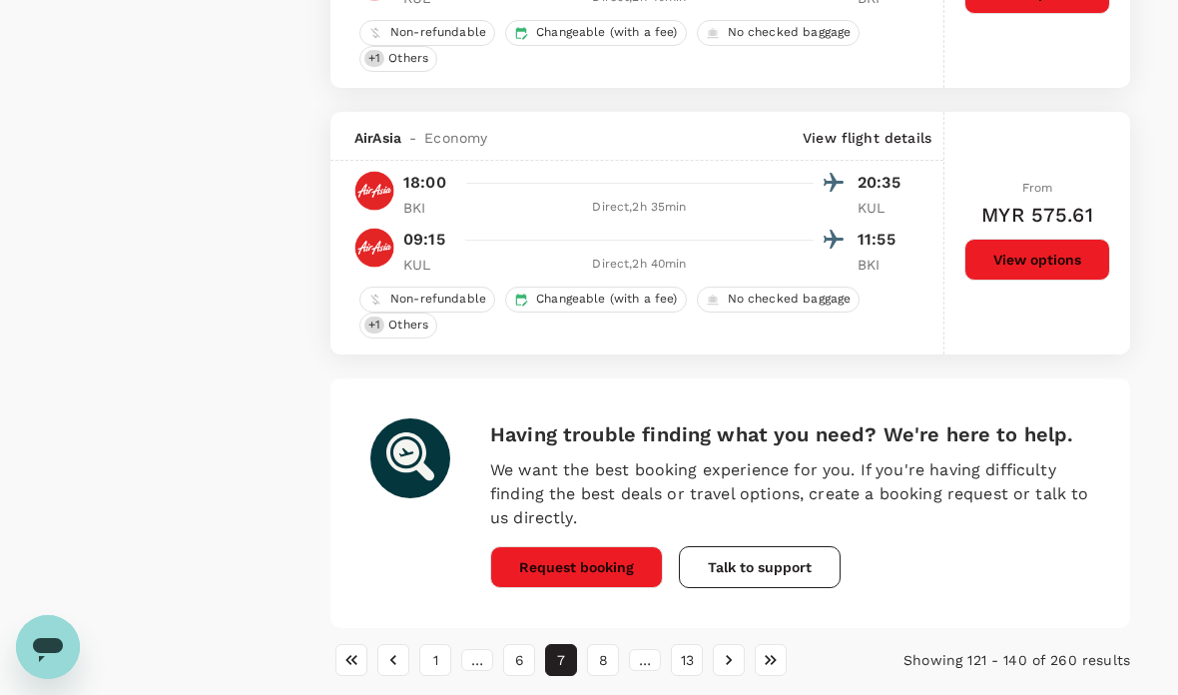
scroll to position [5171, 0]
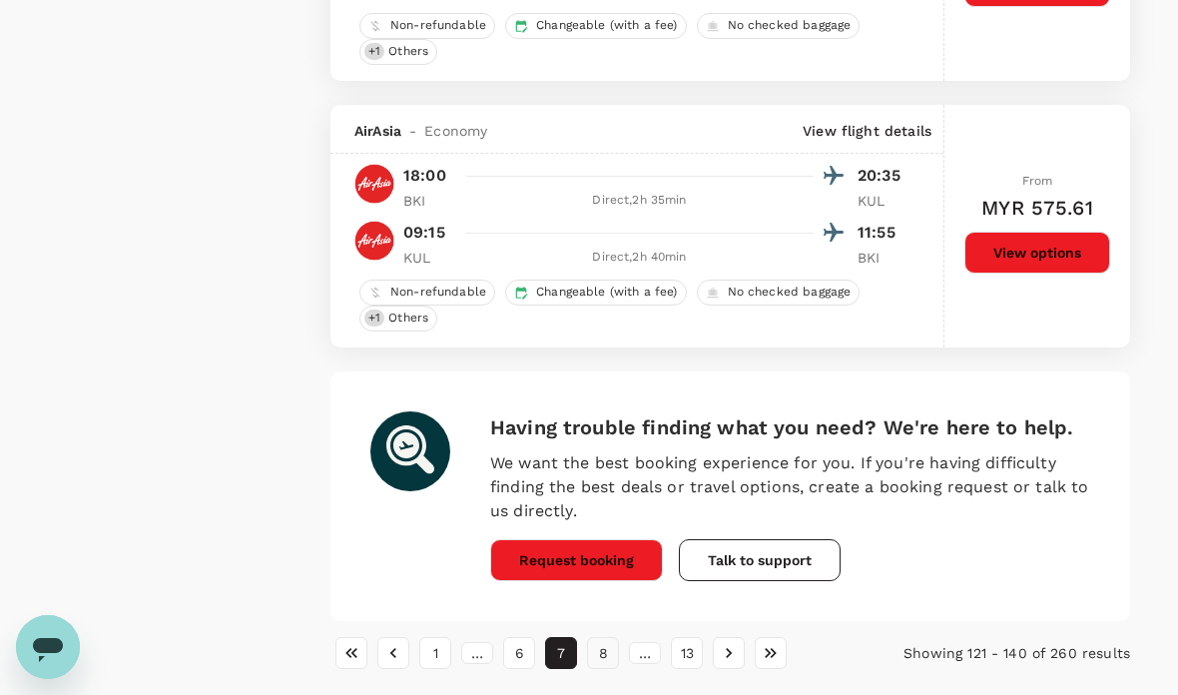
click at [604, 654] on button "8" at bounding box center [603, 653] width 32 height 32
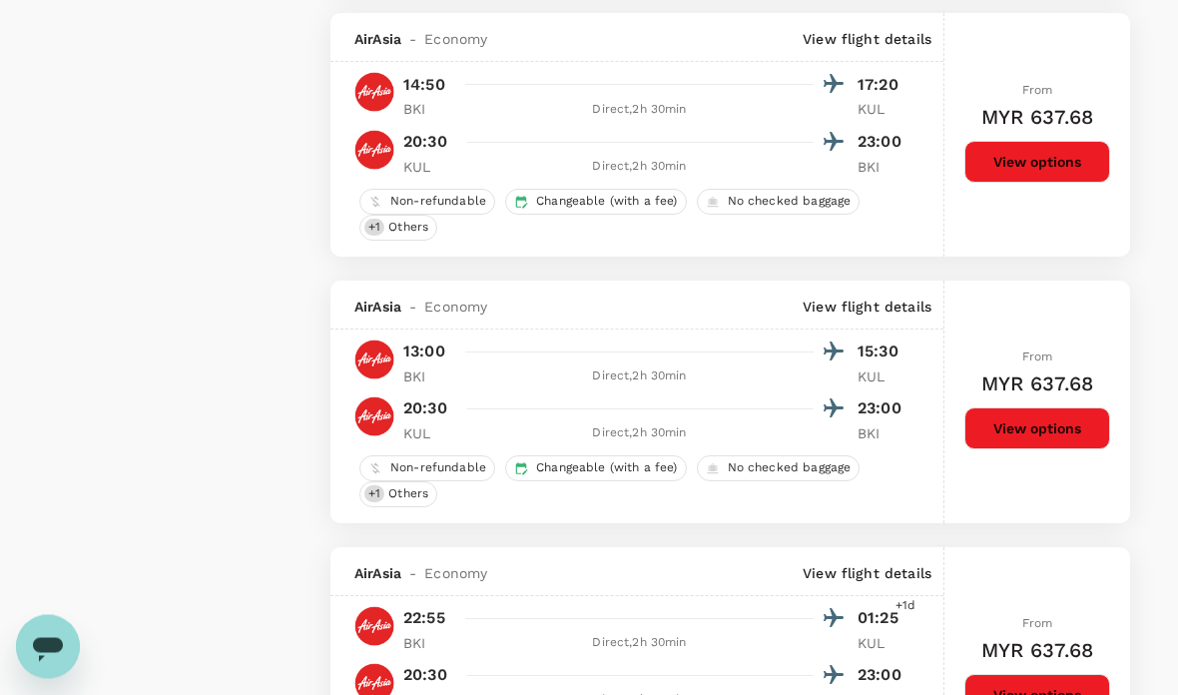
scroll to position [4729, 0]
click at [994, 417] on button "View options" at bounding box center [1037, 428] width 146 height 42
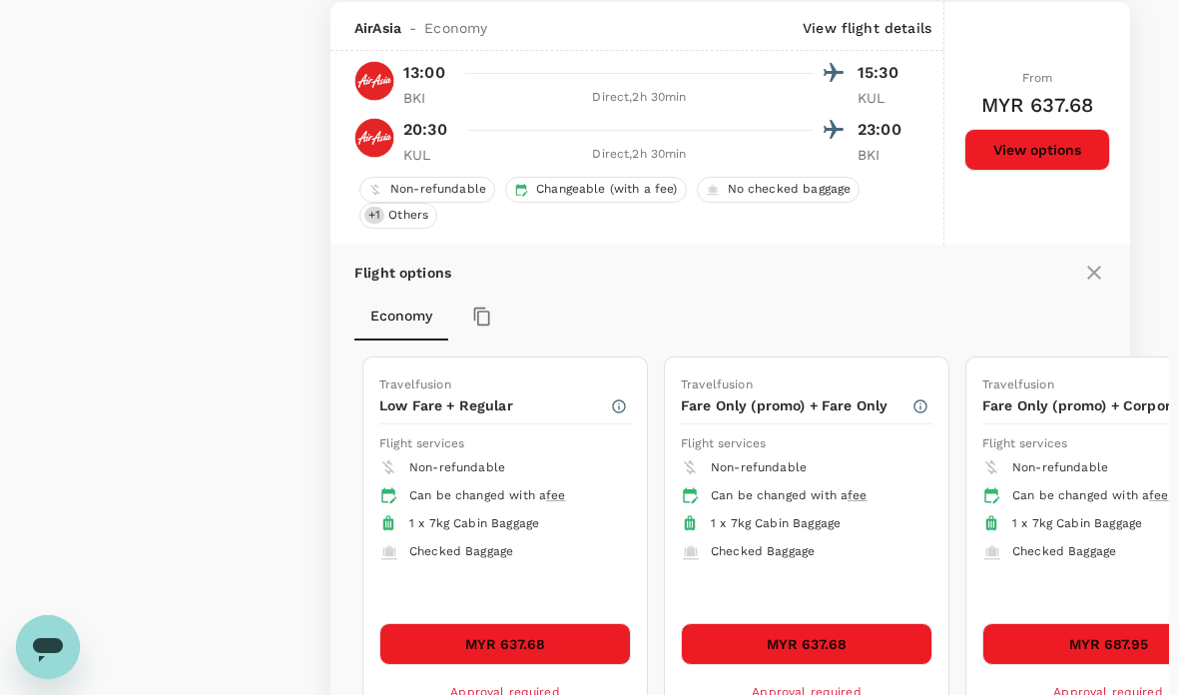
scroll to position [5002, 0]
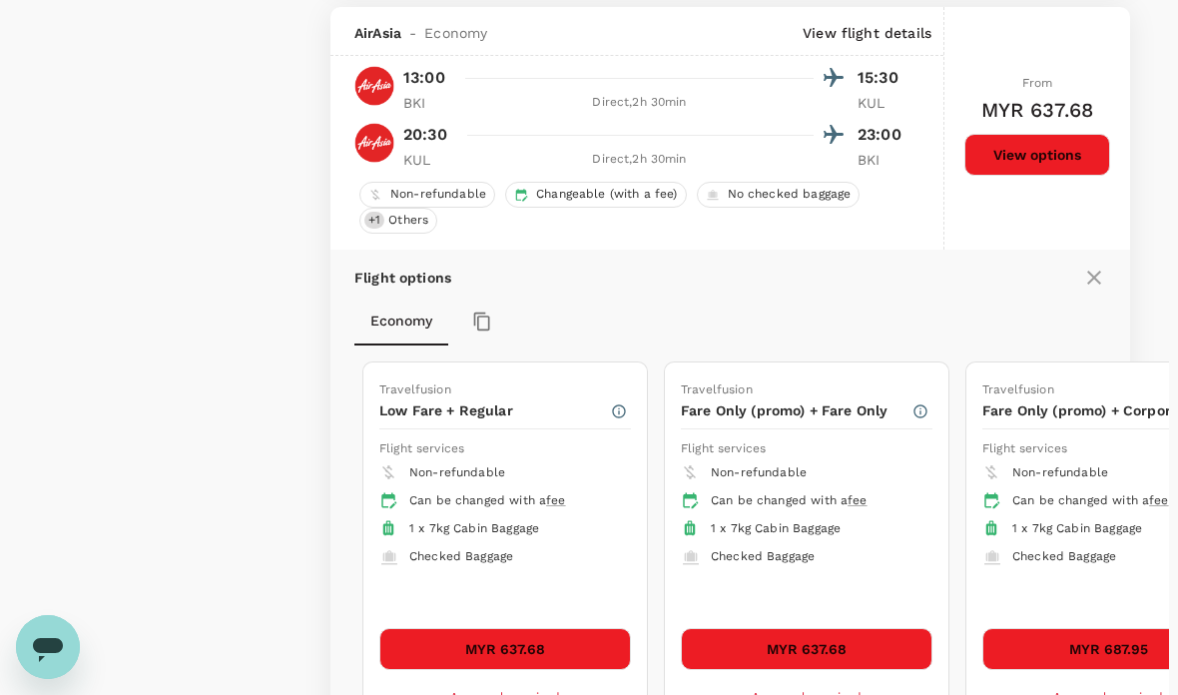
click at [768, 663] on button "MYR 637.68" at bounding box center [807, 649] width 252 height 42
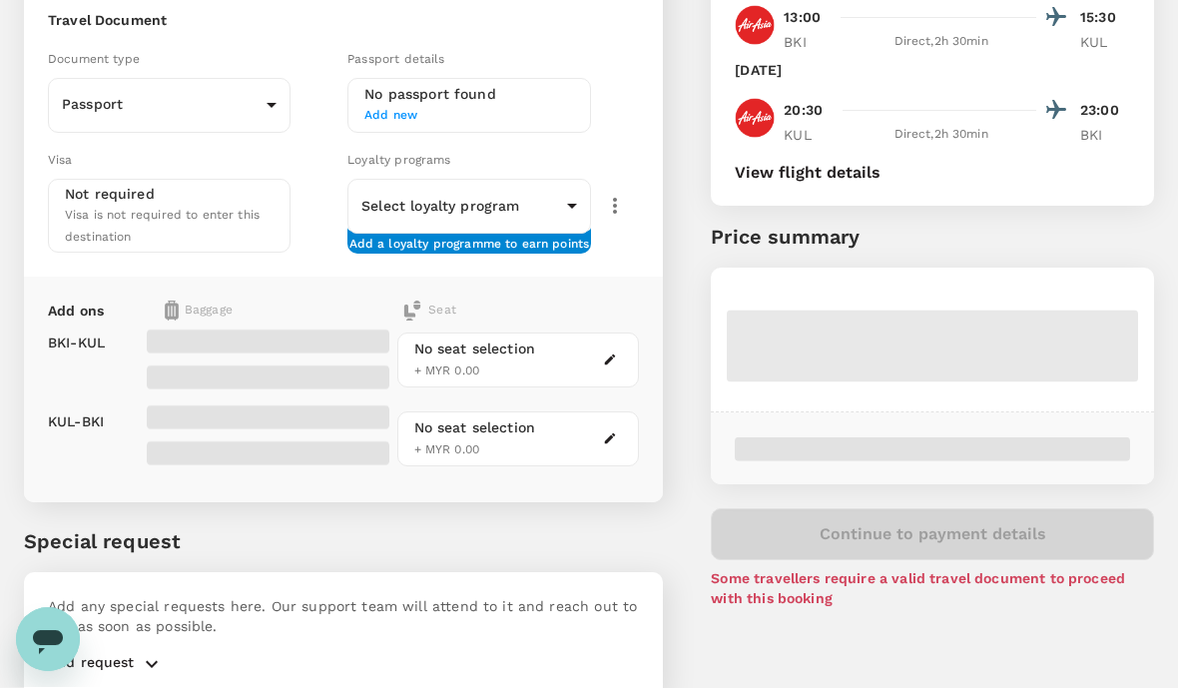
scroll to position [251, 0]
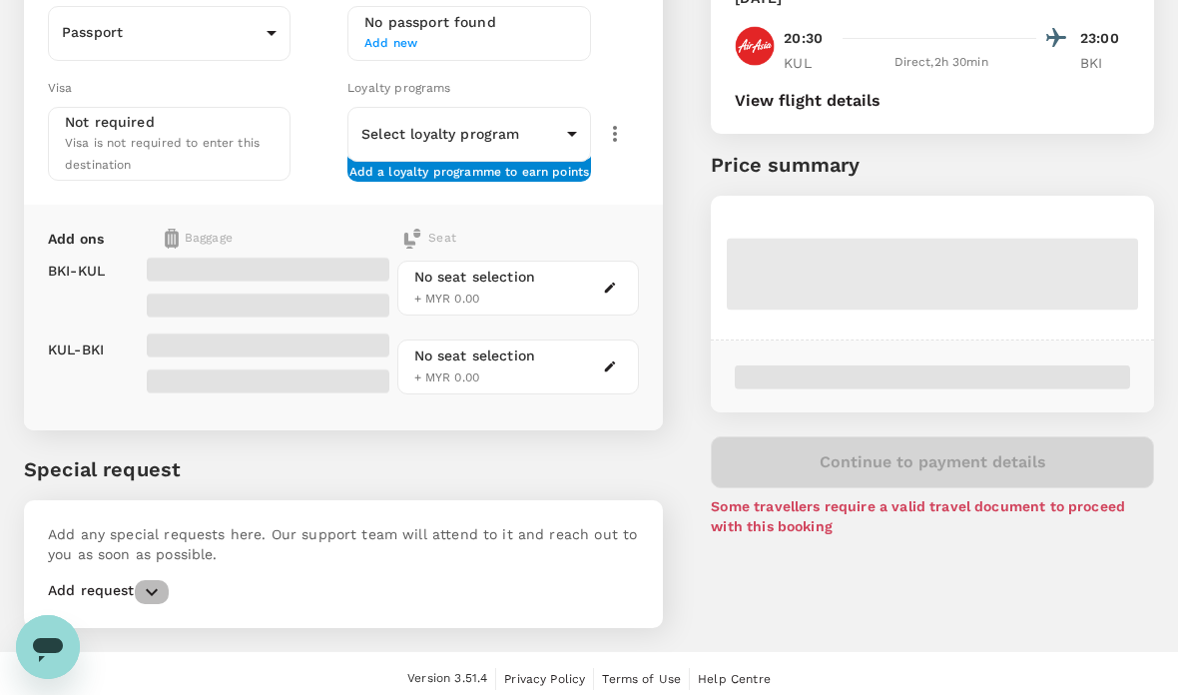
click at [162, 590] on icon "button" at bounding box center [152, 592] width 24 height 24
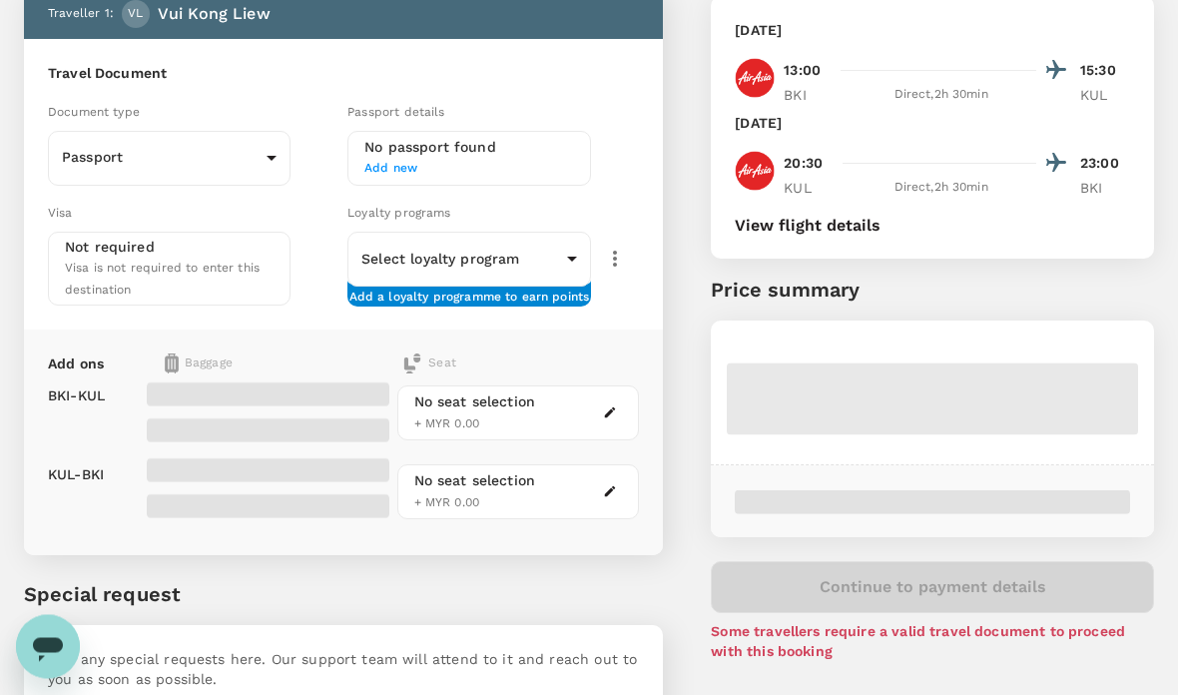
scroll to position [125, 0]
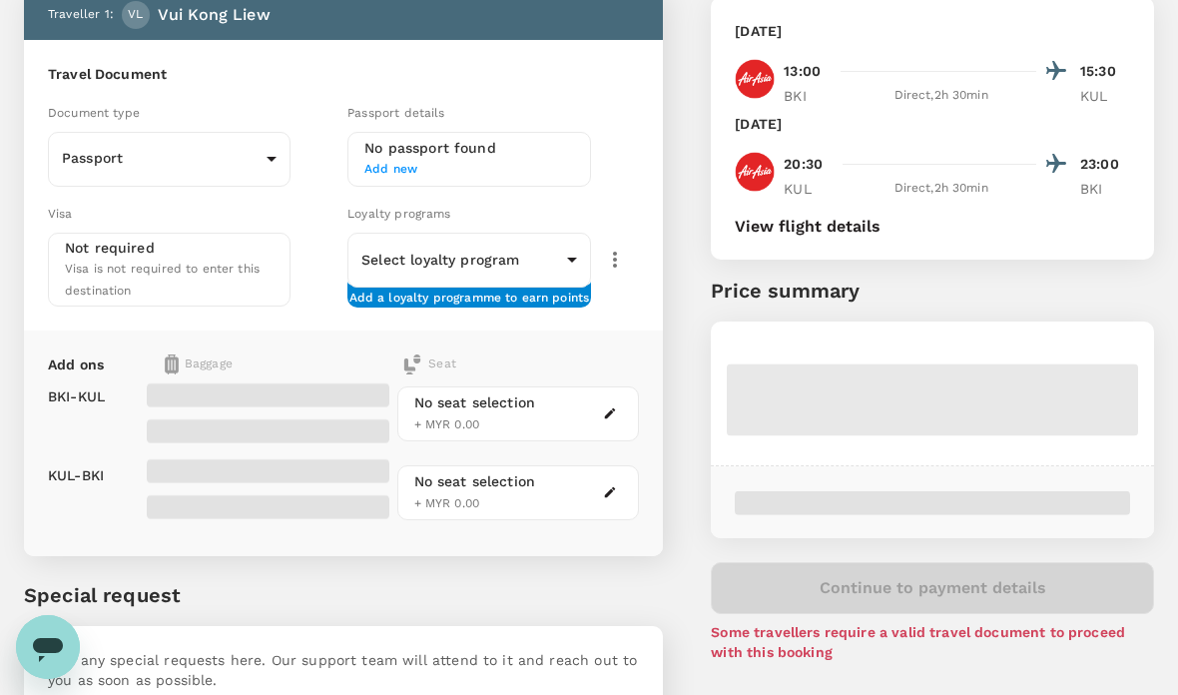
click at [190, 354] on div "Baggage" at bounding box center [254, 364] width 178 height 20
click at [449, 366] on div "No seat selection + MYR 0.00 No seat selection + MYR 0.00" at bounding box center [514, 449] width 251 height 166
click at [210, 354] on div "Baggage" at bounding box center [254, 364] width 178 height 20
click at [81, 354] on p "Add ons" at bounding box center [76, 364] width 56 height 20
click at [270, 366] on div at bounding box center [264, 449] width 251 height 166
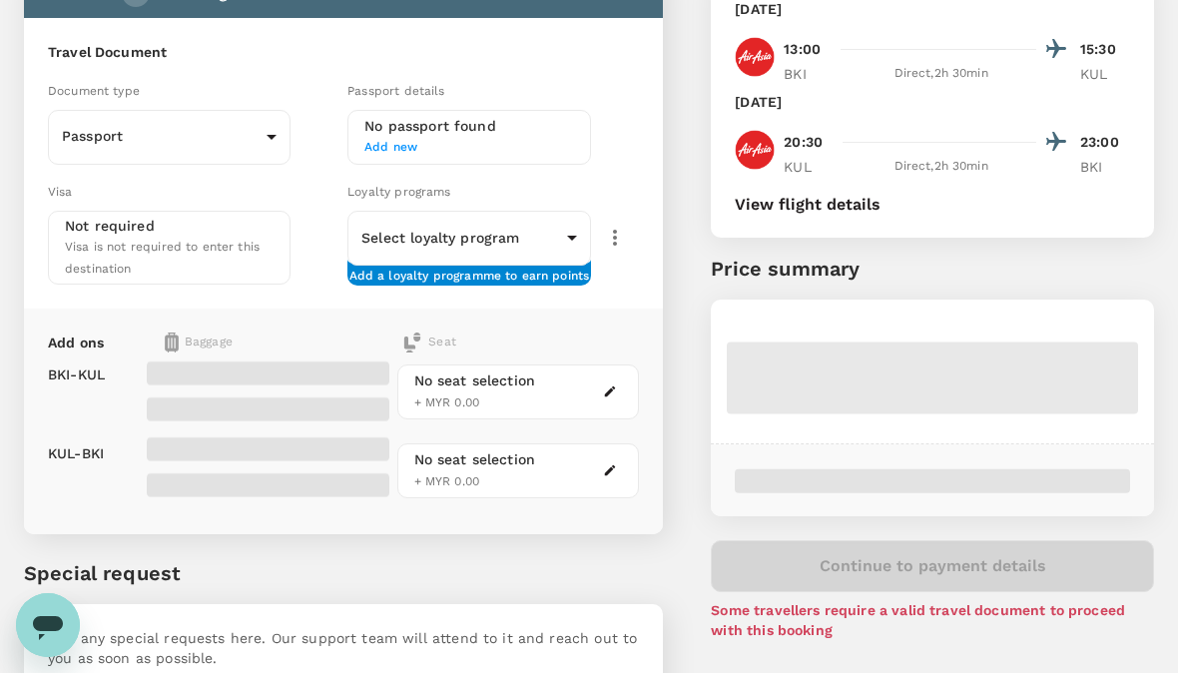
click at [590, 386] on div "No seat selection + MYR 0.00" at bounding box center [518, 413] width 243 height 55
click at [605, 401] on button "button" at bounding box center [610, 413] width 24 height 24
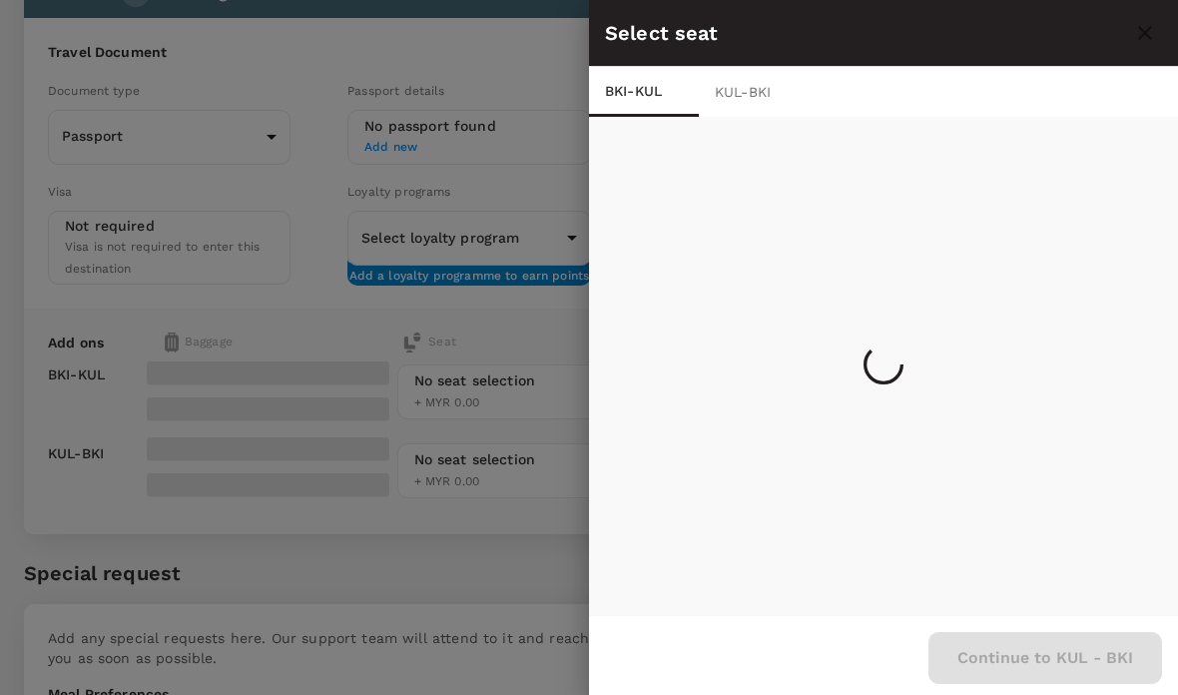
scroll to position [83, 0]
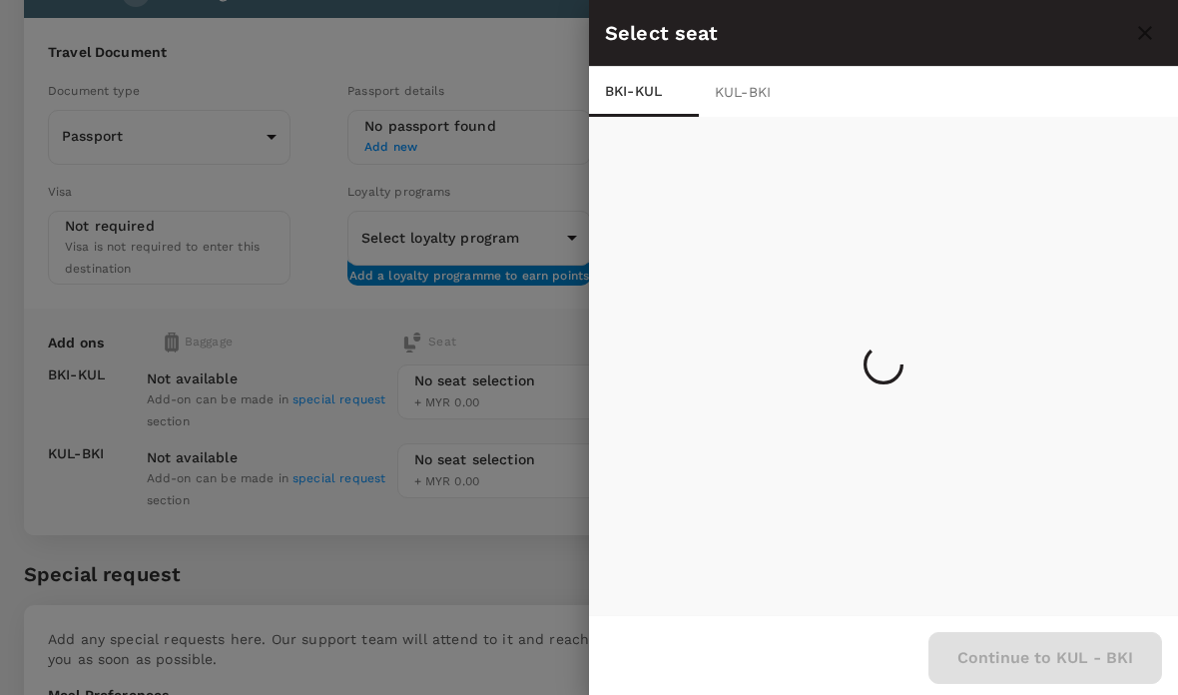
click at [276, 126] on div at bounding box center [589, 347] width 1178 height 695
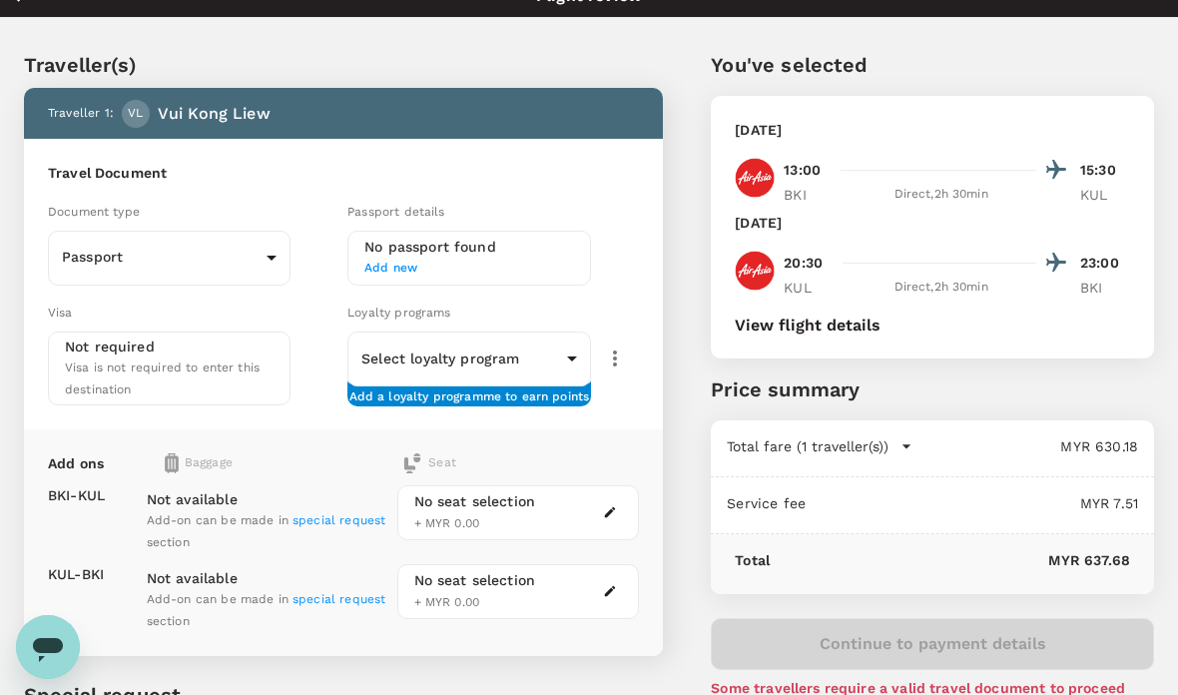
scroll to position [0, 0]
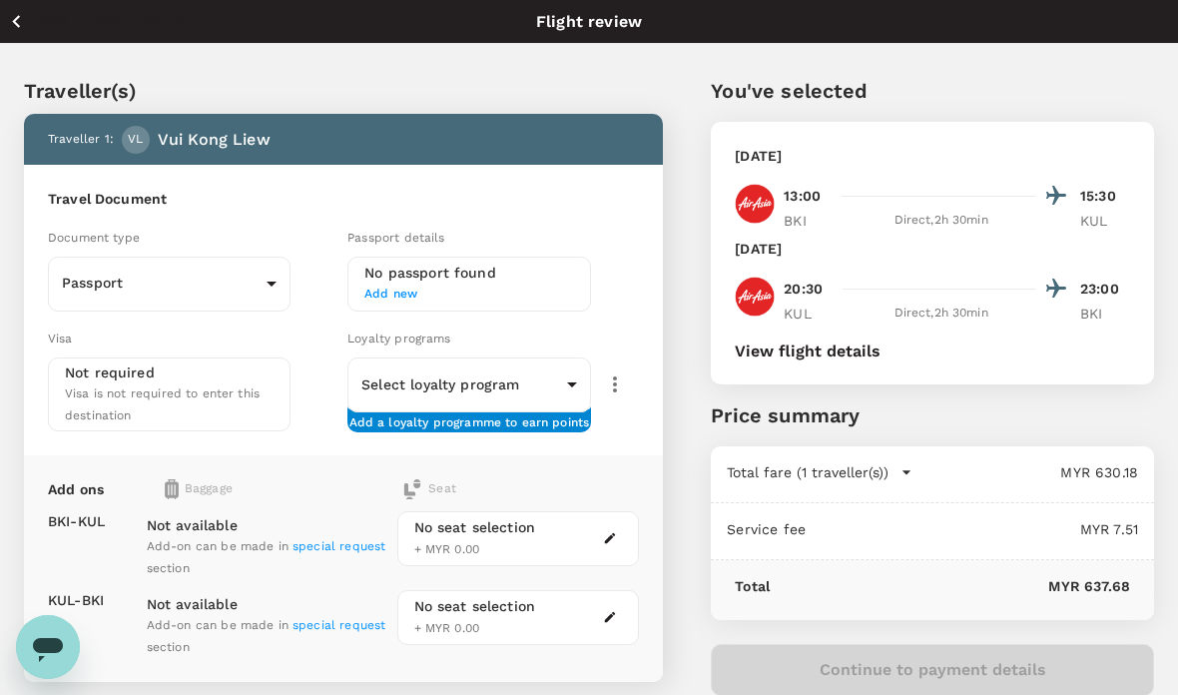
click at [332, 542] on span "special request" at bounding box center [338, 546] width 93 height 14
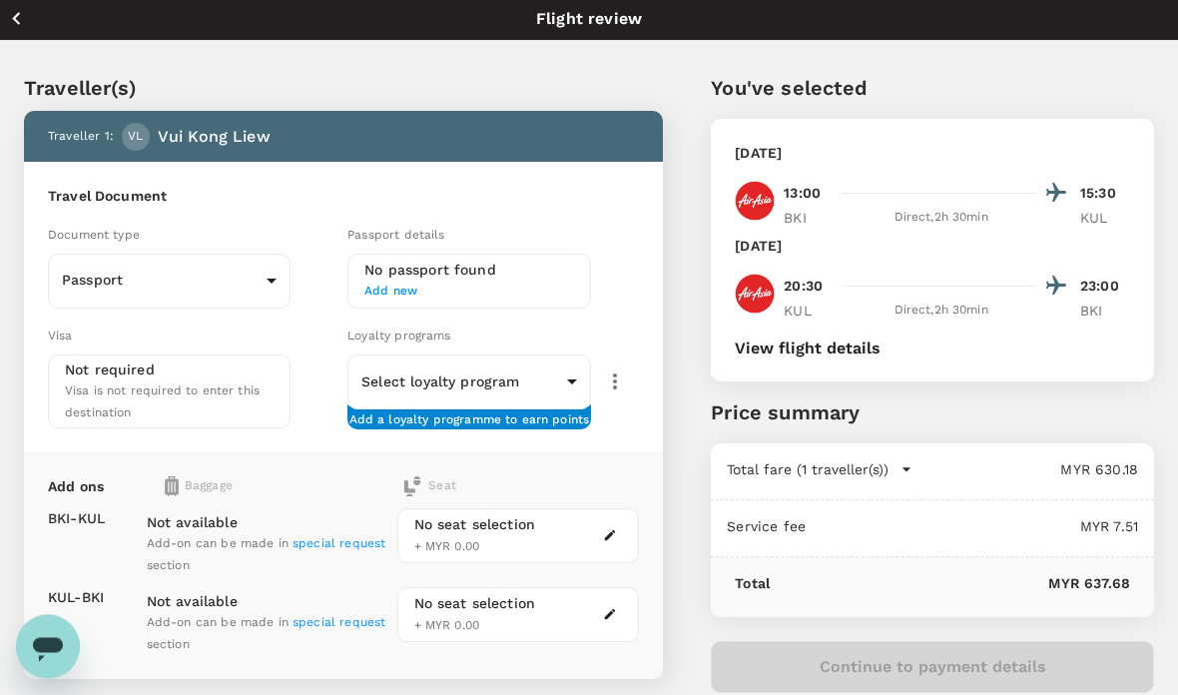
click at [208, 489] on div "Not available Add-on can be made in special request section Not available Add-o…" at bounding box center [264, 573] width 251 height 168
click at [536, 477] on div "Seat" at bounding box center [520, 487] width 237 height 20
click at [608, 534] on button "button" at bounding box center [610, 535] width 24 height 24
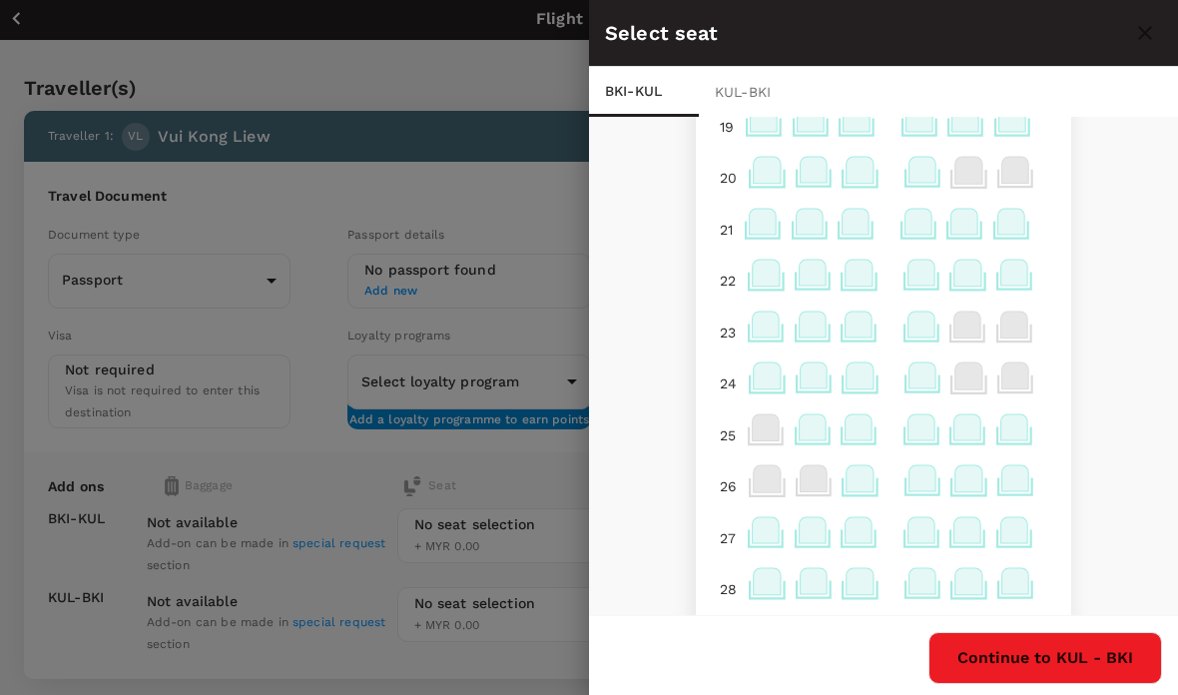
scroll to position [1042, 0]
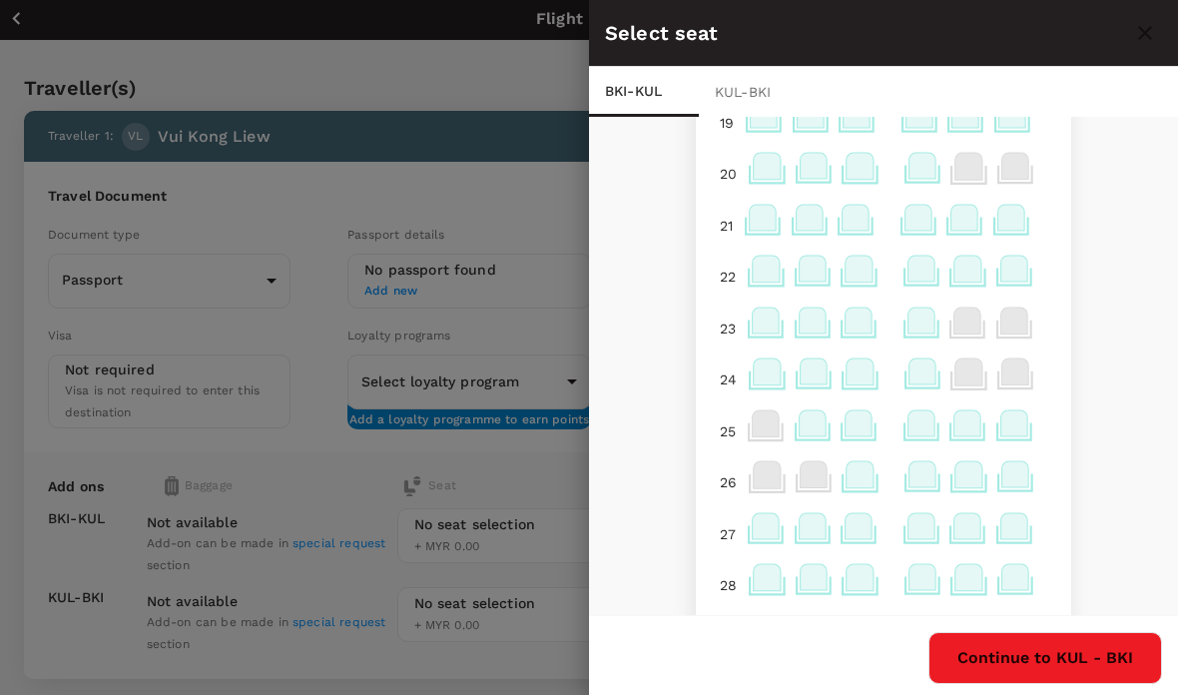
click at [923, 282] on icon at bounding box center [922, 274] width 39 height 39
click at [932, 332] on icon at bounding box center [920, 320] width 27 height 26
click at [918, 130] on icon at bounding box center [920, 120] width 39 height 39
click at [925, 272] on icon at bounding box center [920, 268] width 27 height 26
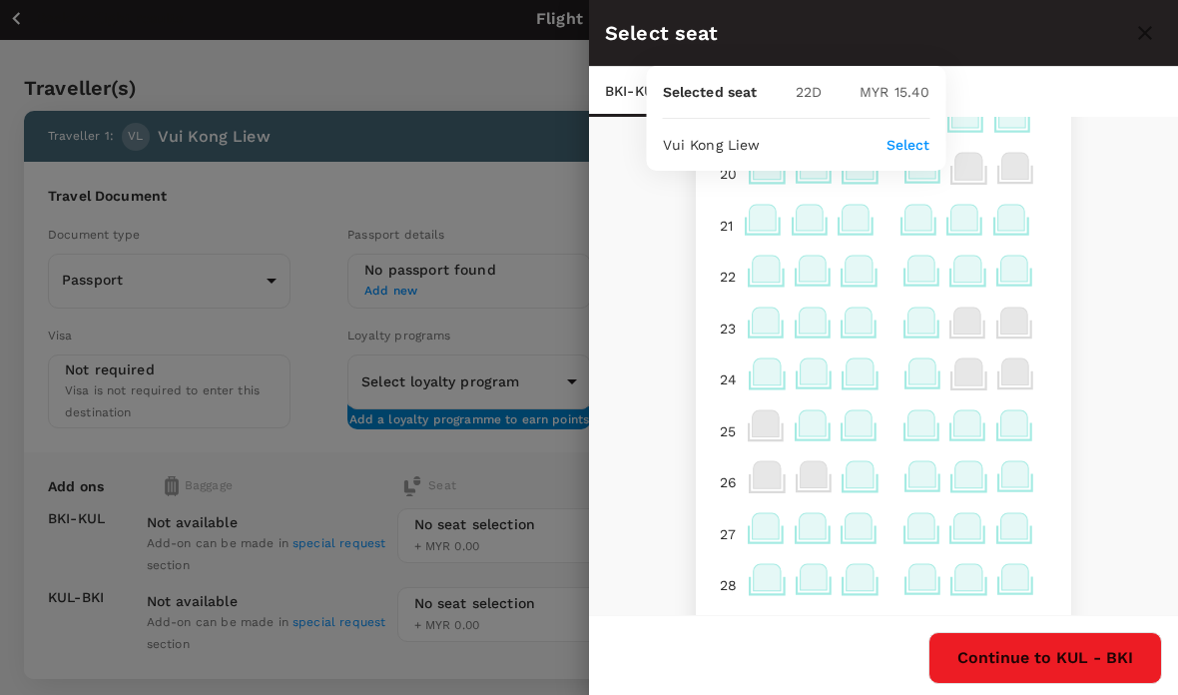
click at [913, 155] on p "Select" at bounding box center [908, 145] width 44 height 20
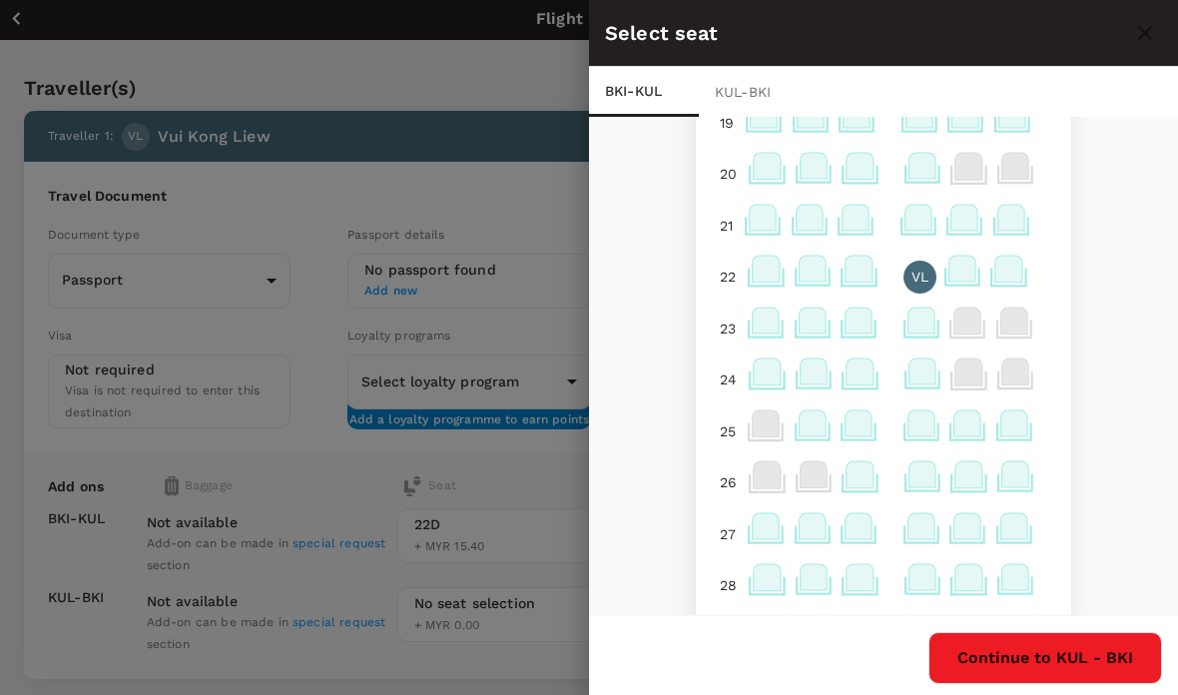
click at [1094, 684] on button "Continue to KUL - BKI" at bounding box center [1045, 658] width 234 height 52
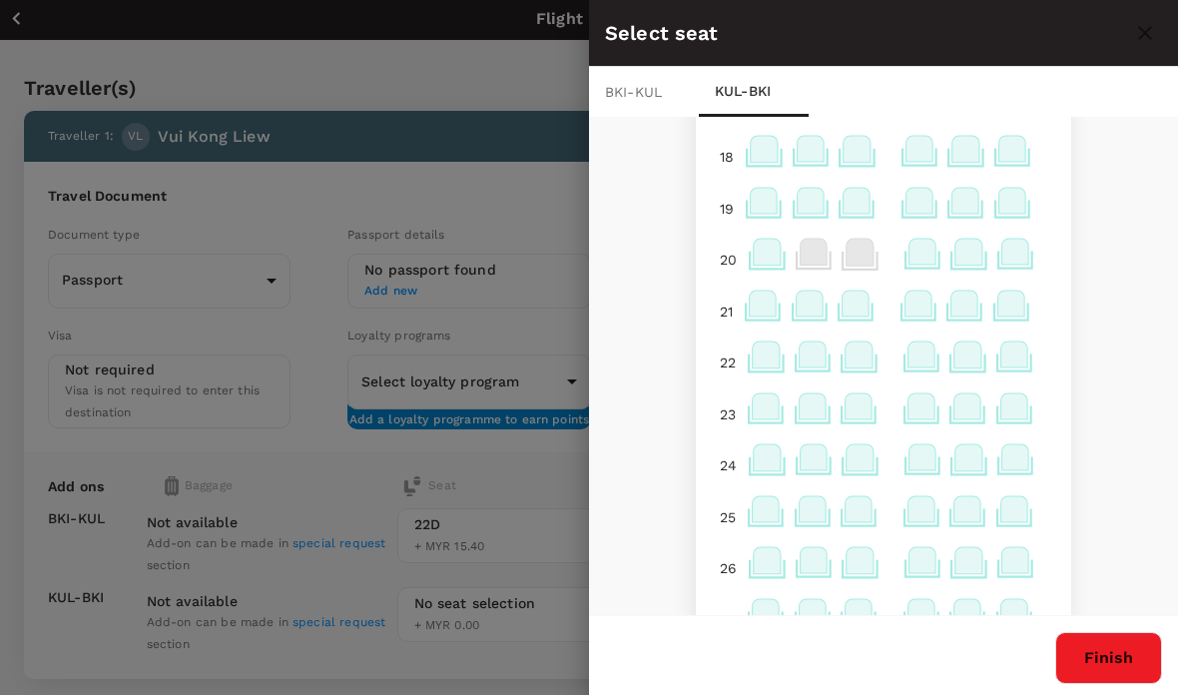
scroll to position [942, 0]
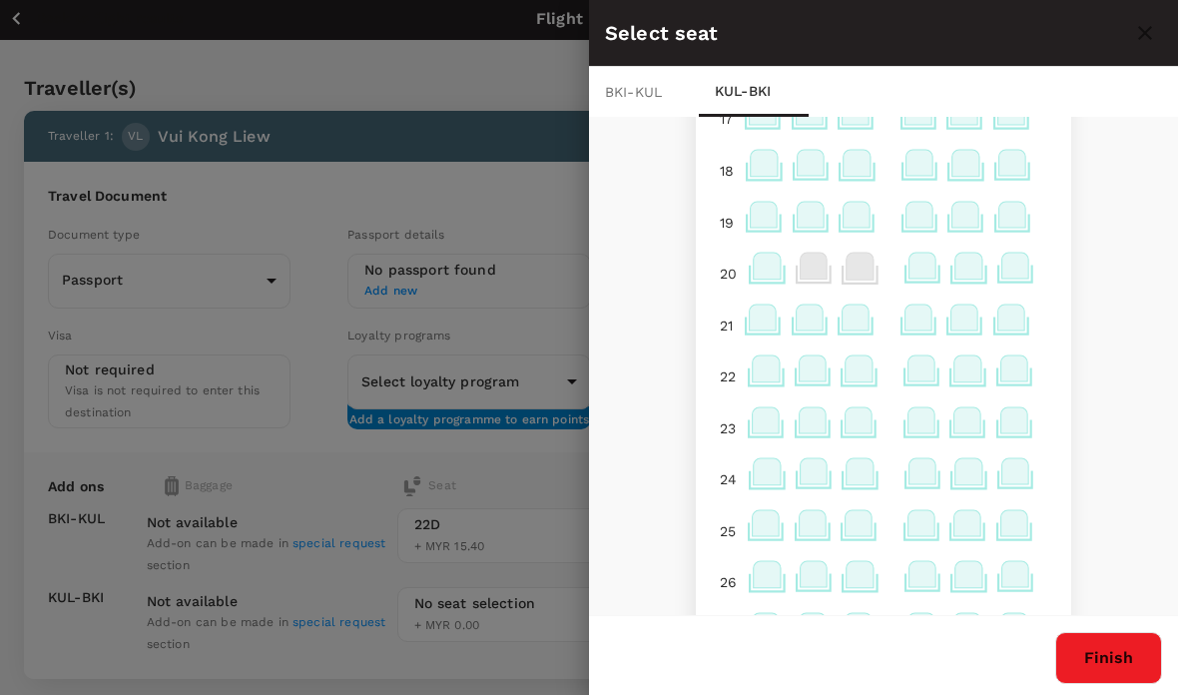
click at [927, 382] on icon at bounding box center [922, 373] width 39 height 39
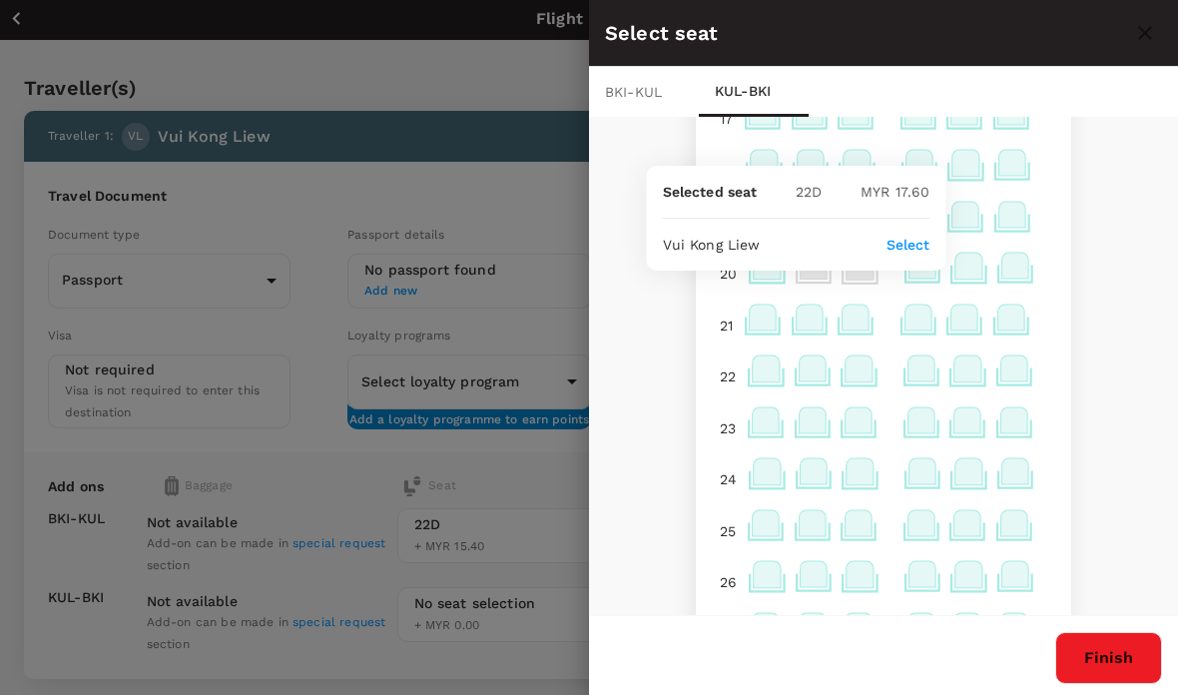
click at [925, 158] on icon at bounding box center [918, 163] width 27 height 26
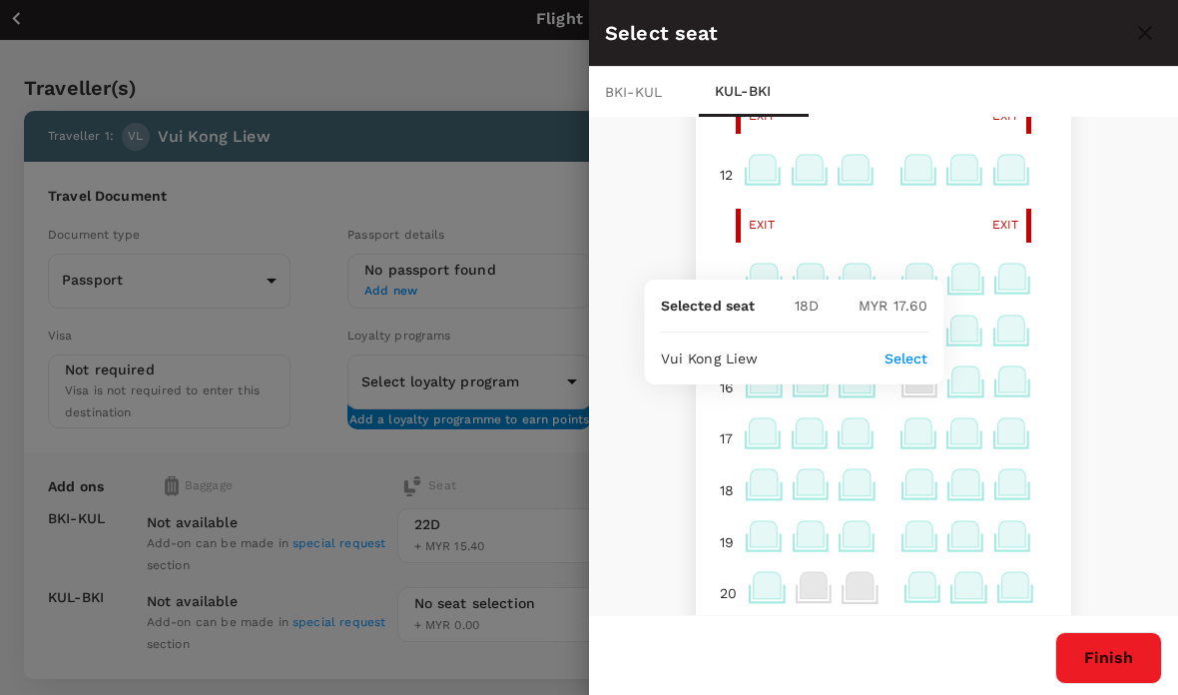
scroll to position [452, 0]
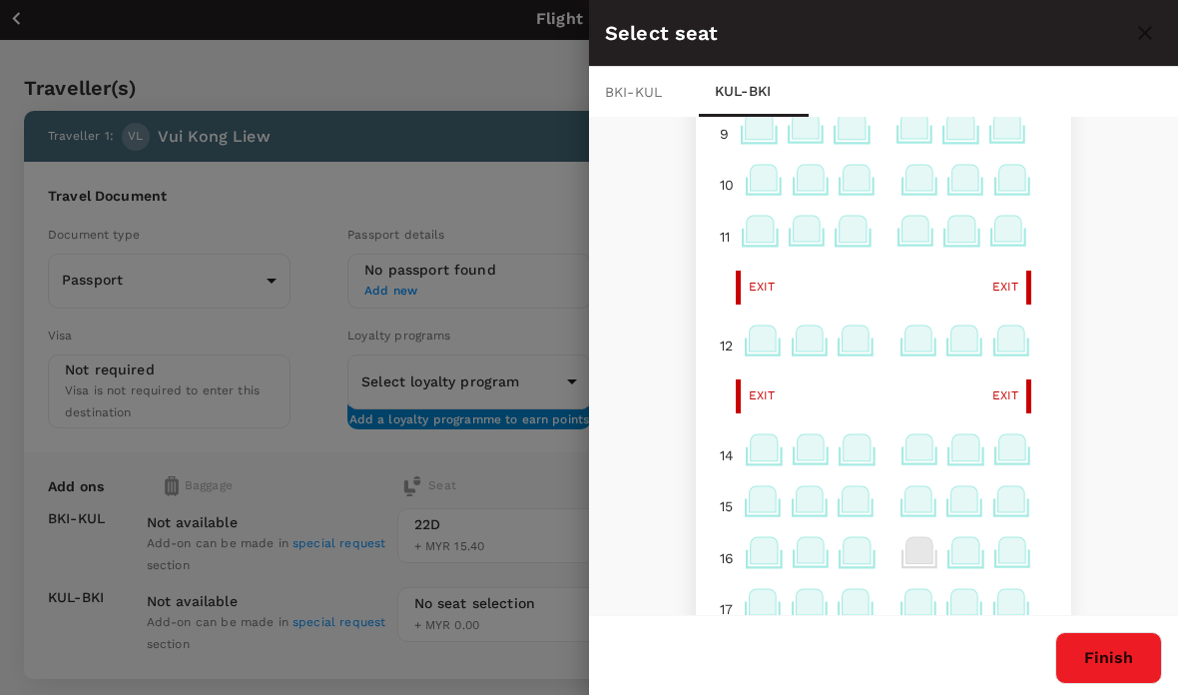
click at [925, 216] on icon at bounding box center [916, 234] width 39 height 39
click at [966, 339] on icon at bounding box center [964, 338] width 27 height 26
click at [913, 344] on icon at bounding box center [917, 338] width 27 height 26
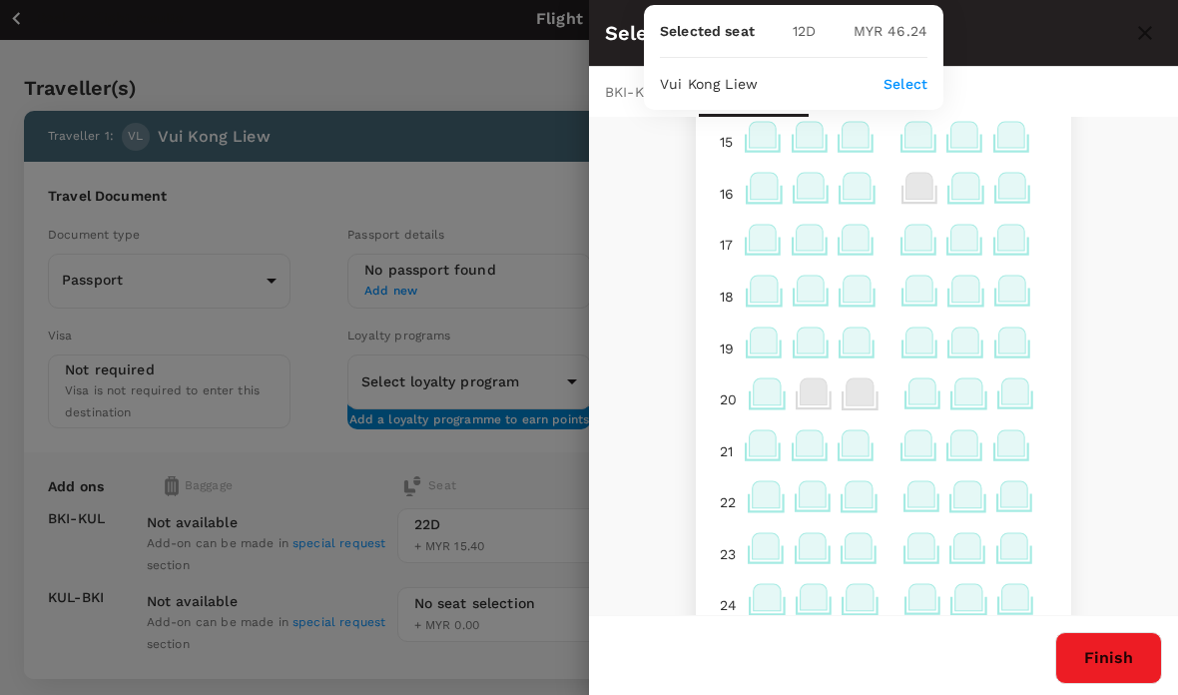
scroll to position [824, 0]
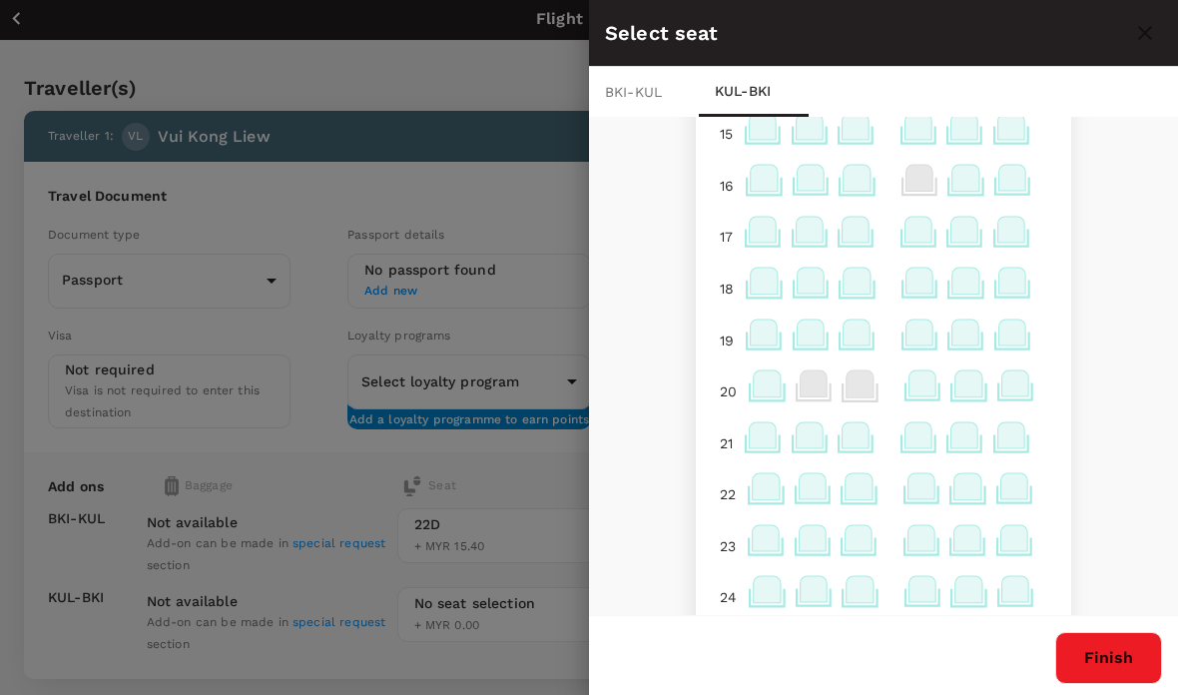
click at [923, 553] on icon at bounding box center [922, 543] width 39 height 39
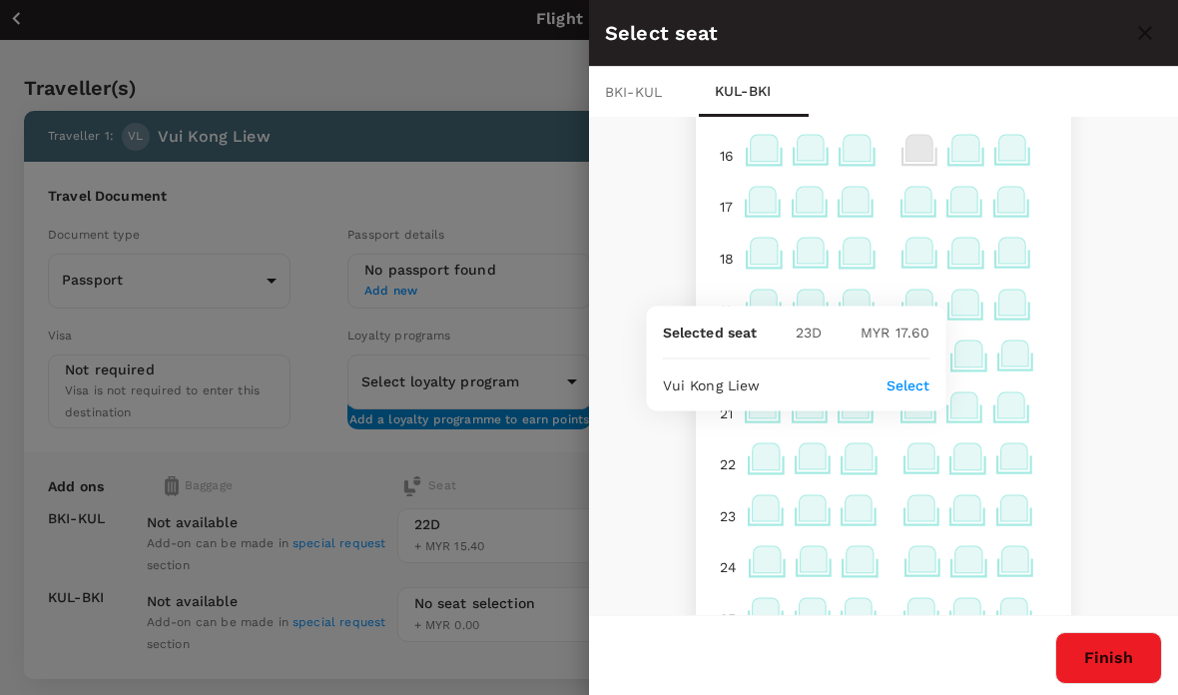
scroll to position [853, 0]
click at [1123, 684] on button "Finish" at bounding box center [1108, 658] width 107 height 52
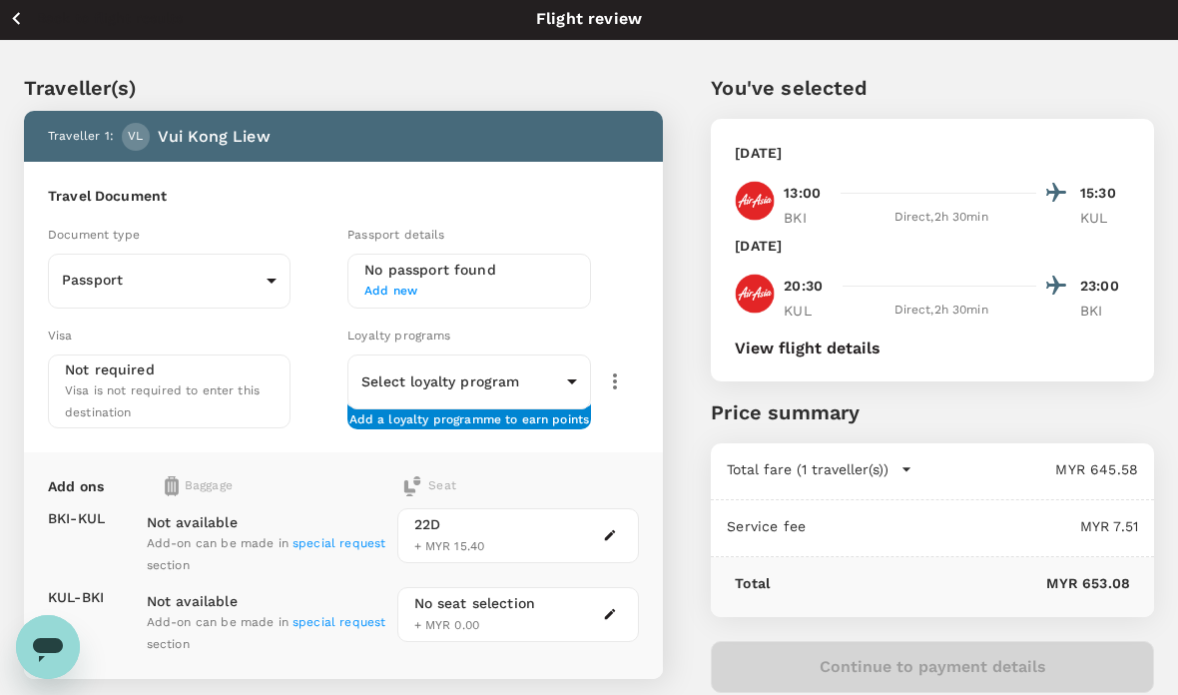
click at [321, 536] on span "special request" at bounding box center [338, 543] width 93 height 14
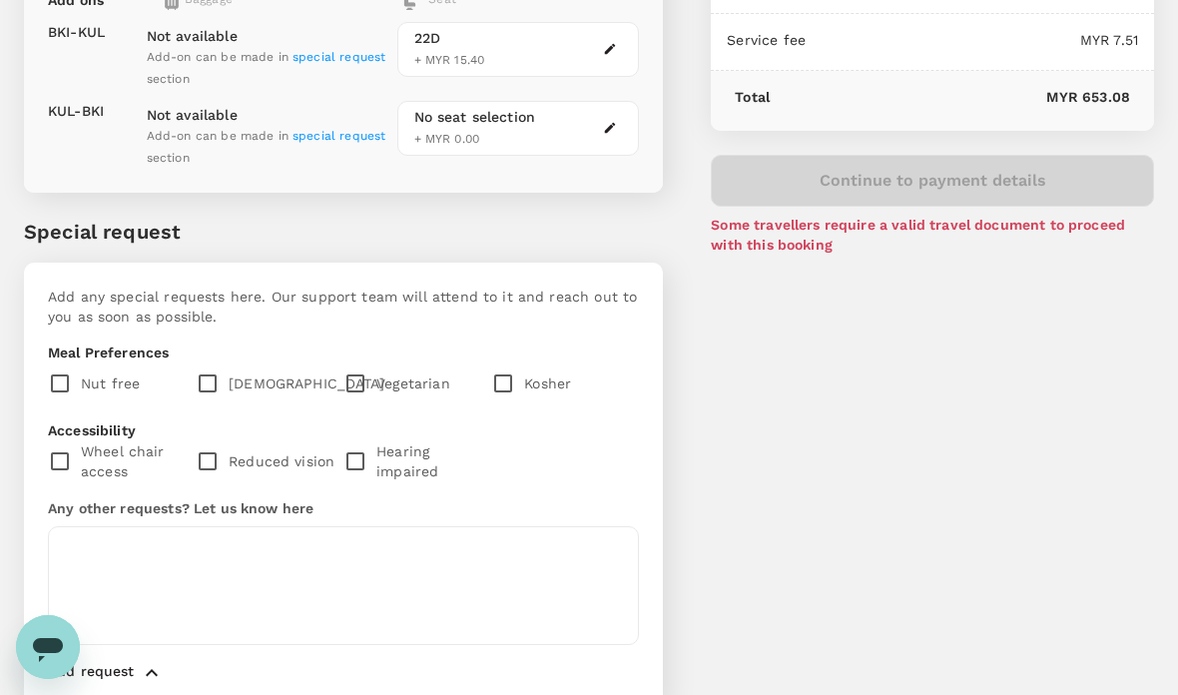
scroll to position [569, 0]
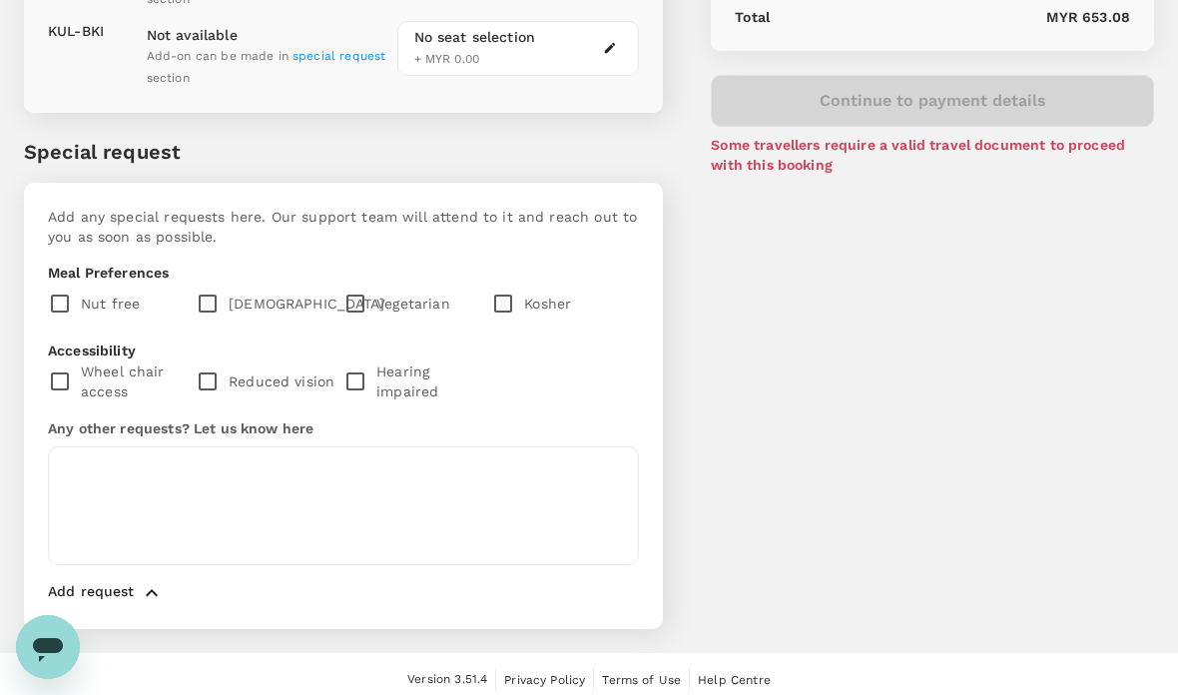
click at [146, 589] on icon "button" at bounding box center [152, 593] width 24 height 24
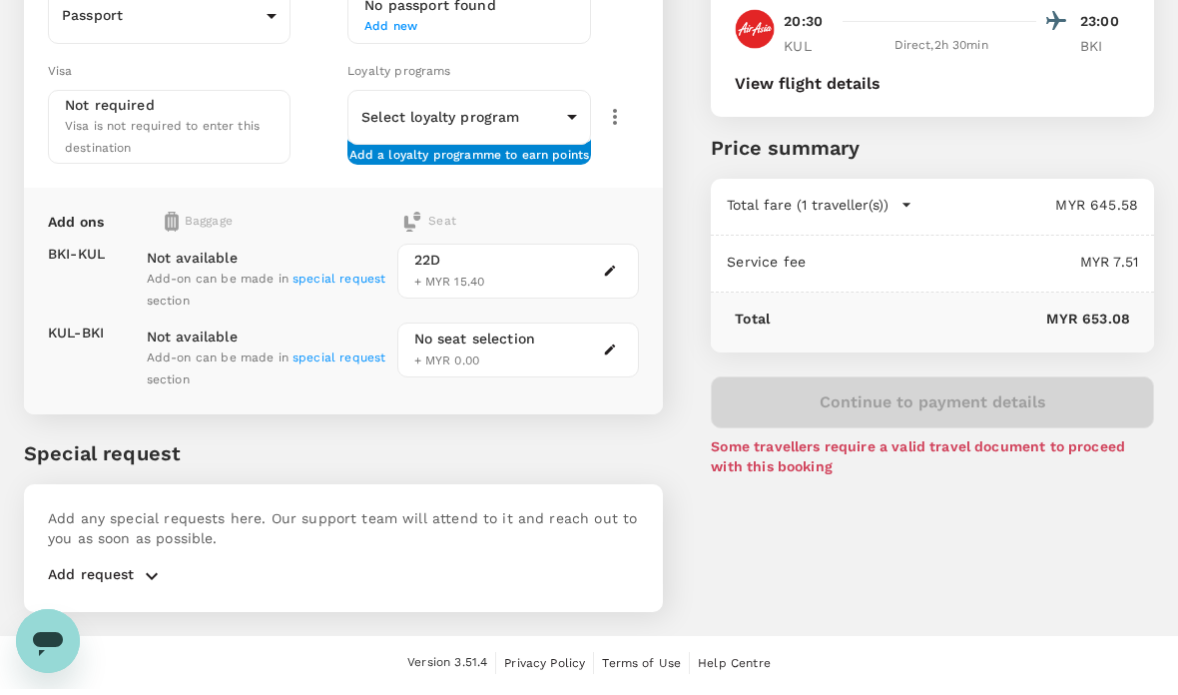
scroll to position [251, 0]
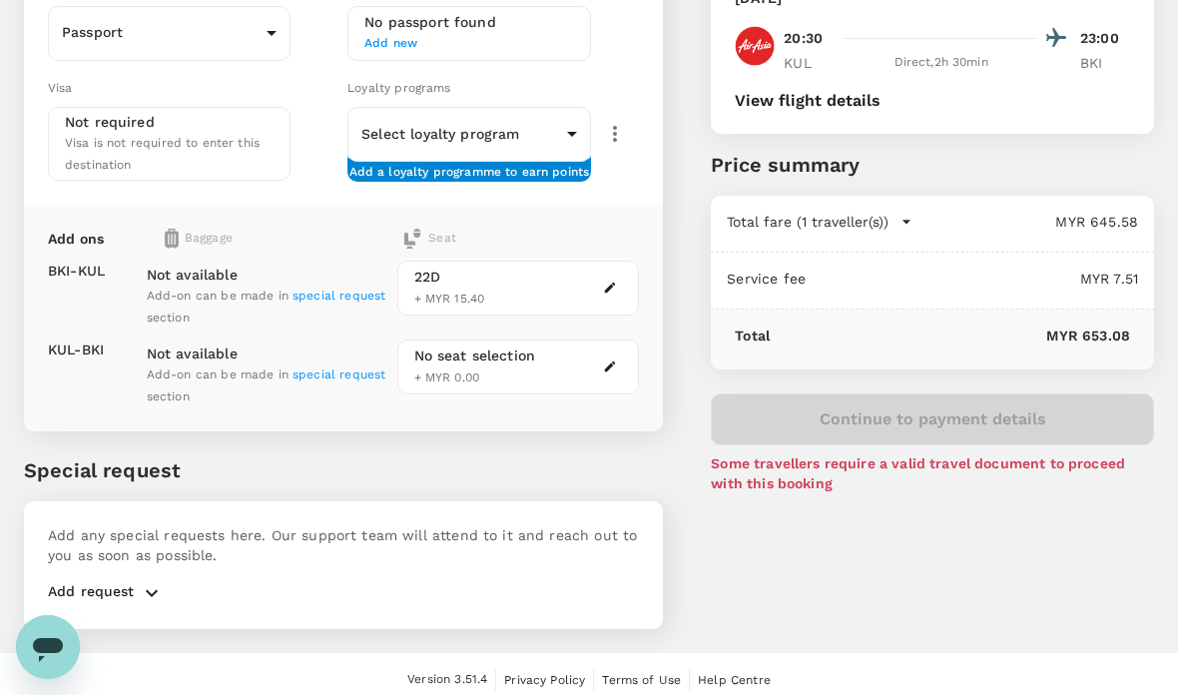
click at [195, 230] on div "Baggage" at bounding box center [254, 239] width 178 height 20
click at [88, 232] on p "Add ons" at bounding box center [76, 239] width 56 height 20
click at [90, 264] on p "BKI - KUL" at bounding box center [76, 270] width 57 height 20
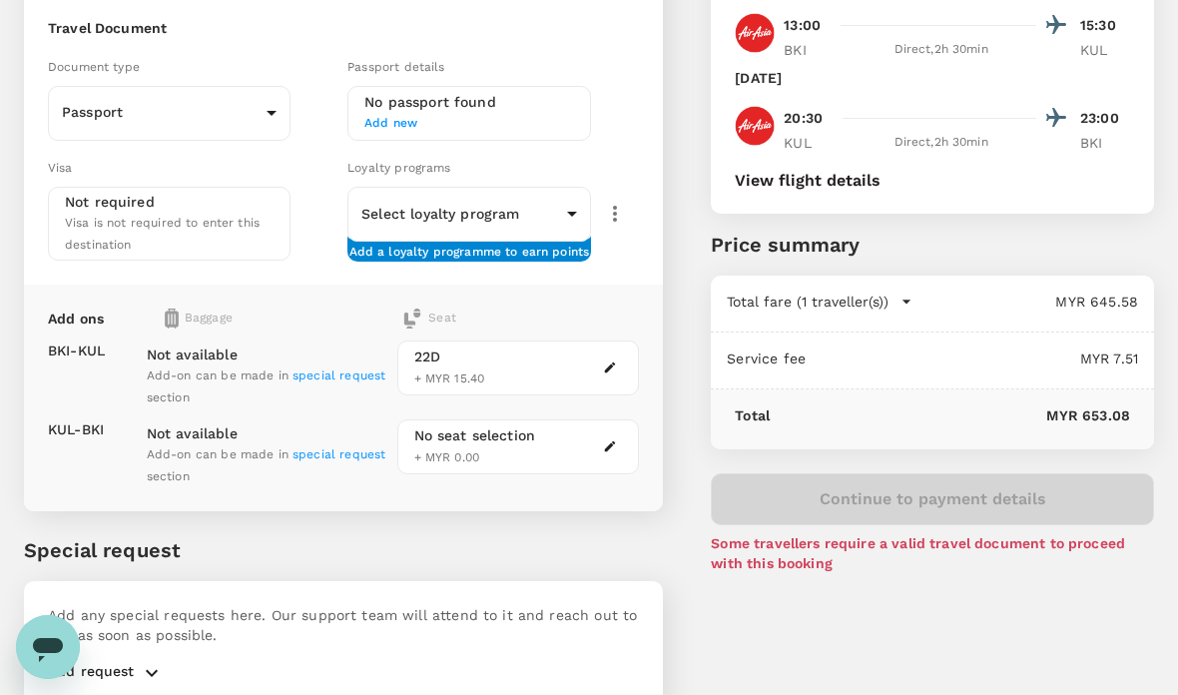
click at [1106, 465] on div "You've selected Tuesday, 14 Oct 2025 13:00 15:30 BKI Direct , 2h 30min KUL Frid…" at bounding box center [932, 239] width 443 height 668
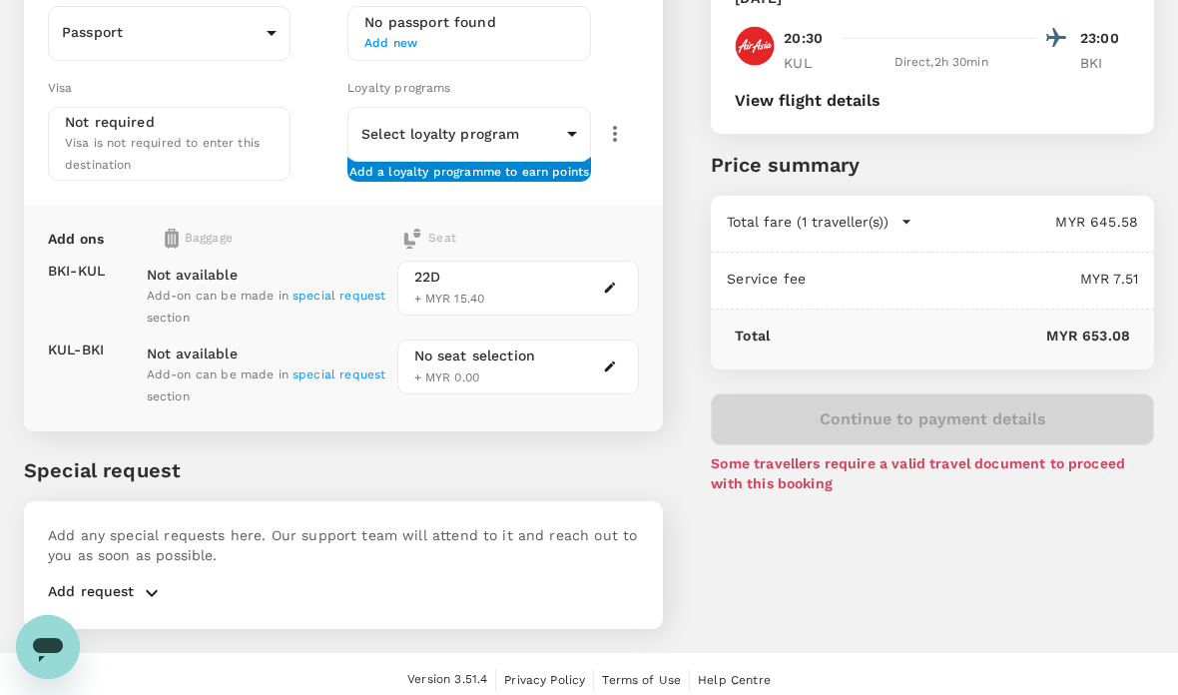
click at [530, 359] on div "No seat selection + MYR 0.00" at bounding box center [475, 366] width 122 height 43
click at [613, 367] on button "button" at bounding box center [610, 366] width 24 height 24
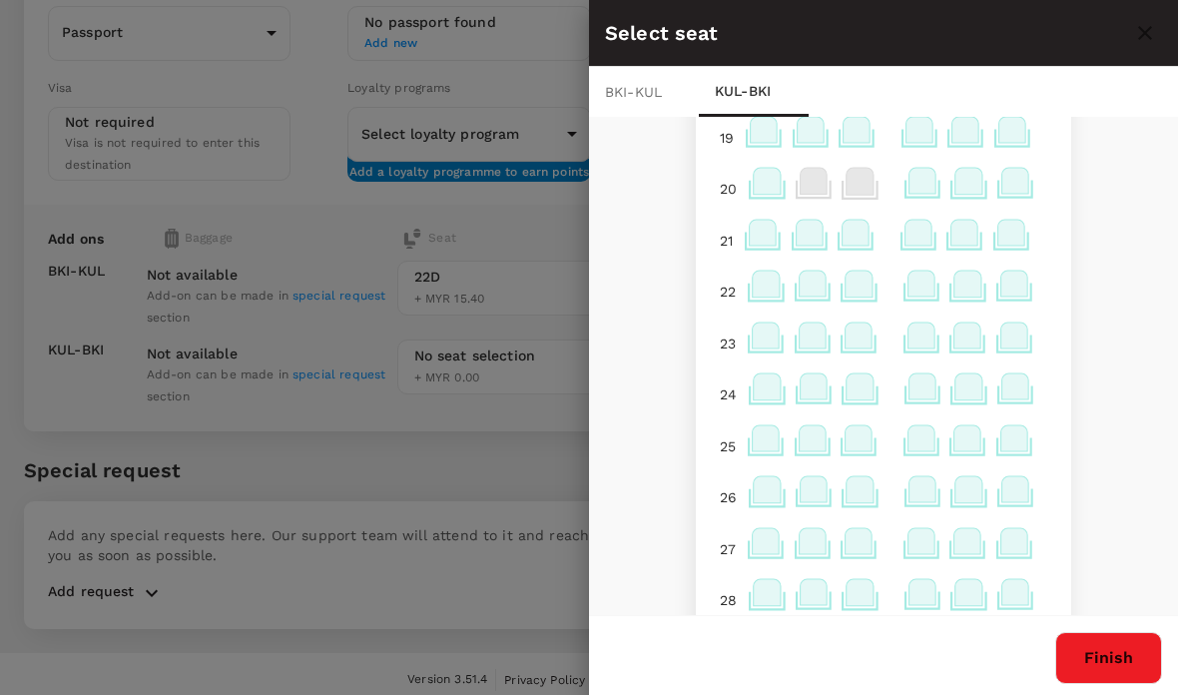
scroll to position [1026, 0]
click at [920, 285] on icon at bounding box center [920, 284] width 27 height 26
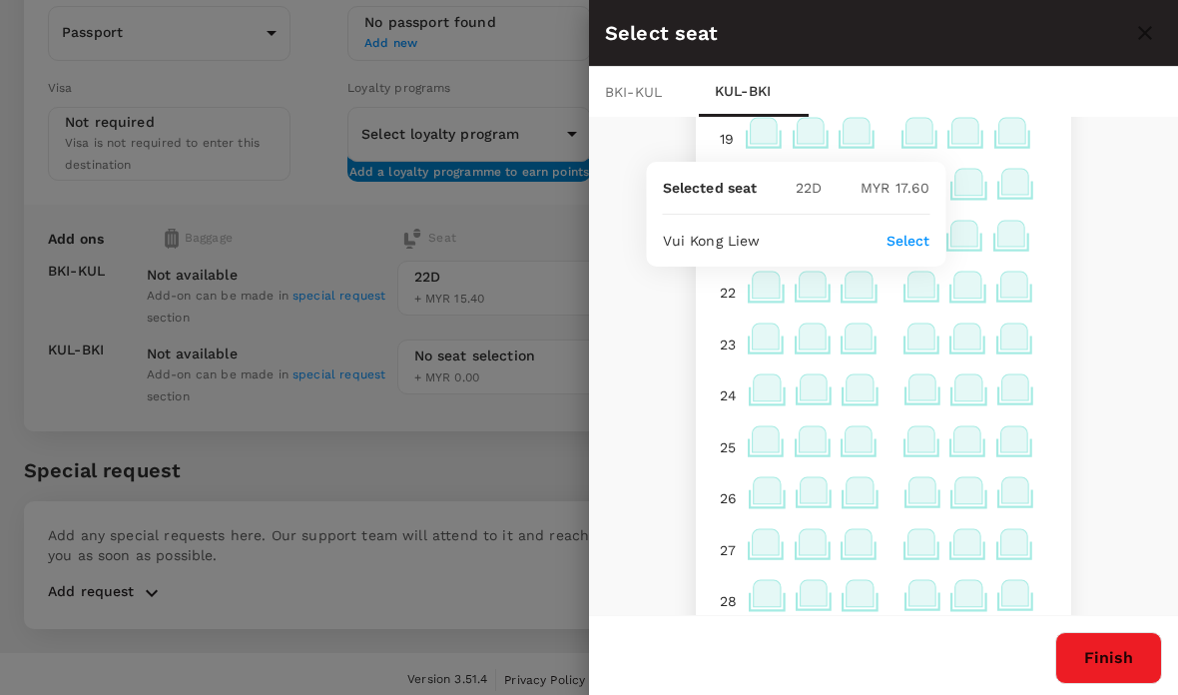
click at [894, 227] on div "Selected seat 22 D MYR 17.60 Vui Kong Liew Select" at bounding box center [796, 214] width 299 height 105
click at [914, 239] on p "Select" at bounding box center [908, 241] width 44 height 20
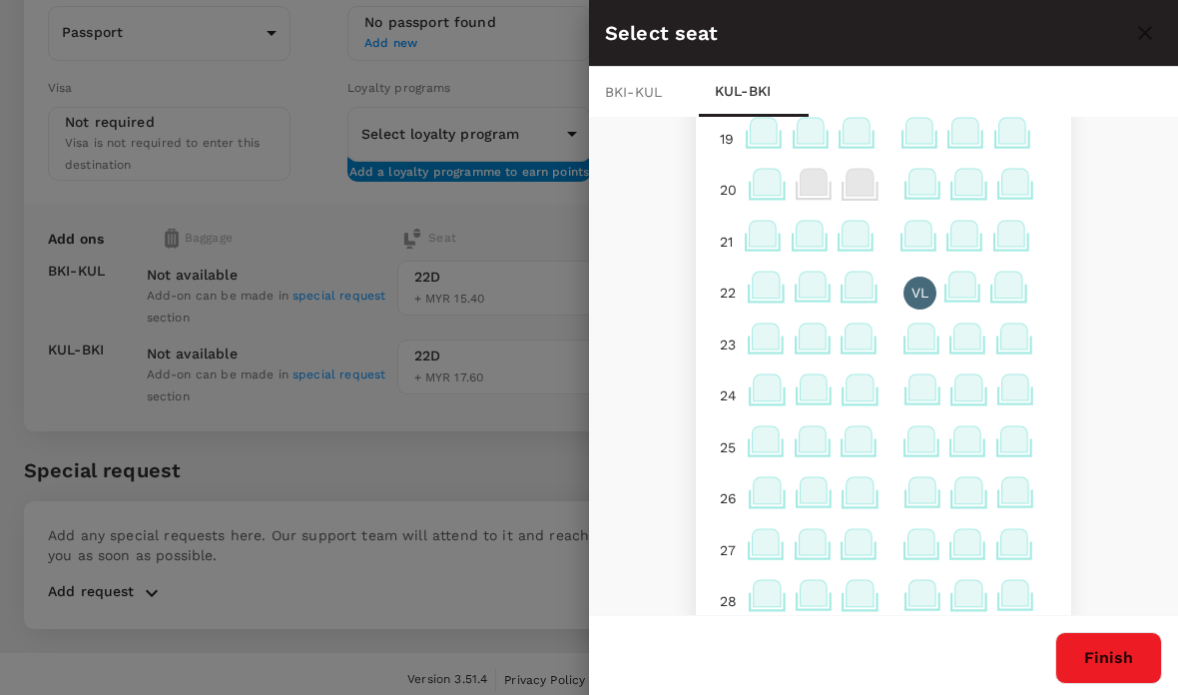
click at [1130, 440] on div "1 2 3 4 5 6 7 8 9 10 11 Exit Exit 12 Exit Exit 14 15 16 17 18 19 20 21 22 VL 23…" at bounding box center [883, 367] width 589 height 501
click at [1103, 658] on button "Finish" at bounding box center [1108, 658] width 107 height 52
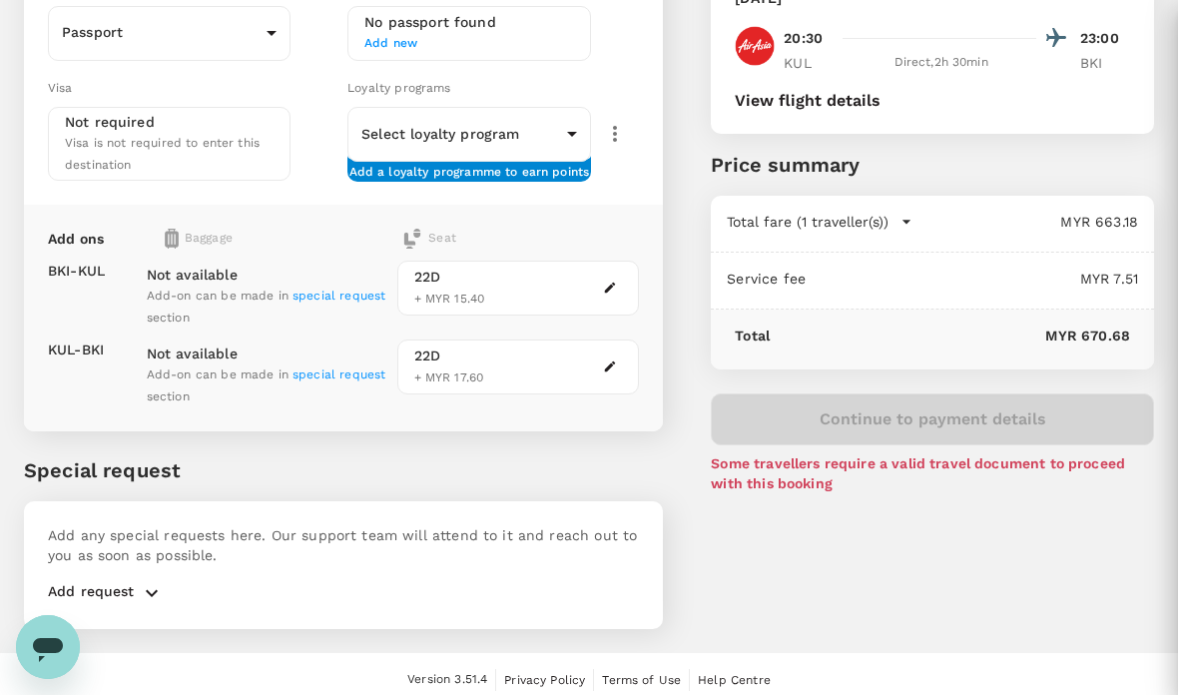
scroll to position [0, 0]
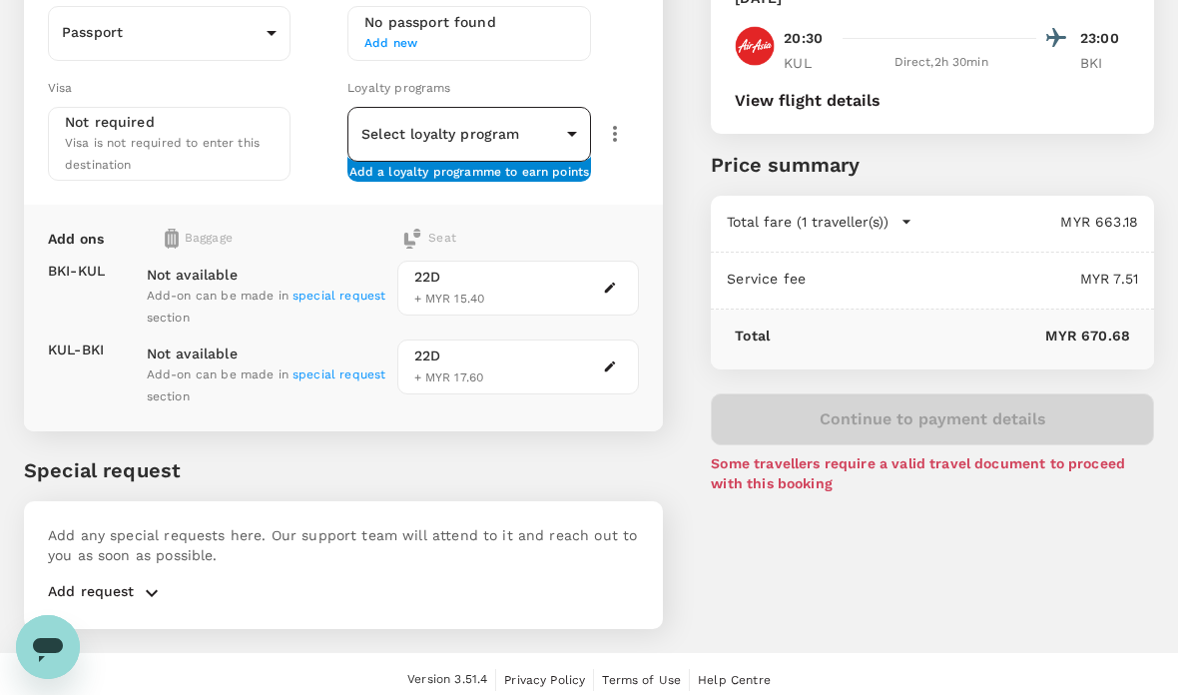
click at [569, 133] on body "Back to flight results Flight review Traveller(s) Traveller 1 : VL Vui Kong Lie…" at bounding box center [589, 227] width 1178 height 957
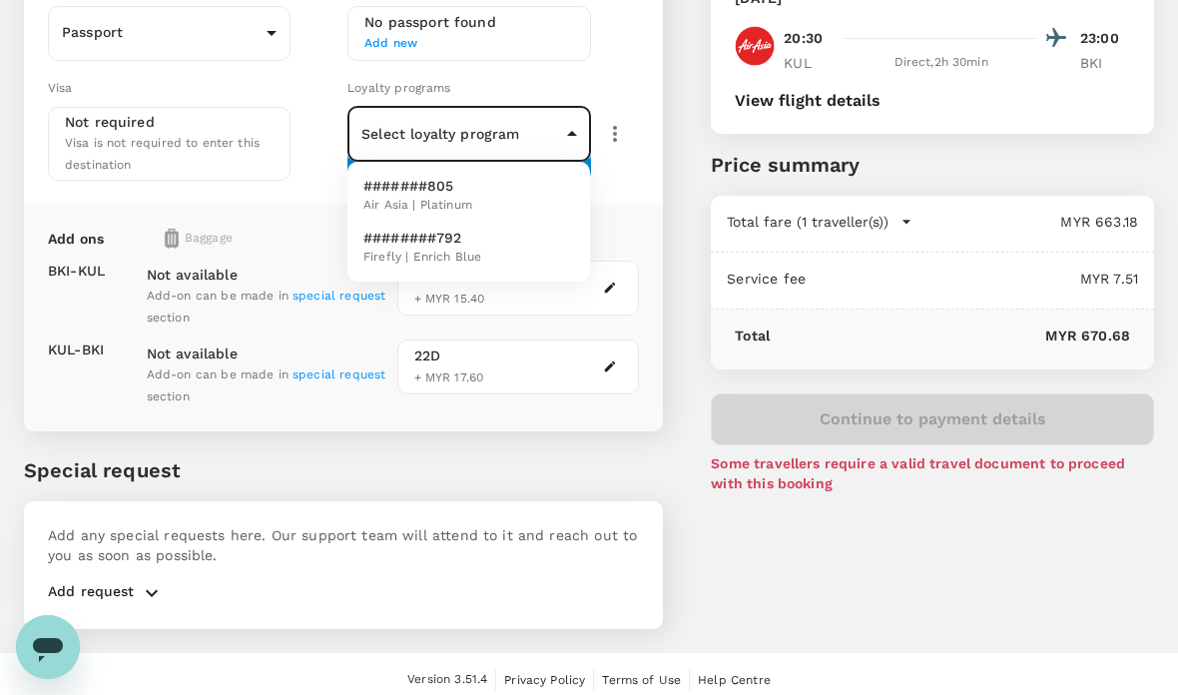
click at [451, 201] on span "Air Asia | Platinum" at bounding box center [417, 206] width 109 height 20
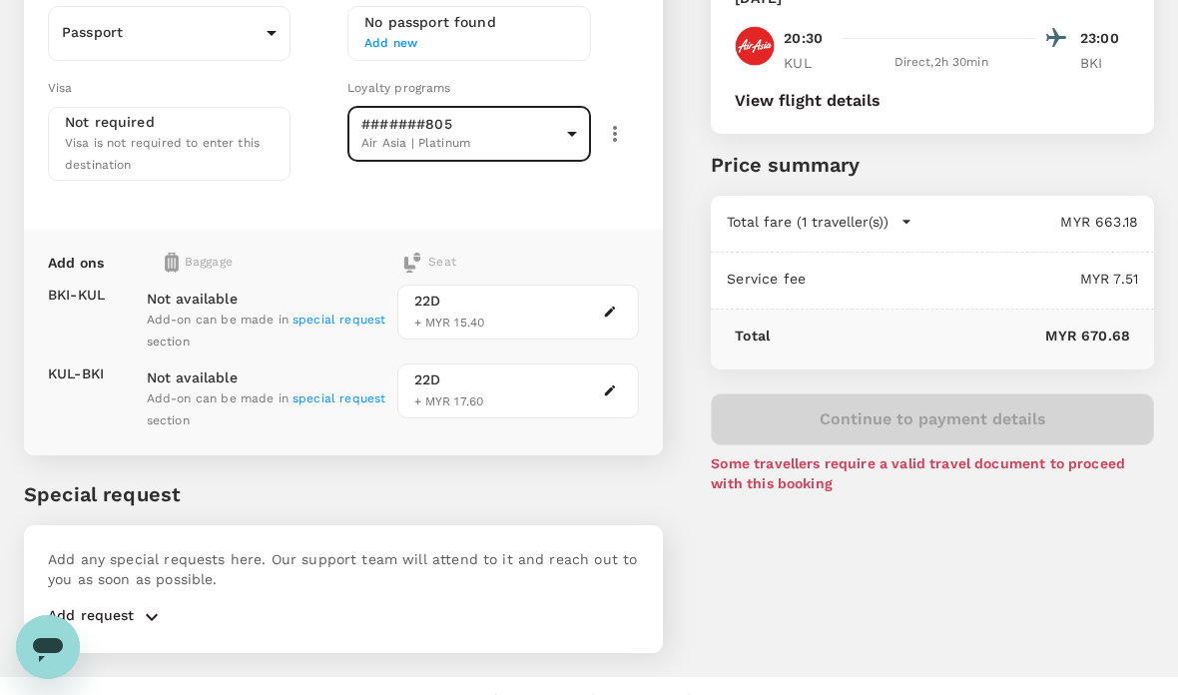
type input "08d5c184-8c5e-448c-9da3-ee890406fd56"
click at [201, 264] on div "Not available Add-on can be made in special request section Not available Add-o…" at bounding box center [264, 348] width 251 height 168
click at [202, 264] on div "Not available Add-on can be made in special request section Not available Add-o…" at bounding box center [264, 348] width 251 height 168
click at [103, 297] on div "BKI - KUL" at bounding box center [76, 311] width 57 height 55
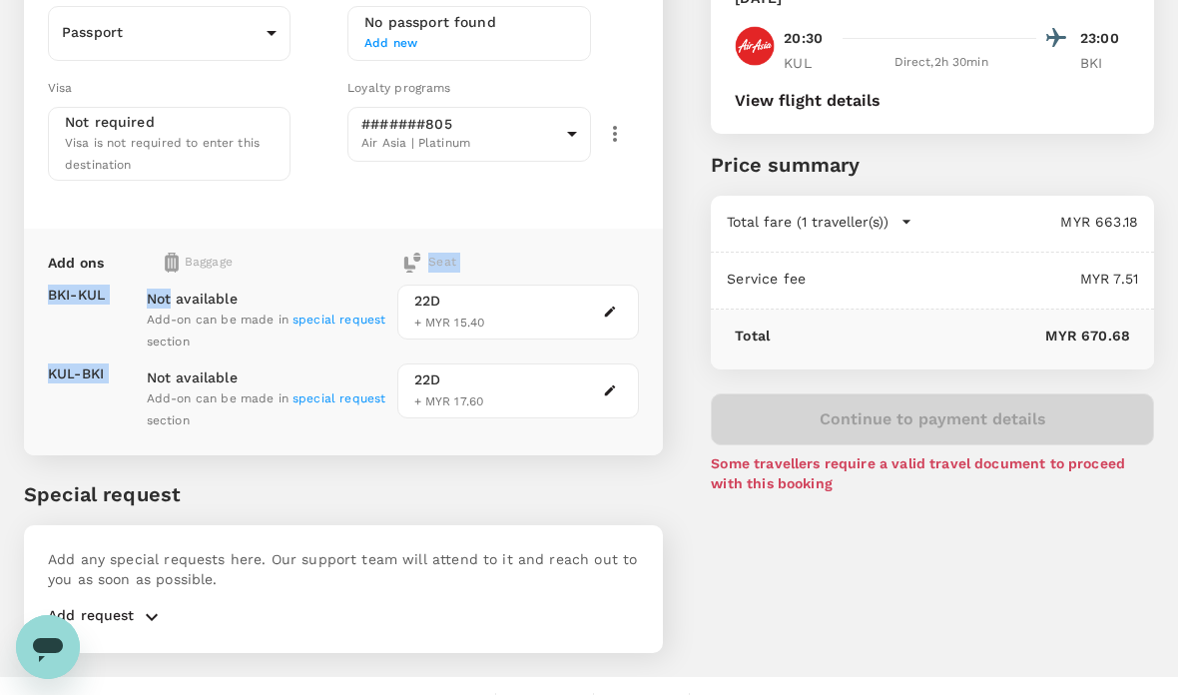
click at [223, 255] on div "Baggage" at bounding box center [254, 263] width 178 height 20
click at [190, 264] on div "Not available Add-on can be made in special request section Not available Add-o…" at bounding box center [264, 348] width 251 height 168
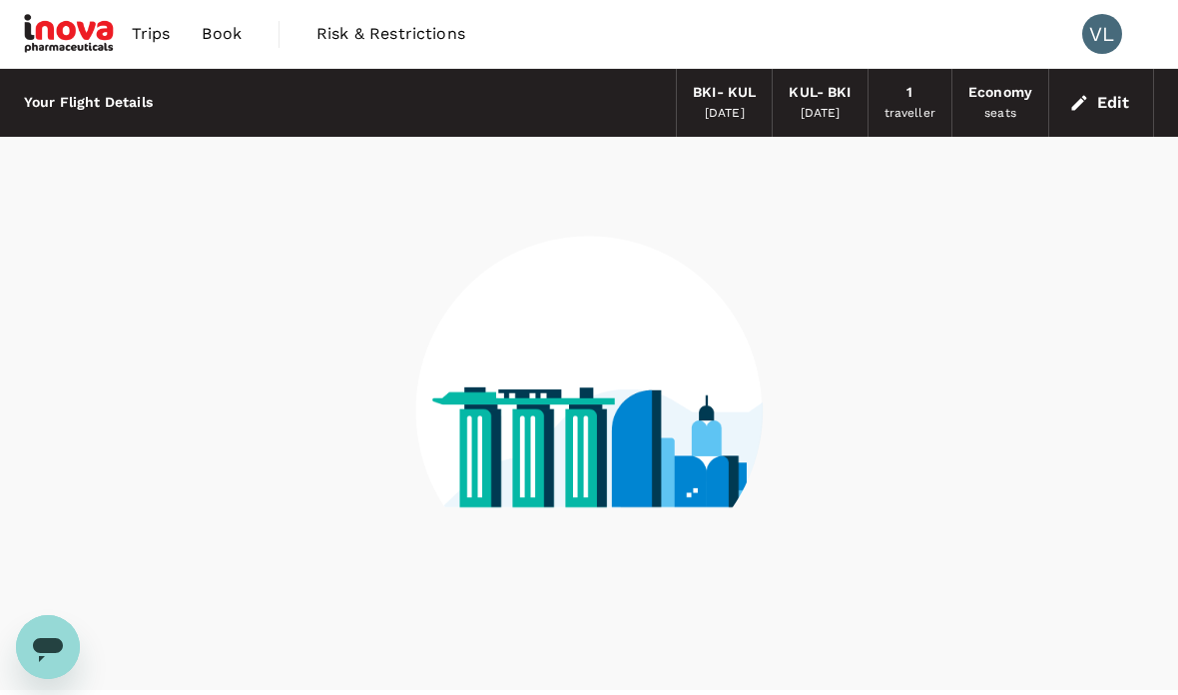
scroll to position [80, 0]
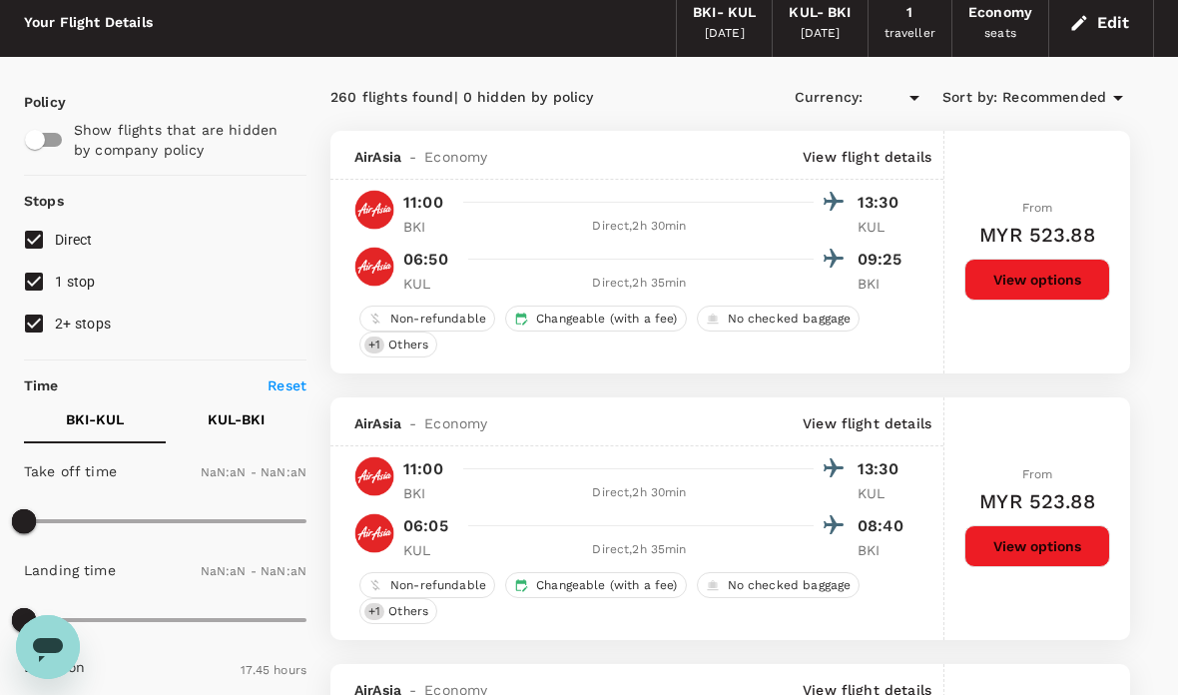
type input "MYR"
type input "1440"
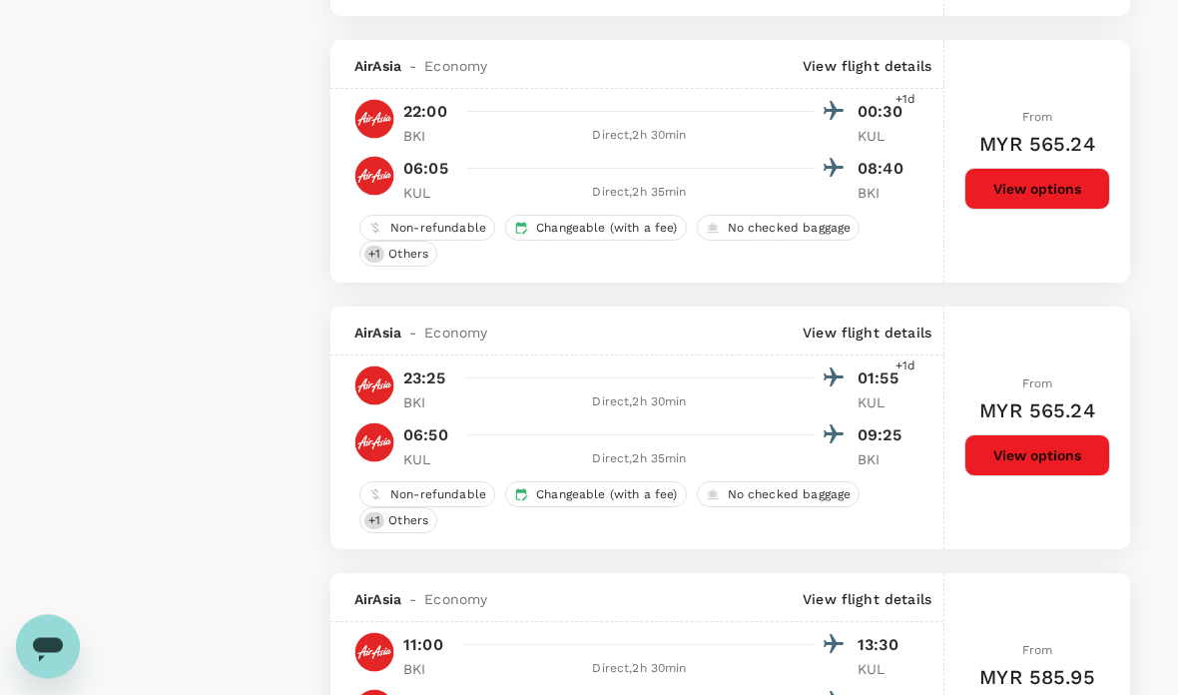
scroll to position [3982, 0]
